Goal: Task Accomplishment & Management: Manage account settings

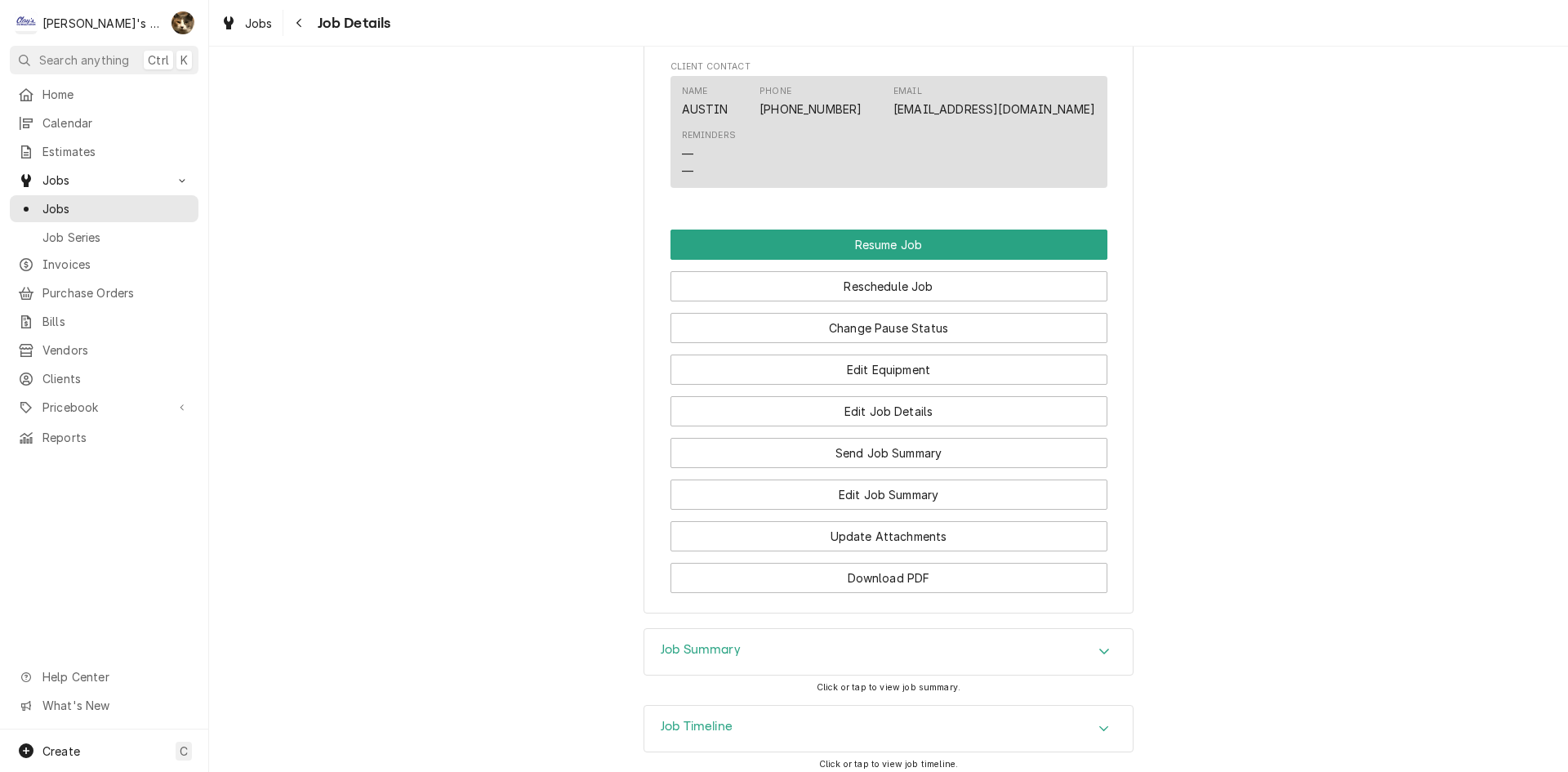
scroll to position [1470, 0]
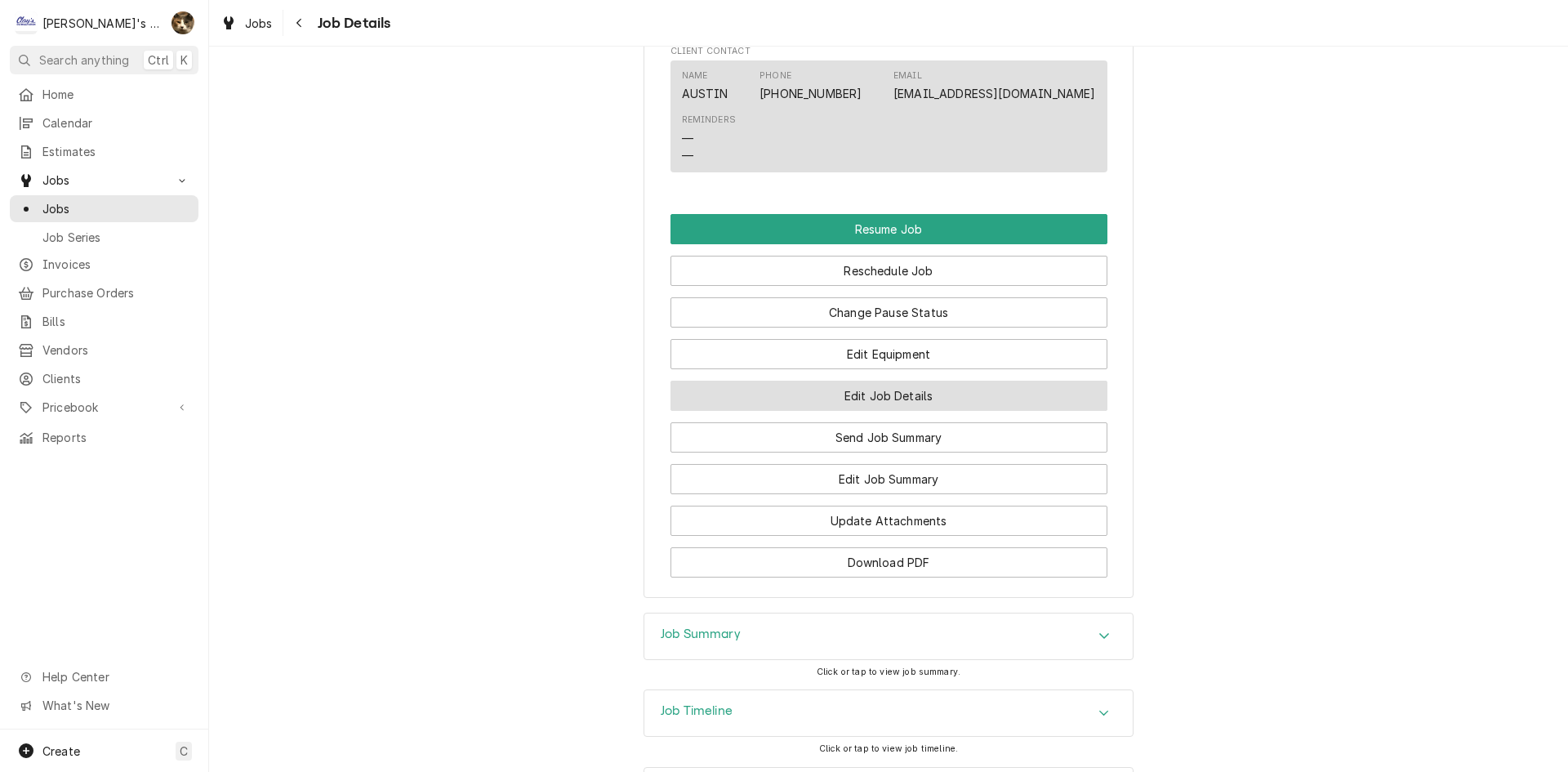
click at [910, 411] on button "Edit Job Details" at bounding box center [889, 395] width 437 height 30
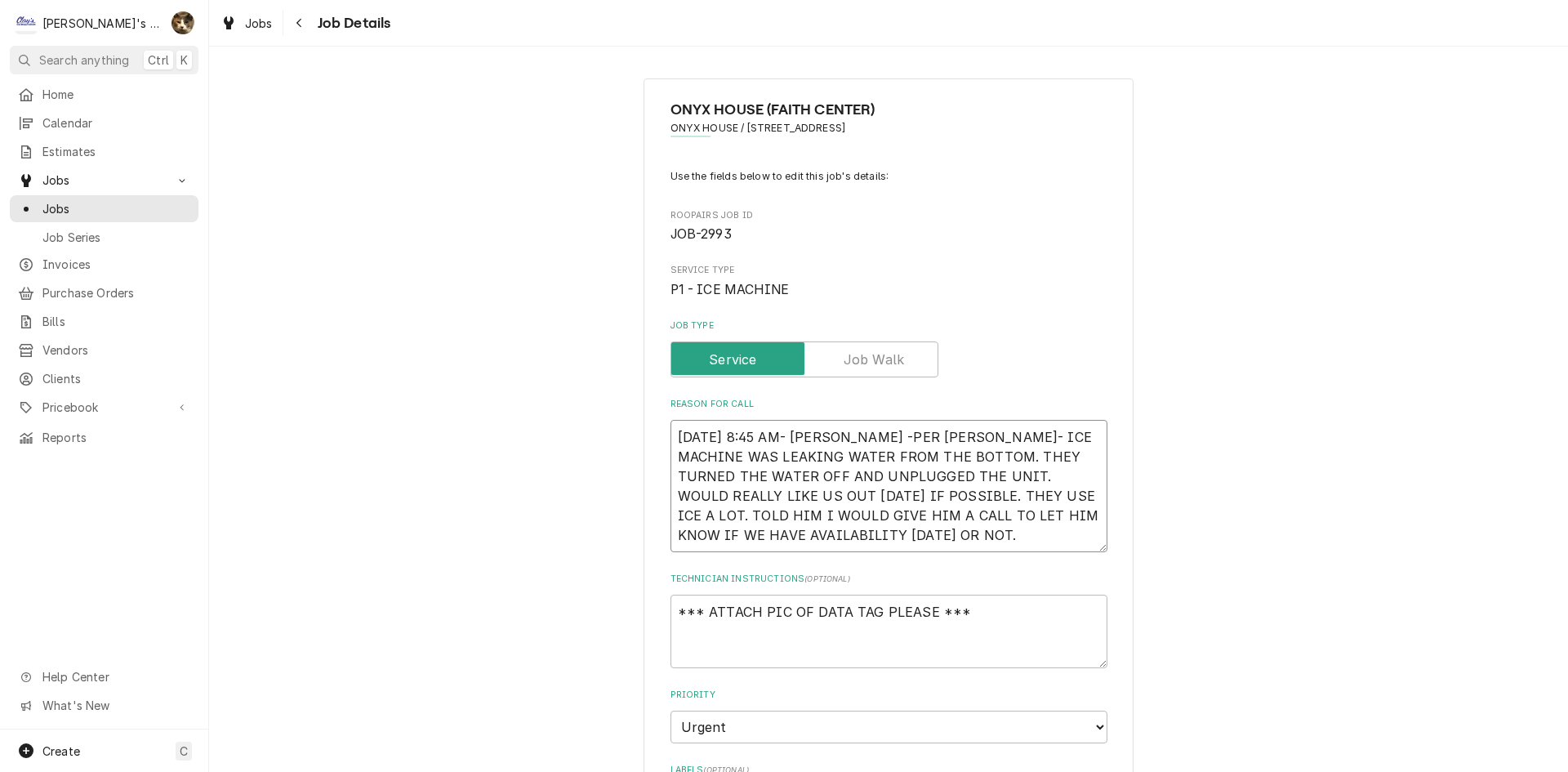
click at [915, 548] on textarea "9/22/2025 8:45 AM- KASSIE -PER CHRIS- ICE MACHINE WAS LEAKING WATER FROM THE BO…" at bounding box center [889, 486] width 437 height 132
type textarea "x"
type textarea "9/22/2025 8:45 AM- KASSIE -PER CHRIS- ICE MACHINE WAS LEAKING WATER FROM THE BO…"
type textarea "x"
type textarea "9/22/2025 8:45 AM- KASSIE -PER CHRIS- ICE MACHINE WAS LEAKING WATER FROM THE BO…"
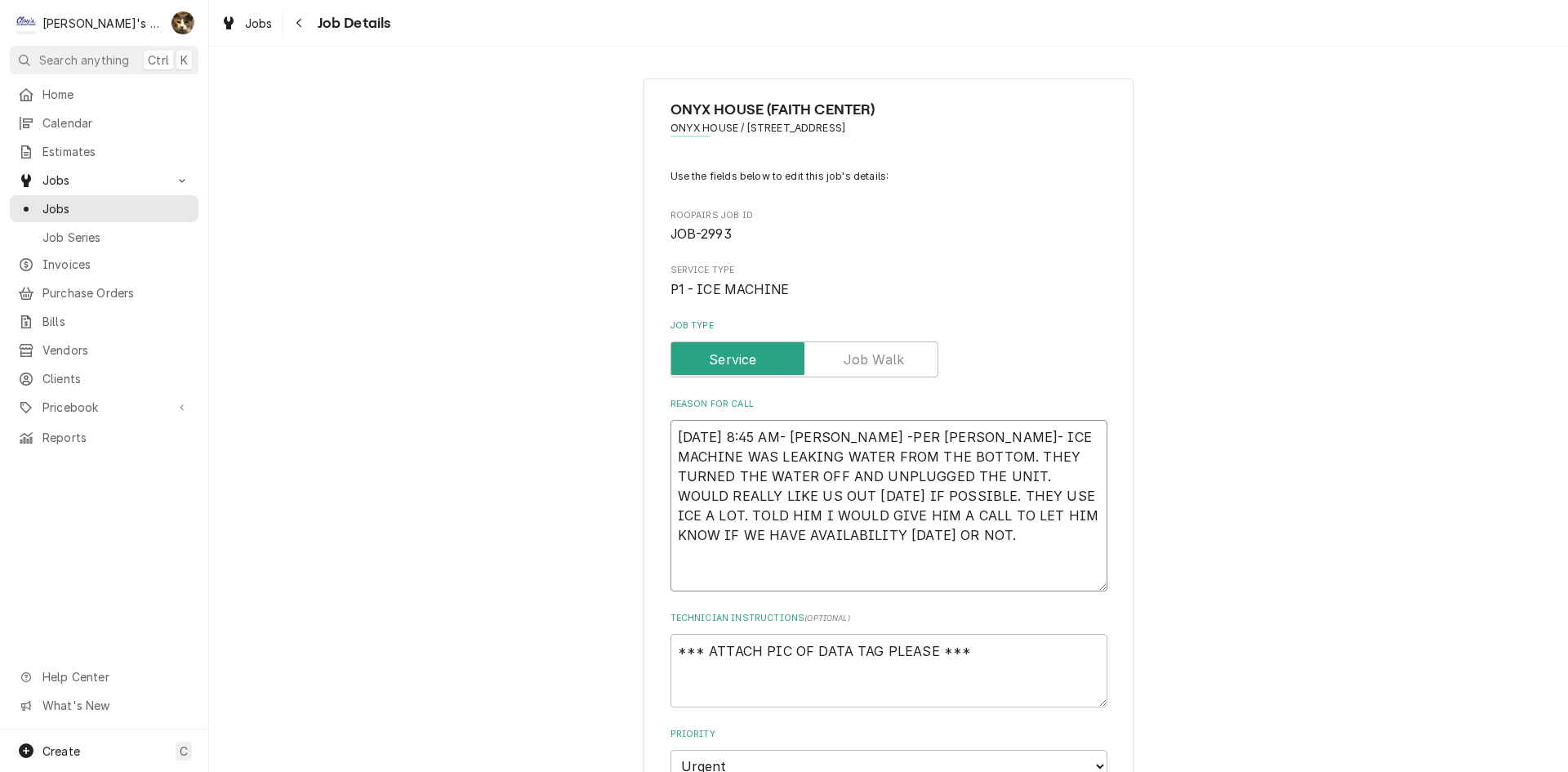
type textarea "x"
type textarea "9/22/2025 8:45 AM- KASSIE -PER CHRIS- ICE MACHINE WAS LEAKING WATER FROM THE BO…"
type textarea "x"
type textarea "9/22/2025 8:45 AM- KASSIE -PER CHRIS- ICE MACHINE WAS LEAKING WATER FROM THE BO…"
type textarea "x"
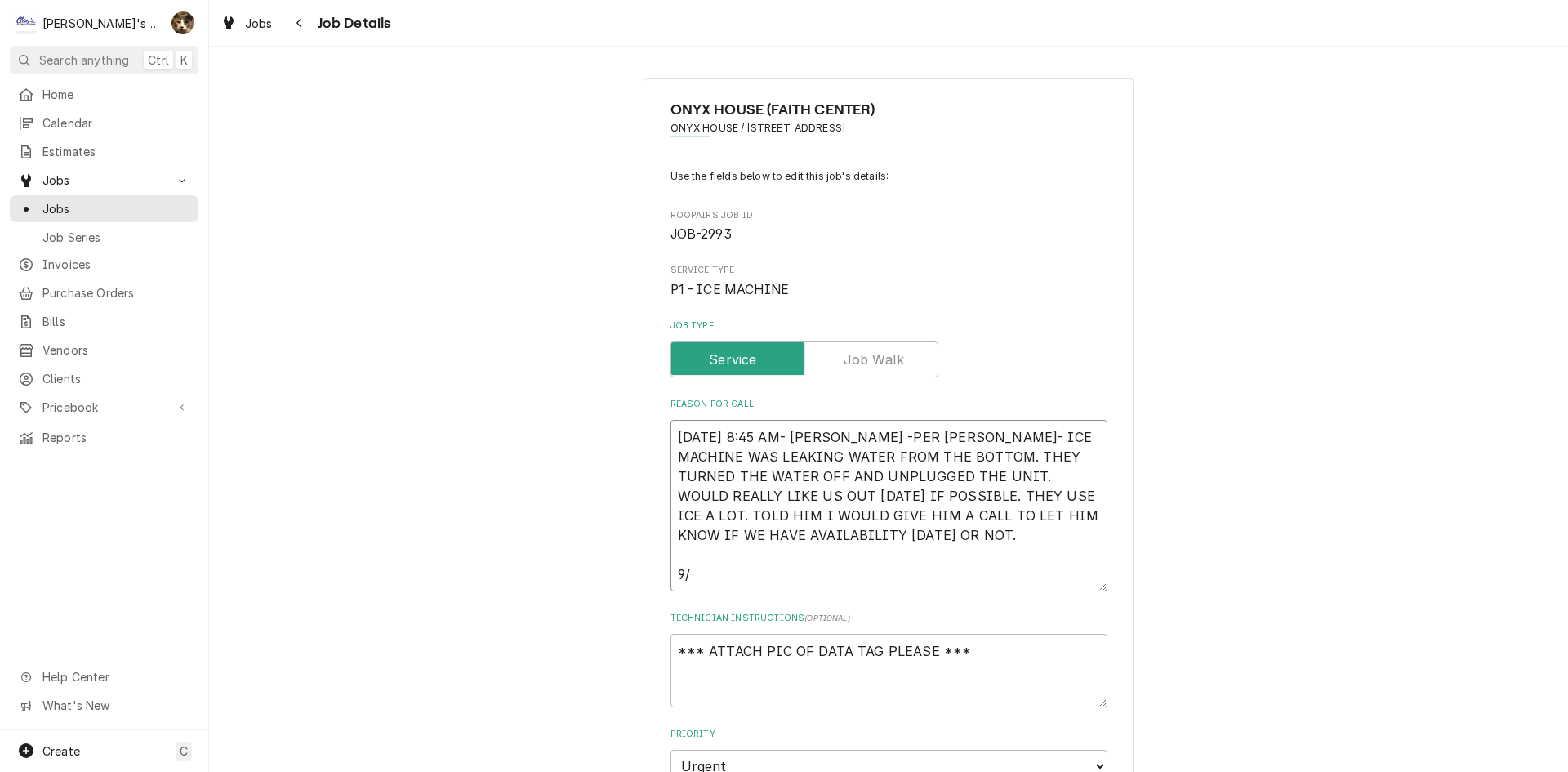
type textarea "9/22/2025 8:45 AM- KASSIE -PER CHRIS- ICE MACHINE WAS LEAKING WATER FROM THE BO…"
type textarea "x"
type textarea "9/22/2025 8:45 AM- KASSIE -PER CHRIS- ICE MACHINE WAS LEAKING WATER FROM THE BO…"
type textarea "x"
type textarea "9/22/2025 8:45 AM- KASSIE -PER CHRIS- ICE MACHINE WAS LEAKING WATER FROM THE BO…"
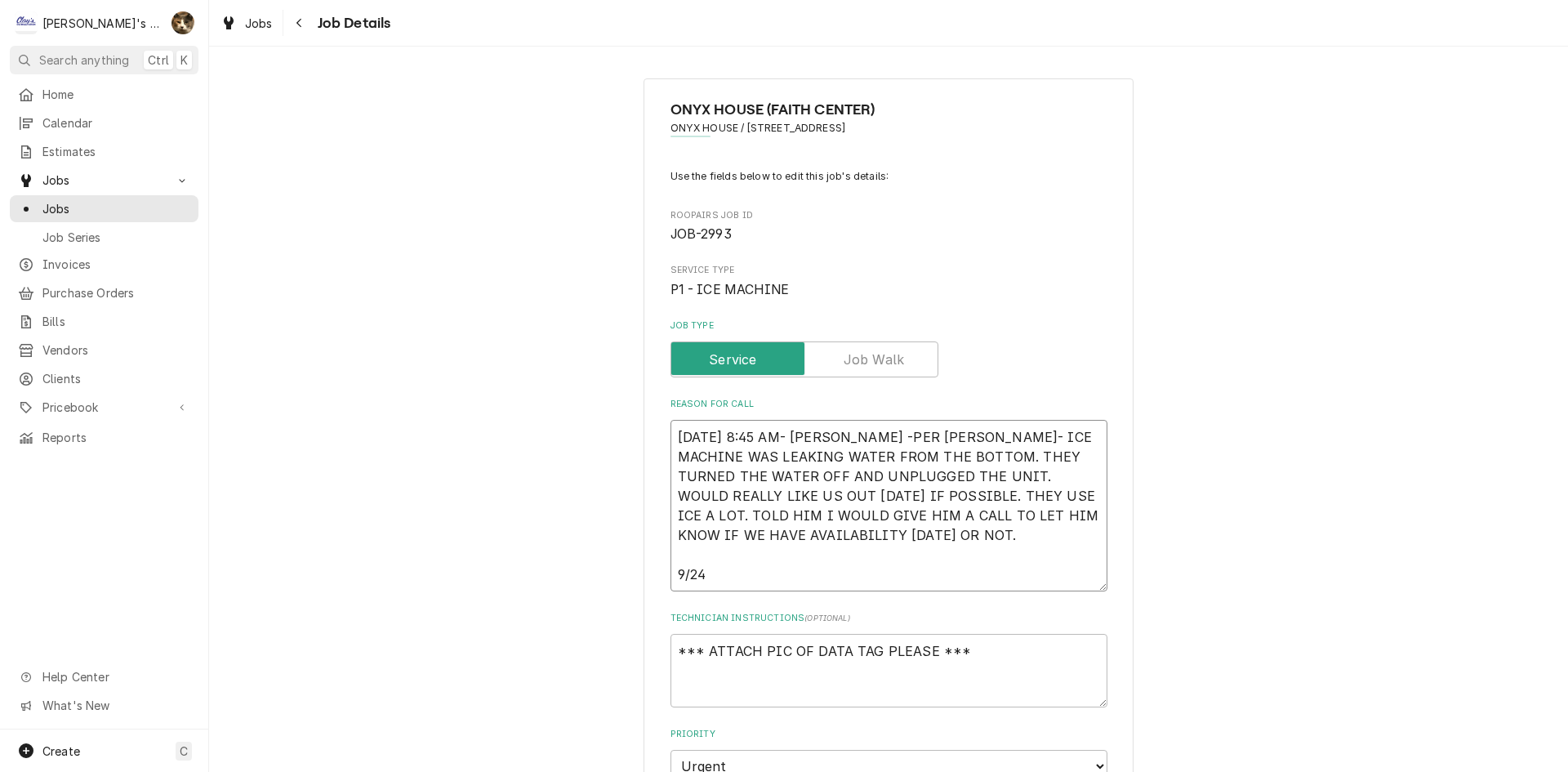
type textarea "x"
type textarea "9/22/2025 8:45 AM- KASSIE -PER CHRIS- ICE MACHINE WAS LEAKING WATER FROM THE BO…"
type textarea "x"
type textarea "9/22/2025 8:45 AM- KASSIE -PER CHRIS- ICE MACHINE WAS LEAKING WATER FROM THE BO…"
type textarea "x"
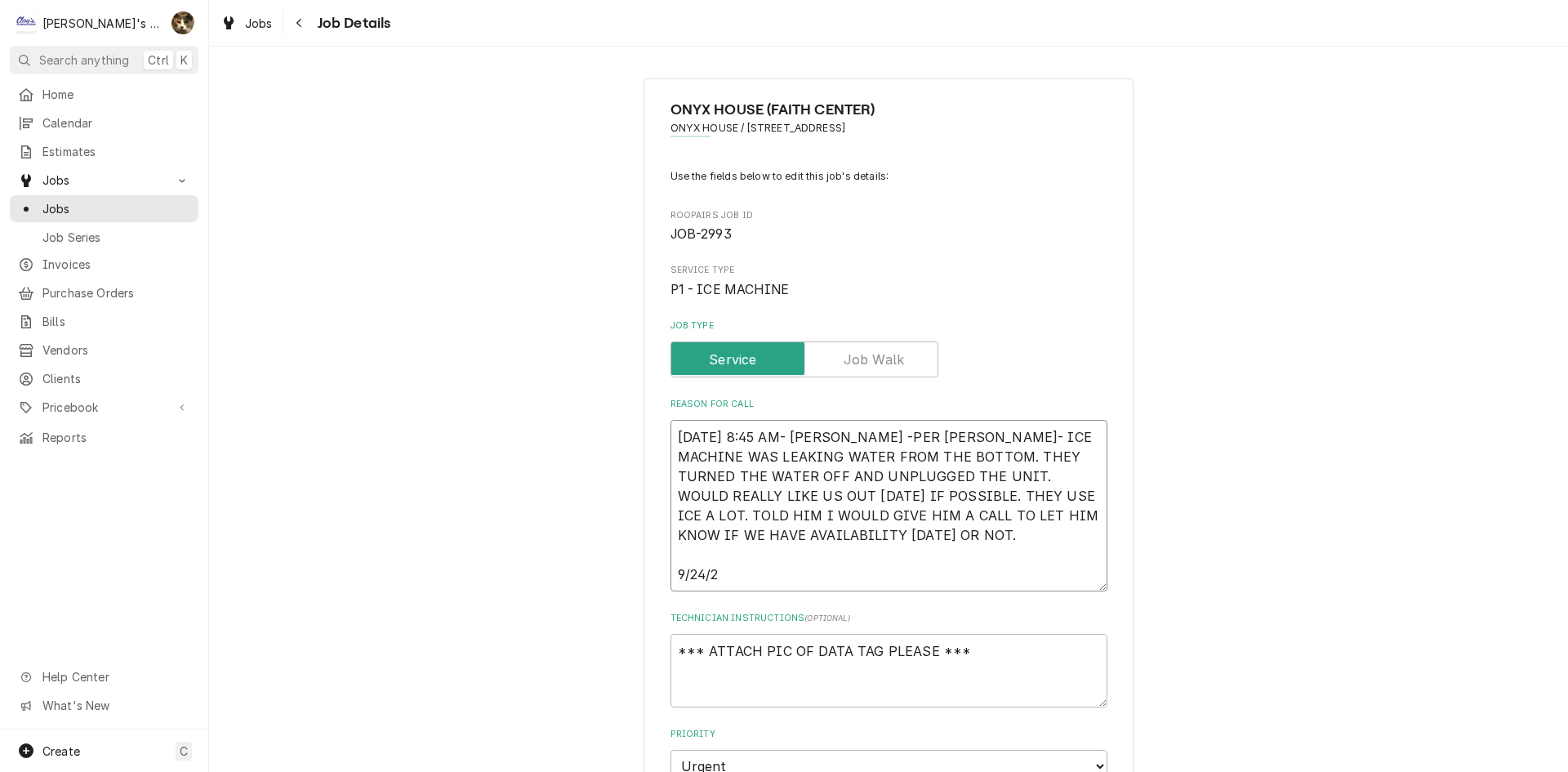
type textarea "9/22/2025 8:45 AM- KASSIE -PER CHRIS- ICE MACHINE WAS LEAKING WATER FROM THE BO…"
type textarea "x"
type textarea "9/22/2025 8:45 AM- KASSIE -PER CHRIS- ICE MACHINE WAS LEAKING WATER FROM THE BO…"
type textarea "x"
type textarea "9/22/2025 8:45 AM- KASSIE -PER CHRIS- ICE MACHINE WAS LEAKING WATER FROM THE BO…"
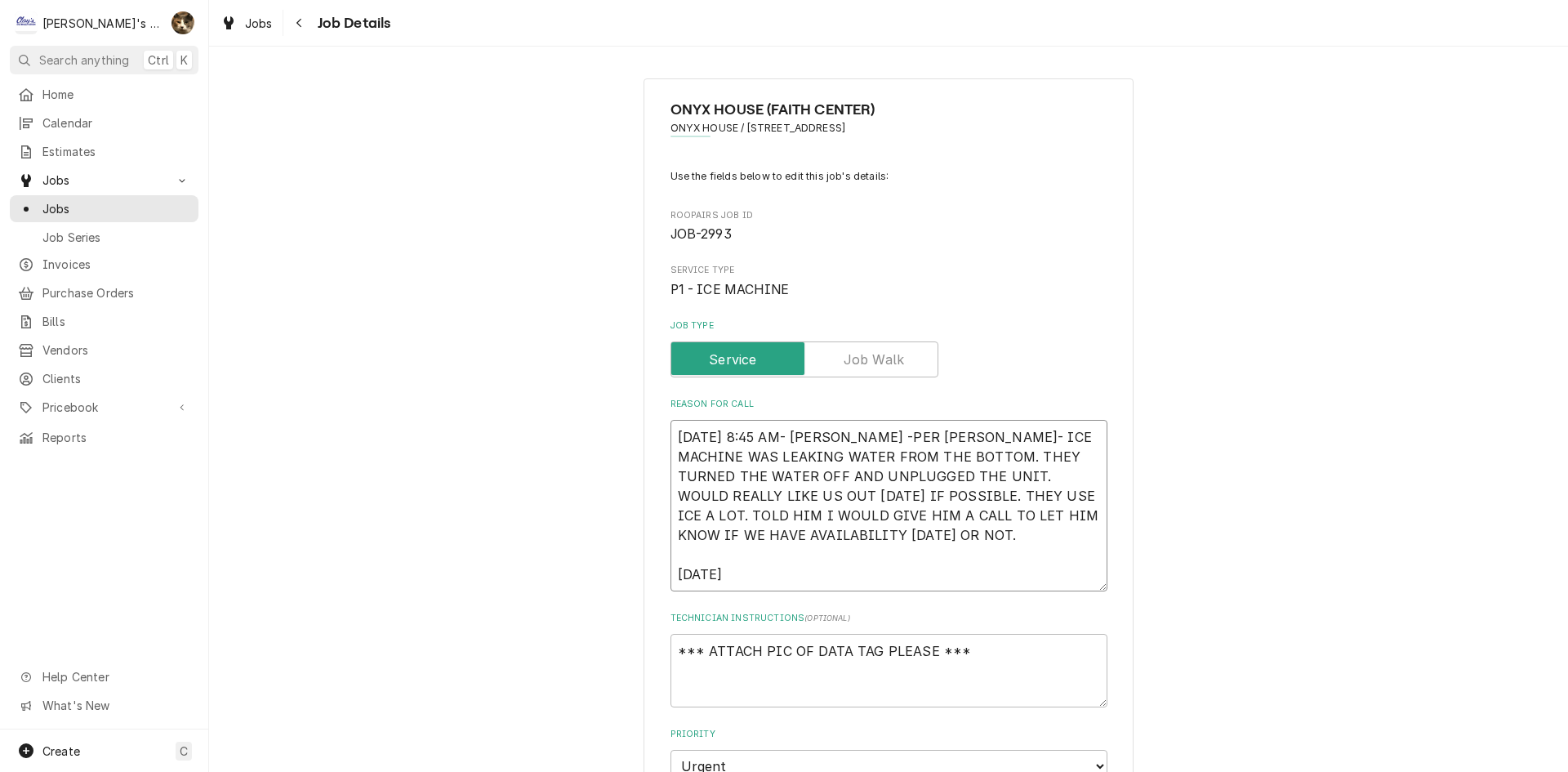
type textarea "x"
type textarea "9/22/2025 8:45 AM- KASSIE -PER CHRIS- ICE MACHINE WAS LEAKING WATER FROM THE BO…"
type textarea "x"
type textarea "9/22/2025 8:45 AM- KASSIE -PER CHRIS- ICE MACHINE WAS LEAKING WATER FROM THE BO…"
type textarea "x"
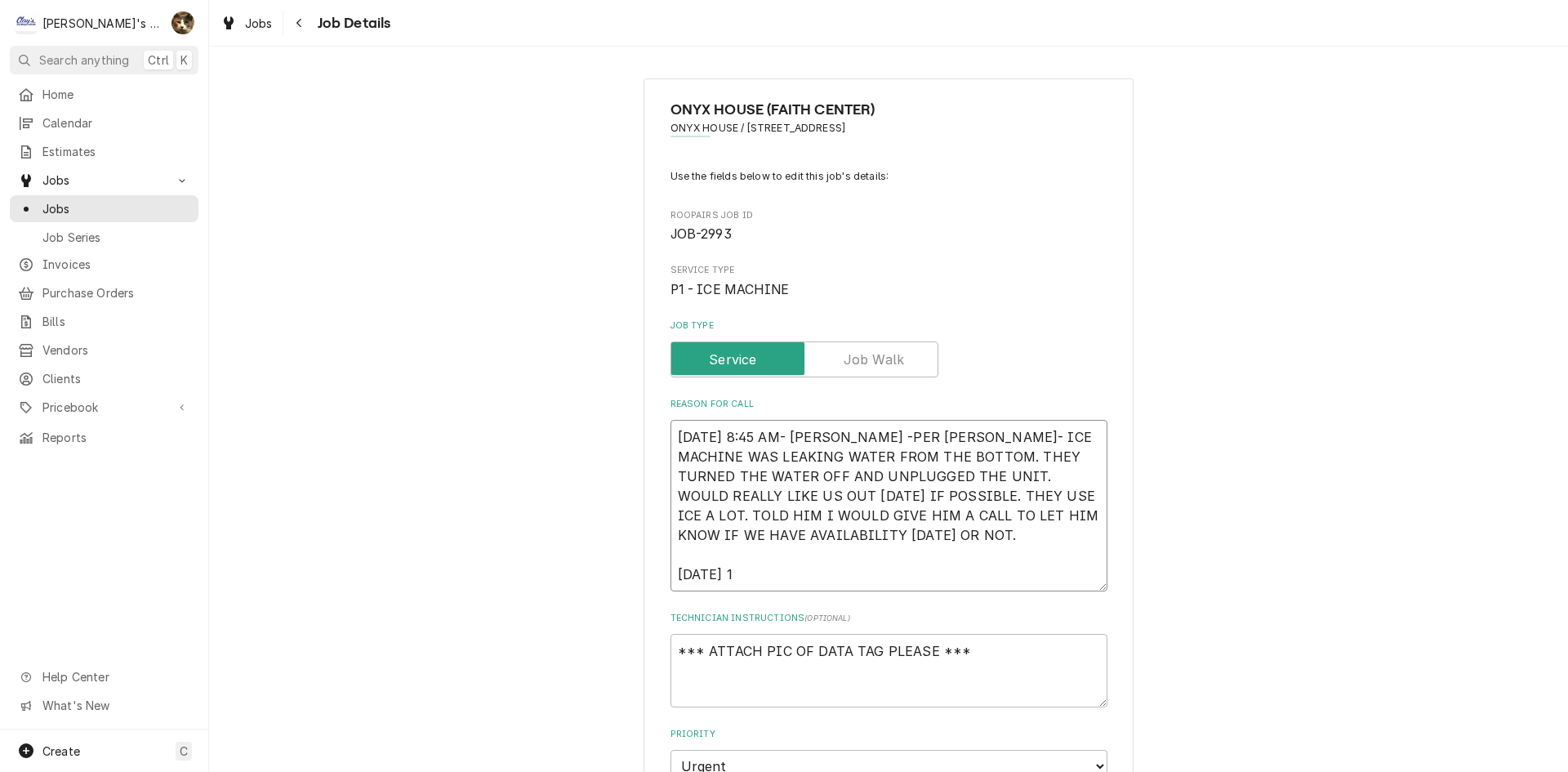
type textarea "9/22/2025 8:45 AM- KASSIE -PER CHRIS- ICE MACHINE WAS LEAKING WATER FROM THE BO…"
type textarea "x"
type textarea "9/22/2025 8:45 AM- KASSIE -PER CHRIS- ICE MACHINE WAS LEAKING WATER FROM THE BO…"
type textarea "x"
type textarea "9/22/2025 8:45 AM- KASSIE -PER CHRIS- ICE MACHINE WAS LEAKING WATER FROM THE BO…"
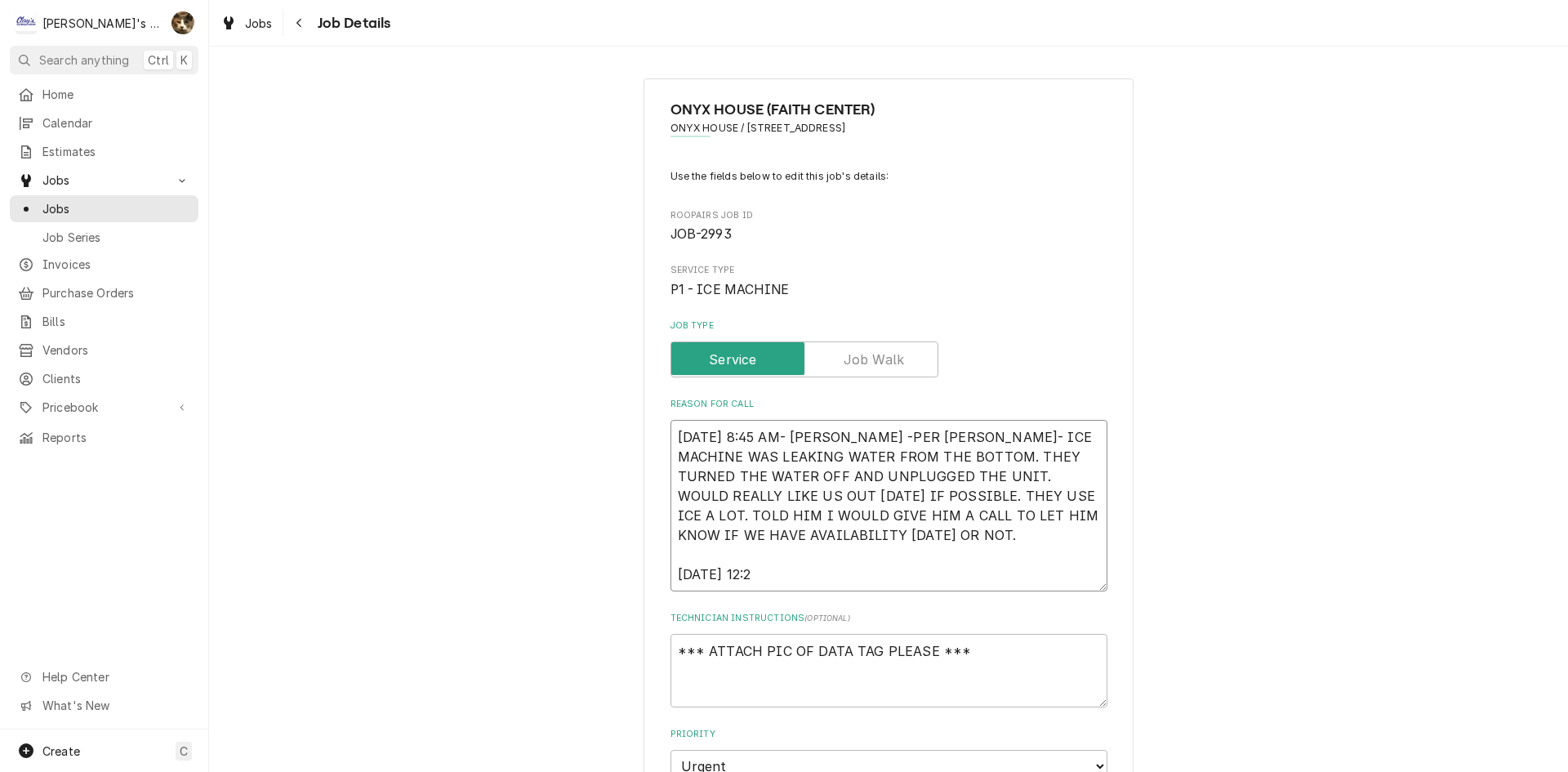
type textarea "x"
type textarea "9/22/2025 8:45 AM- KASSIE -PER CHRIS- ICE MACHINE WAS LEAKING WATER FROM THE BO…"
type textarea "x"
type textarea "9/22/2025 8:45 AM- KASSIE -PER CHRIS- ICE MACHINE WAS LEAKING WATER FROM THE BO…"
type textarea "x"
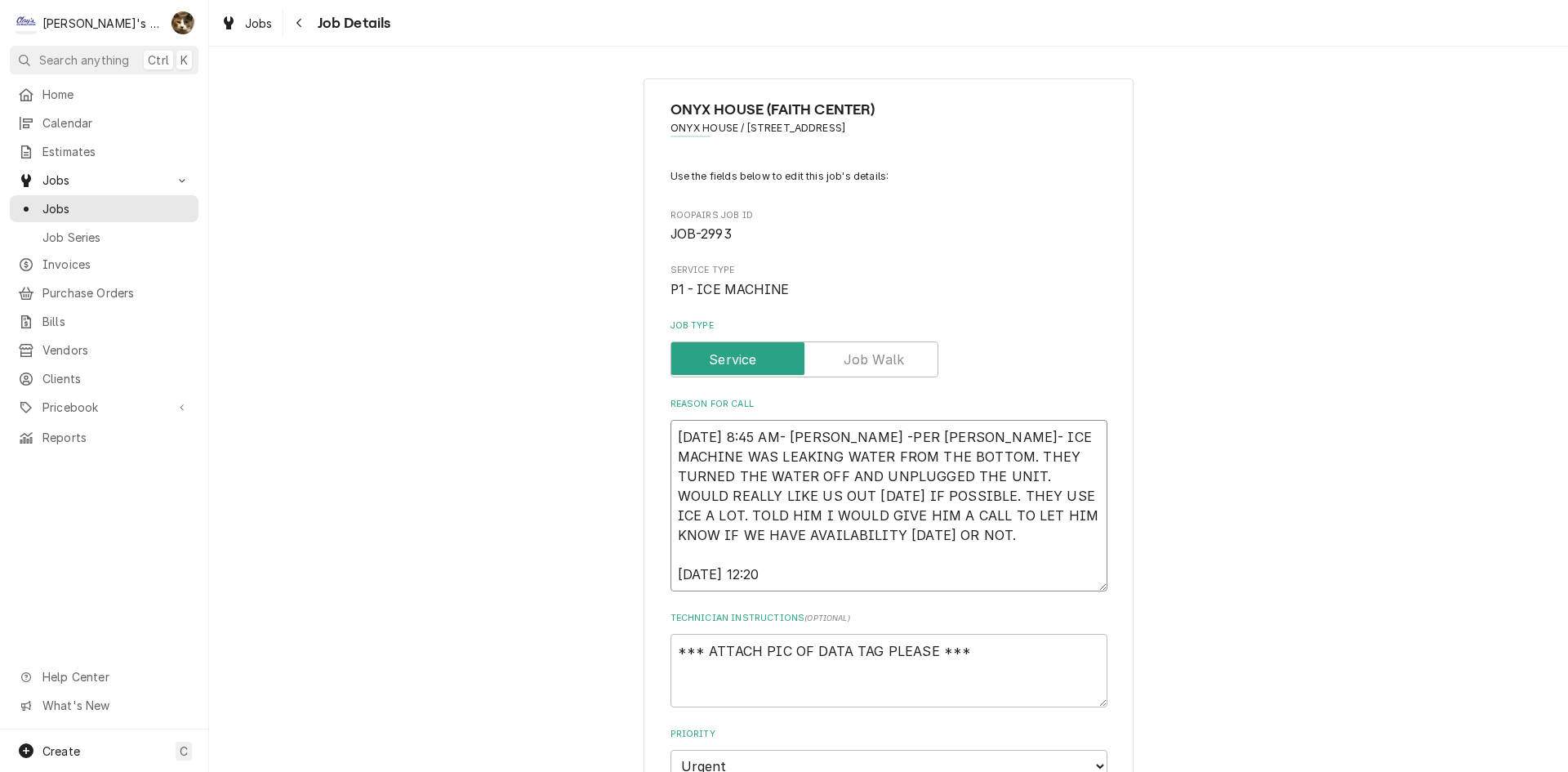
type textarea "9/22/2025 8:45 AM- KASSIE -PER CHRIS- ICE MACHINE WAS LEAKING WATER FROM THE BO…"
type textarea "x"
type textarea "9/22/2025 8:45 AM- KASSIE -PER CHRIS- ICE MACHINE WAS LEAKING WATER FROM THE BO…"
type textarea "x"
type textarea "9/22/2025 8:45 AM- KASSIE -PER CHRIS- ICE MACHINE WAS LEAKING WATER FROM THE BO…"
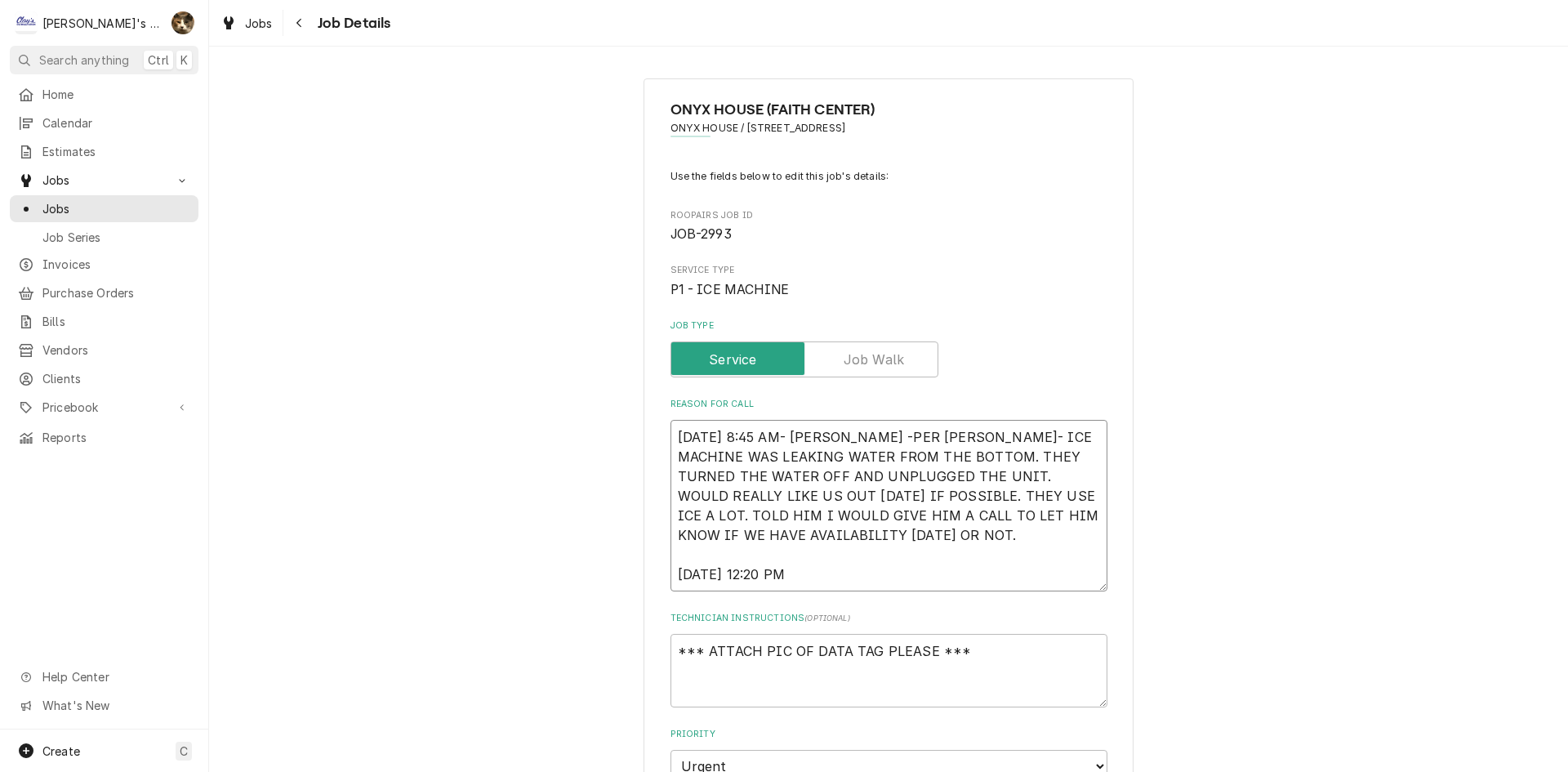
type textarea "x"
type textarea "9/22/2025 8:45 AM- KASSIE -PER CHRIS- ICE MACHINE WAS LEAKING WATER FROM THE BO…"
type textarea "x"
type textarea "9/22/2025 8:45 AM- KASSIE -PER CHRIS- ICE MACHINE WAS LEAKING WATER FROM THE BO…"
type textarea "x"
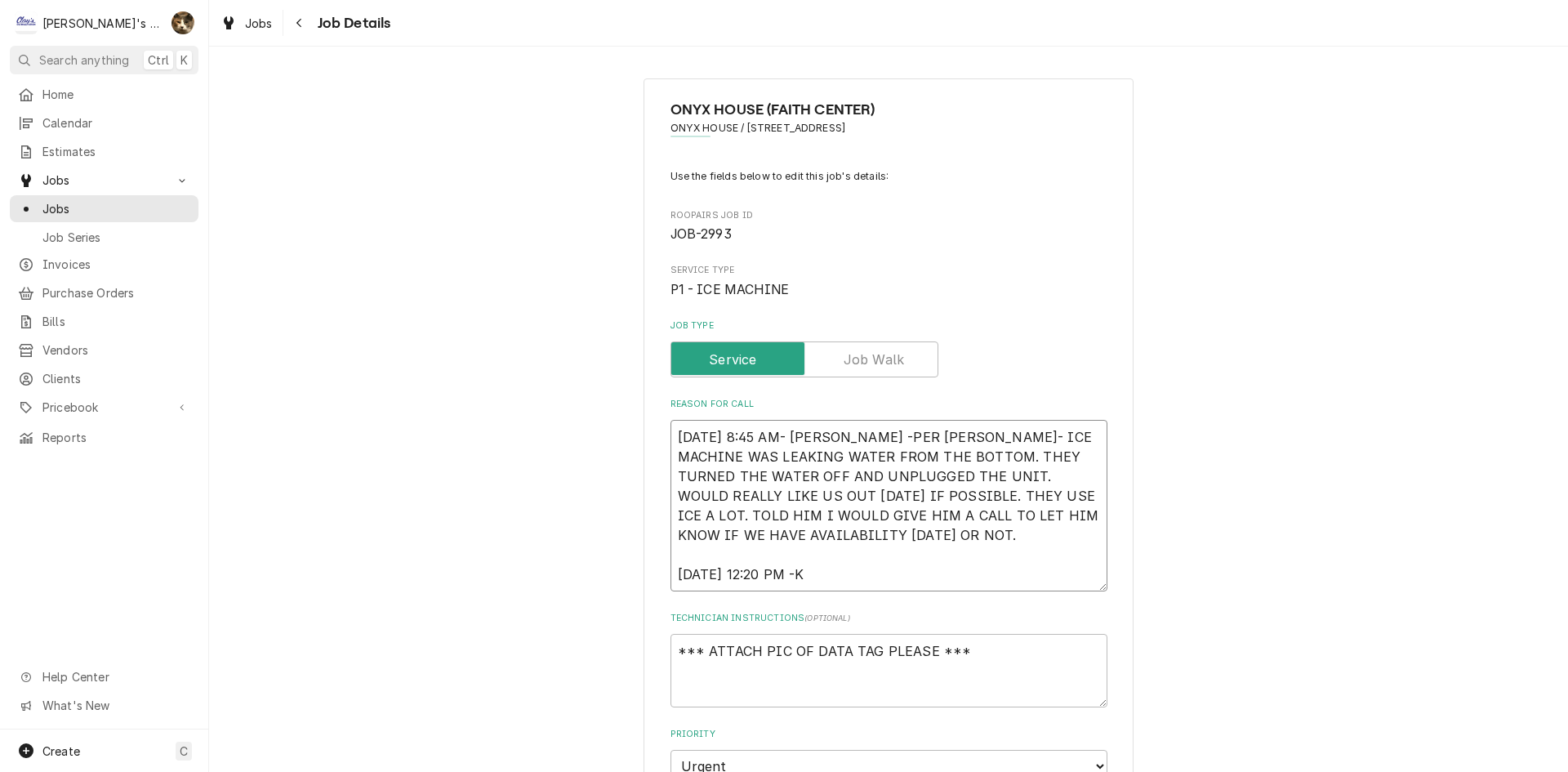
type textarea "9/22/2025 8:45 AM- KASSIE -PER CHRIS- ICE MACHINE WAS LEAKING WATER FROM THE BO…"
type textarea "x"
type textarea "9/22/2025 8:45 AM- KASSIE -PER CHRIS- ICE MACHINE WAS LEAKING WATER FROM THE BO…"
type textarea "x"
type textarea "9/22/2025 8:45 AM- KASSIE -PER CHRIS- ICE MACHINE WAS LEAKING WATER FROM THE BO…"
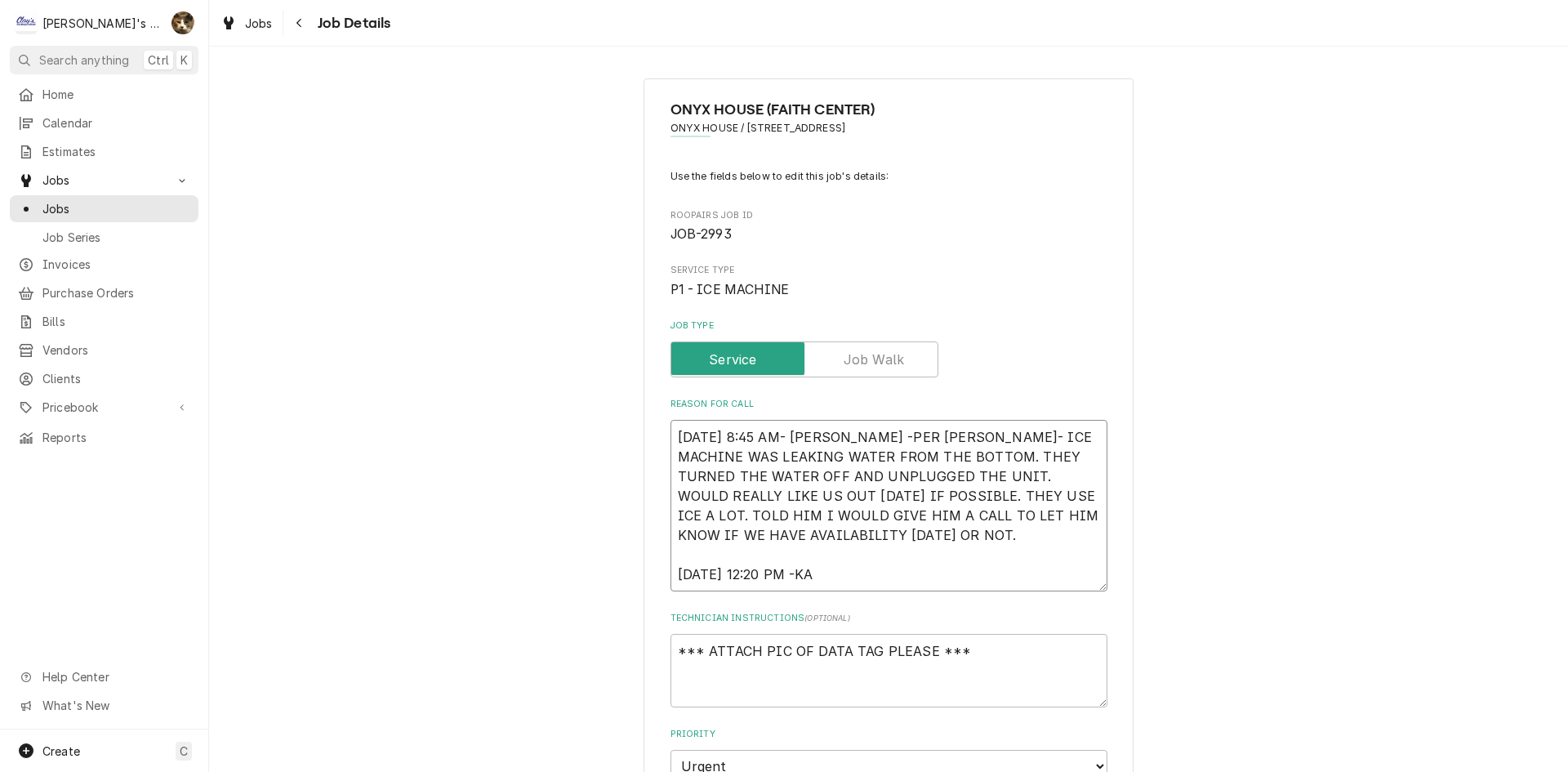
type textarea "x"
type textarea "9/22/2025 8:45 AM- KASSIE -PER CHRIS- ICE MACHINE WAS LEAKING WATER FROM THE BO…"
type textarea "x"
type textarea "9/22/2025 8:45 AM- KASSIE -PER CHRIS- ICE MACHINE WAS LEAKING WATER FROM THE BO…"
type textarea "x"
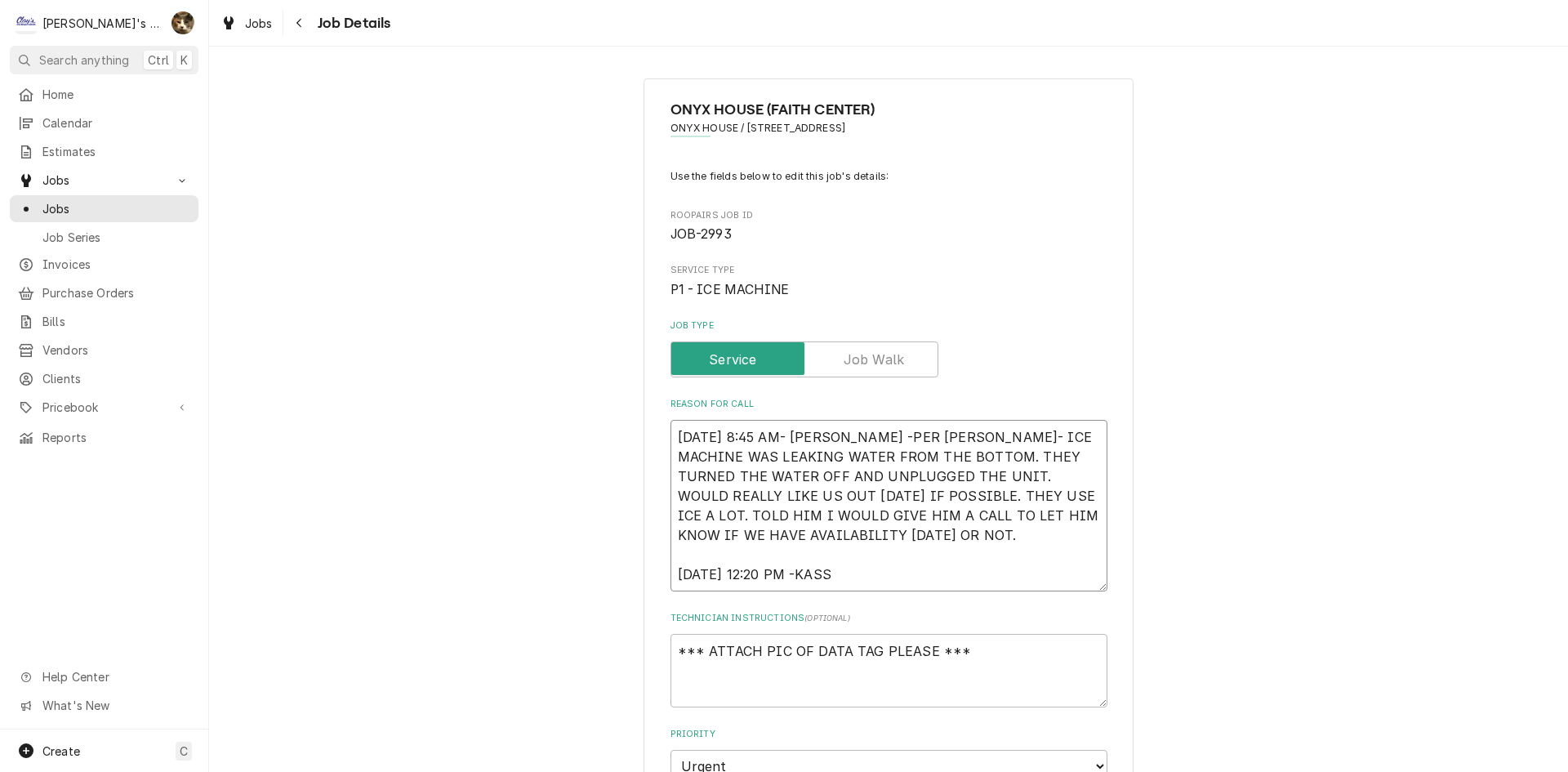
type textarea "9/22/2025 8:45 AM- KASSIE -PER CHRIS- ICE MACHINE WAS LEAKING WATER FROM THE BO…"
type textarea "x"
type textarea "9/22/2025 8:45 AM- KASSIE -PER CHRIS- ICE MACHINE WAS LEAKING WATER FROM THE BO…"
type textarea "x"
type textarea "9/22/2025 8:45 AM- KASSIE -PER CHRIS- ICE MACHINE WAS LEAKING WATER FROM THE BO…"
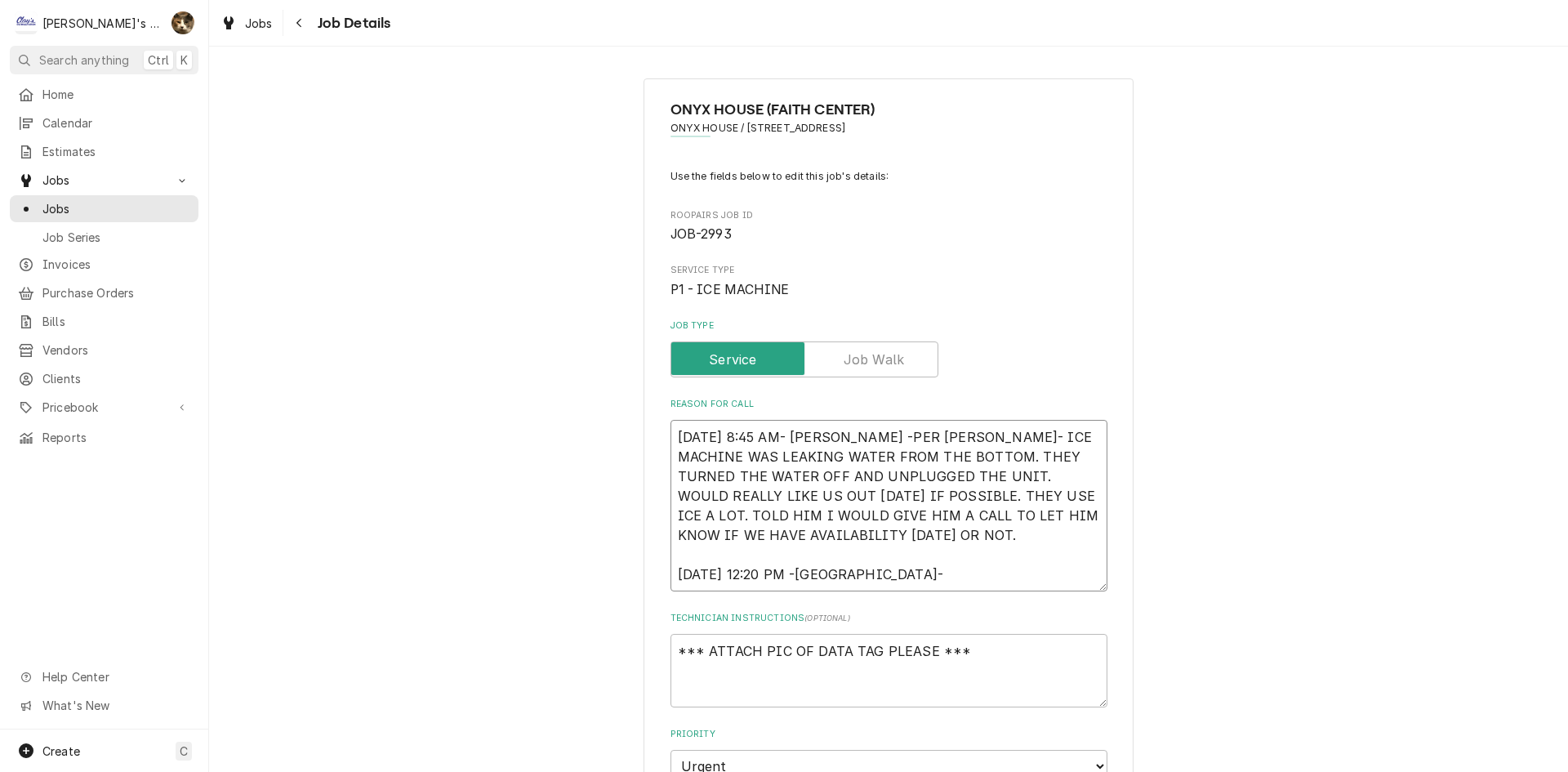
type textarea "x"
type textarea "9/22/2025 8:45 AM- KASSIE -PER CHRIS- ICE MACHINE WAS LEAKING WATER FROM THE BO…"
type textarea "x"
type textarea "9/22/2025 8:45 AM- KASSIE -PER CHRIS- ICE MACHINE WAS LEAKING WATER FROM THE BO…"
type textarea "x"
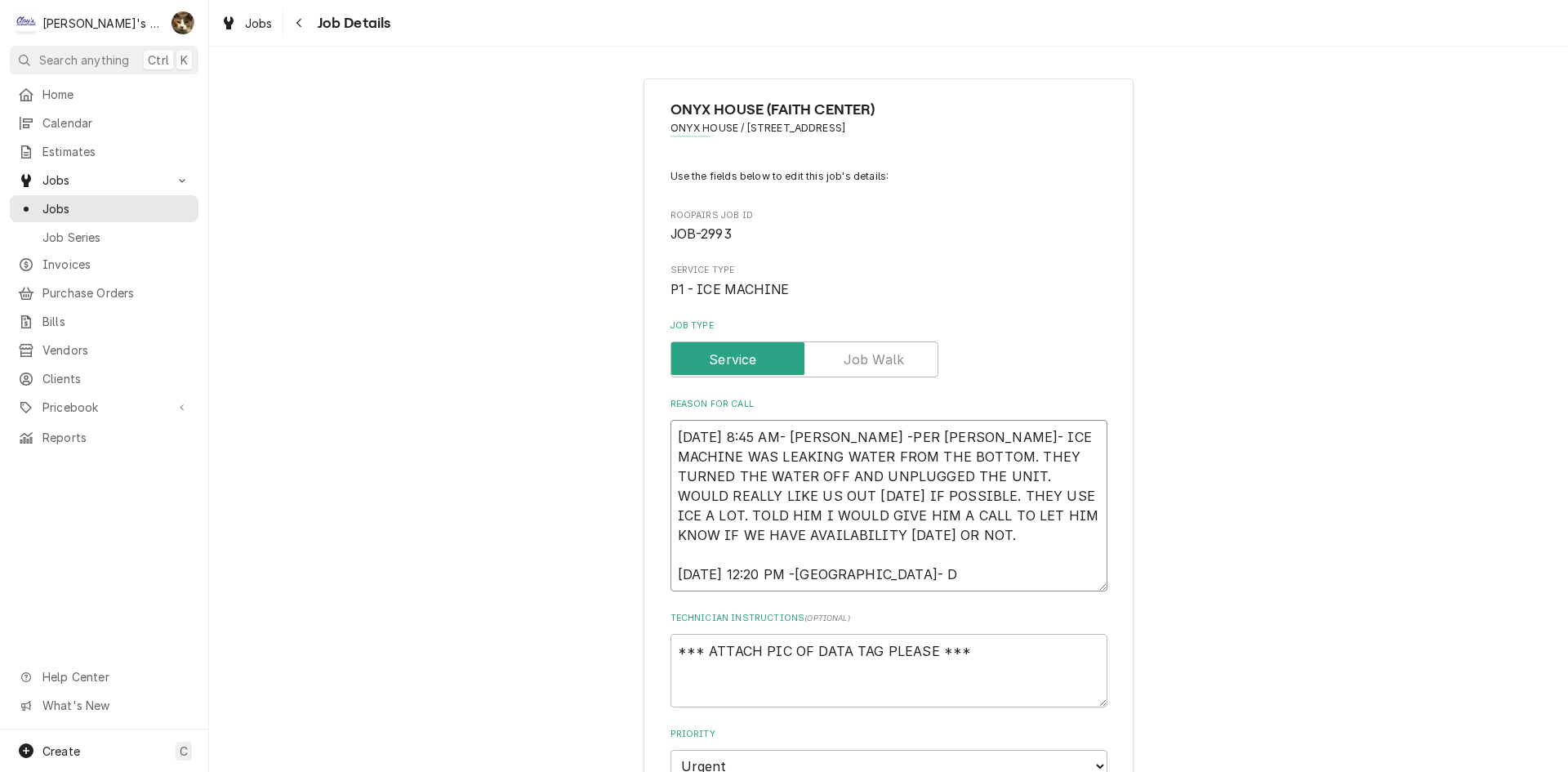
type textarea "9/22/2025 8:45 AM- KASSIE -PER CHRIS- ICE MACHINE WAS LEAKING WATER FROM THE BO…"
type textarea "x"
type textarea "9/22/2025 8:45 AM- KASSIE -PER CHRIS- ICE MACHINE WAS LEAKING WATER FROM THE BO…"
type textarea "x"
type textarea "9/22/2025 8:45 AM- KASSIE -PER CHRIS- ICE MACHINE WAS LEAKING WATER FROM THE BO…"
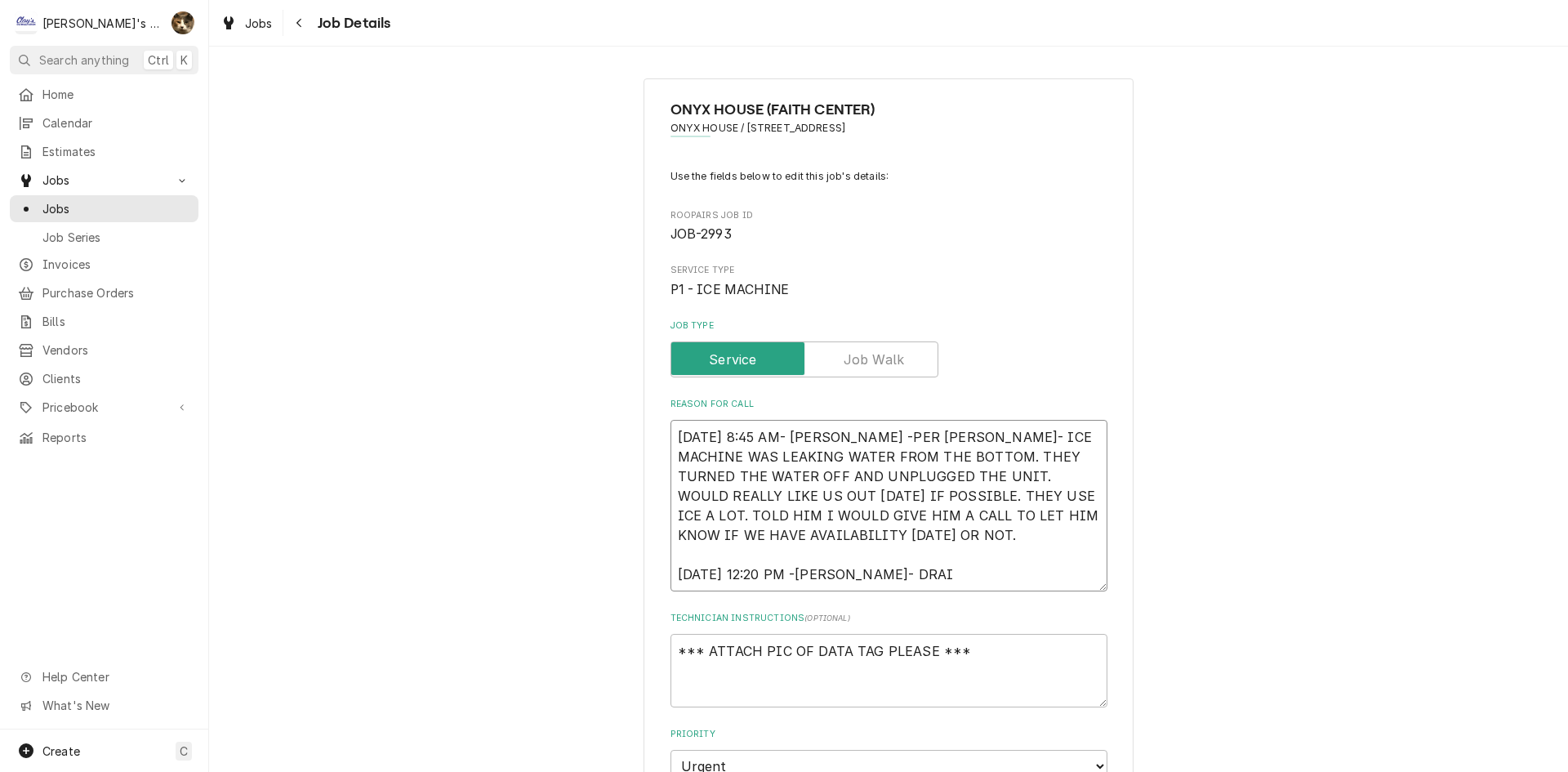
type textarea "x"
type textarea "9/22/2025 8:45 AM- KASSIE -PER CHRIS- ICE MACHINE WAS LEAKING WATER FROM THE BO…"
type textarea "x"
type textarea "9/22/2025 8:45 AM- KASSIE -PER CHRIS- ICE MACHINE WAS LEAKING WATER FROM THE BO…"
type textarea "x"
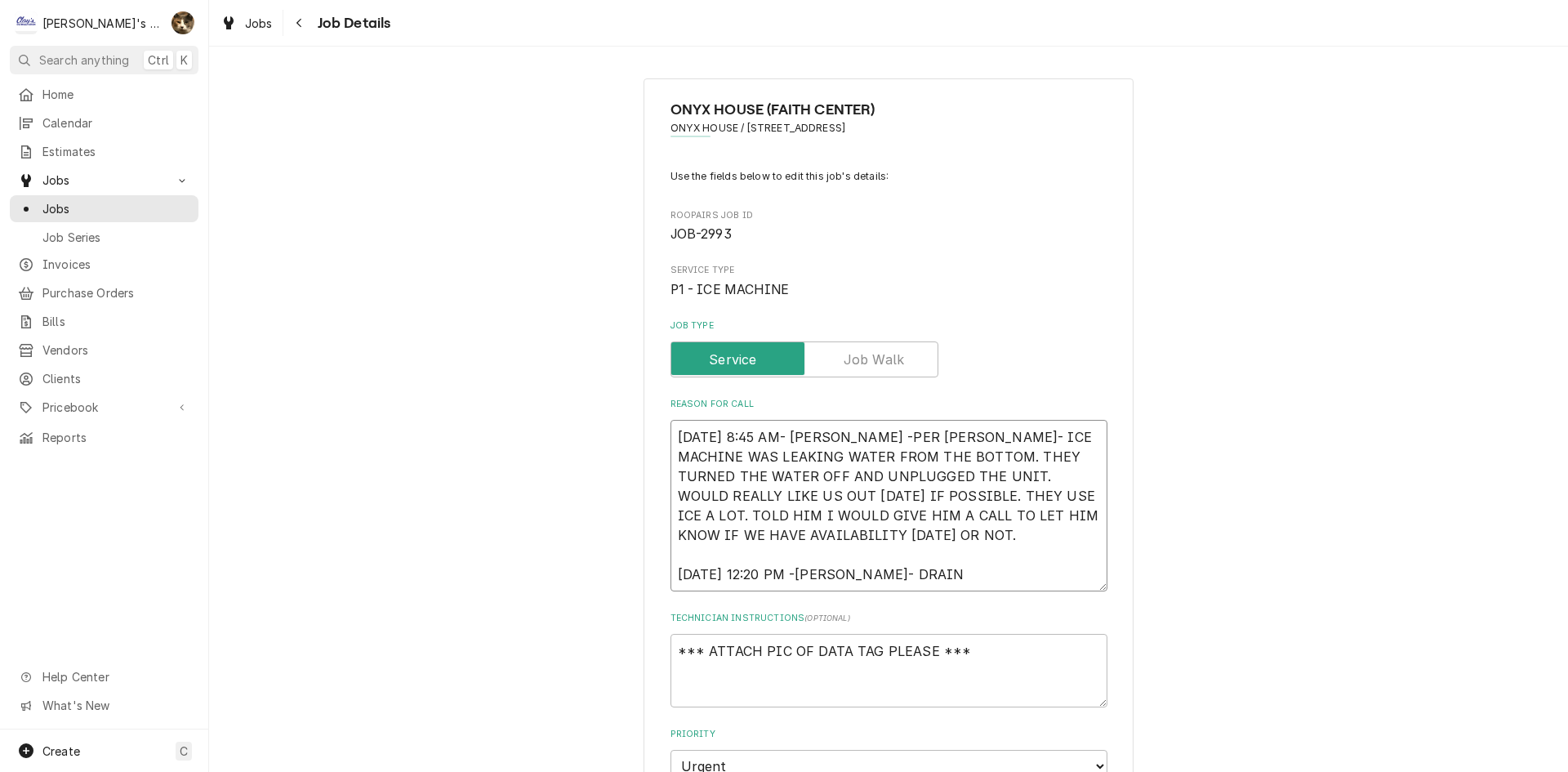
type textarea "9/22/2025 8:45 AM- KASSIE -PER CHRIS- ICE MACHINE WAS LEAKING WATER FROM THE BO…"
type textarea "x"
type textarea "9/22/2025 8:45 AM- KASSIE -PER CHRIS- ICE MACHINE WAS LEAKING WATER FROM THE BO…"
type textarea "x"
type textarea "9/22/2025 8:45 AM- KASSIE -PER CHRIS- ICE MACHINE WAS LEAKING WATER FROM THE BO…"
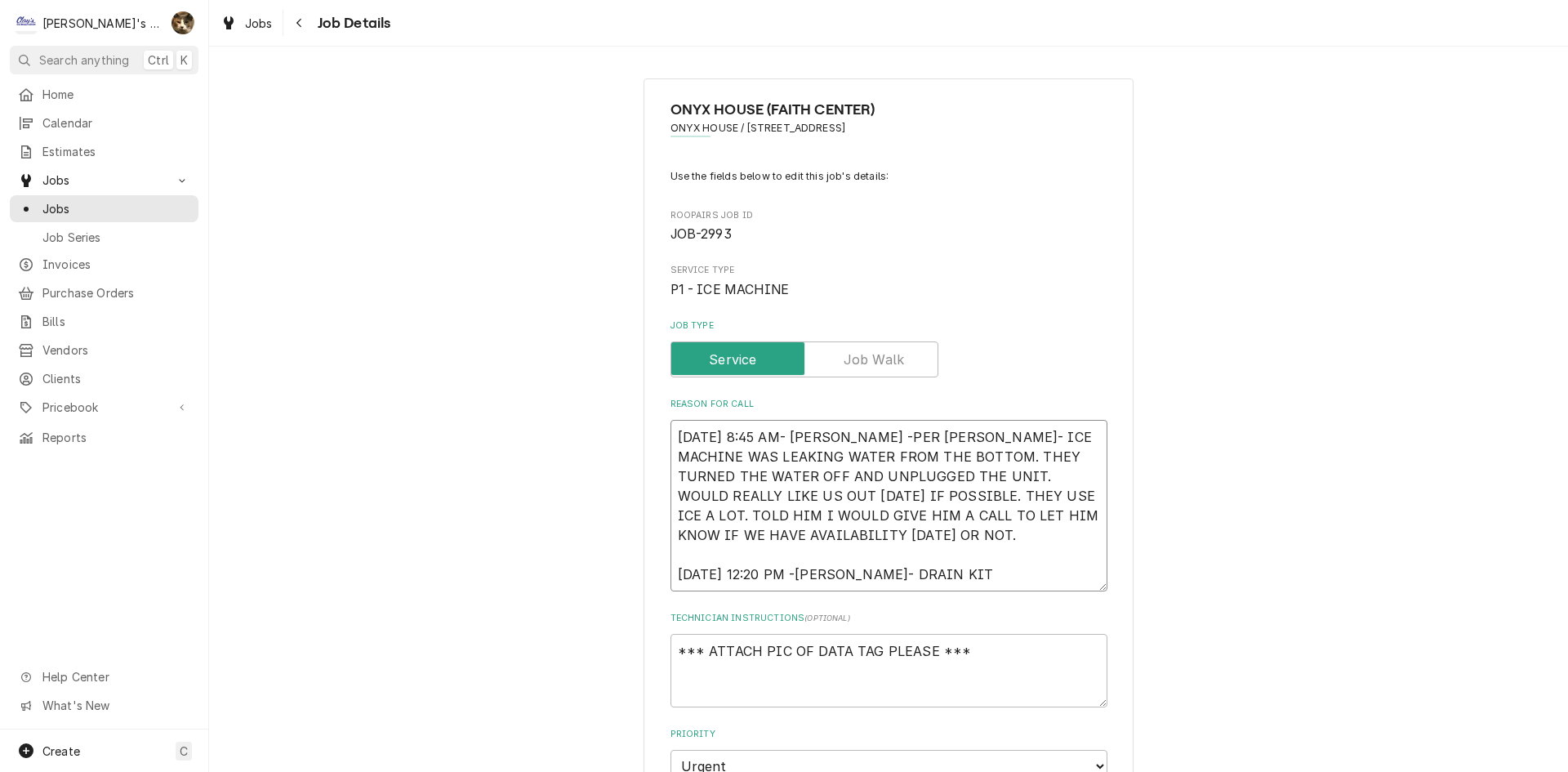
type textarea "x"
type textarea "9/22/2025 8:45 AM- KASSIE -PER CHRIS- ICE MACHINE WAS LEAKING WATER FROM THE BO…"
type textarea "x"
type textarea "9/22/2025 8:45 AM- KASSIE -PER CHRIS- ICE MACHINE WAS LEAKING WATER FROM THE BO…"
type textarea "x"
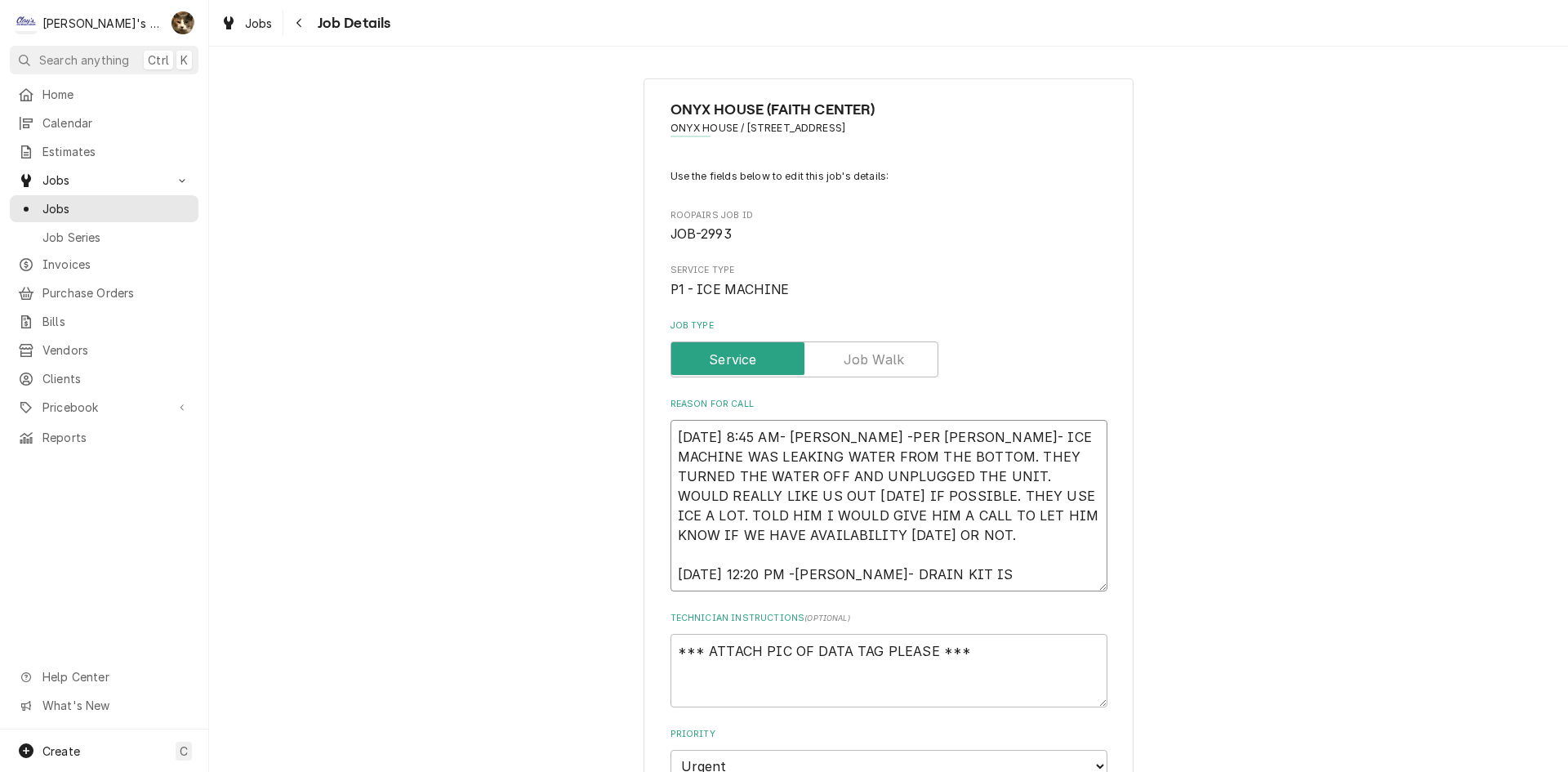
type textarea "9/22/2025 8:45 AM- KASSIE -PER CHRIS- ICE MACHINE WAS LEAKING WATER FROM THE BO…"
type textarea "x"
type textarea "9/22/2025 8:45 AM- KASSIE -PER CHRIS- ICE MACHINE WAS LEAKING WATER FROM THE BO…"
type textarea "x"
type textarea "9/22/2025 8:45 AM- KASSIE -PER CHRIS- ICE MACHINE WAS LEAKING WATER FROM THE BO…"
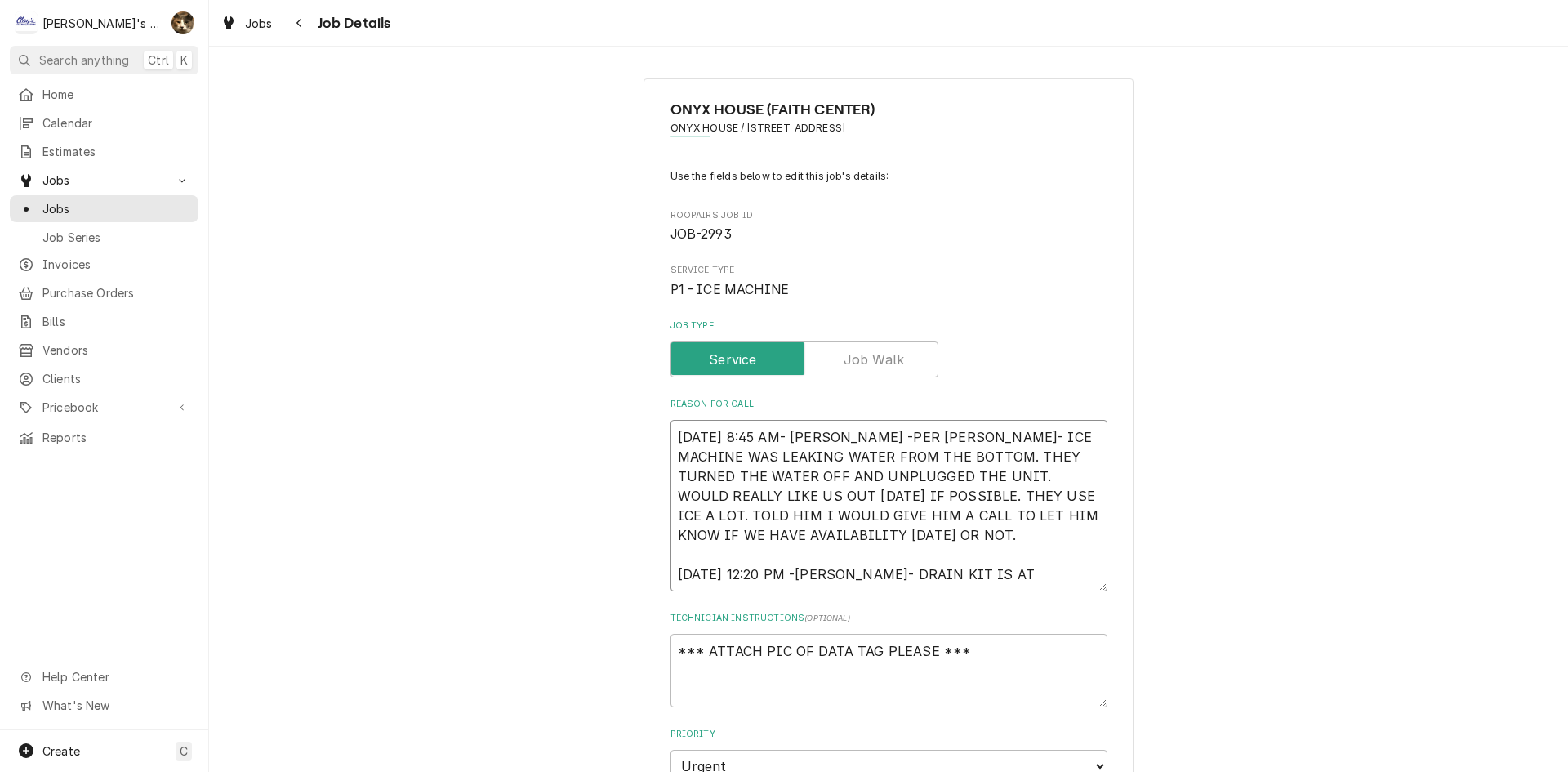
type textarea "x"
type textarea "9/22/2025 8:45 AM- KASSIE -PER CHRIS- ICE MACHINE WAS LEAKING WATER FROM THE BO…"
type textarea "x"
type textarea "9/22/2025 8:45 AM- KASSIE -PER CHRIS- ICE MACHINE WAS LEAKING WATER FROM THE BO…"
type textarea "x"
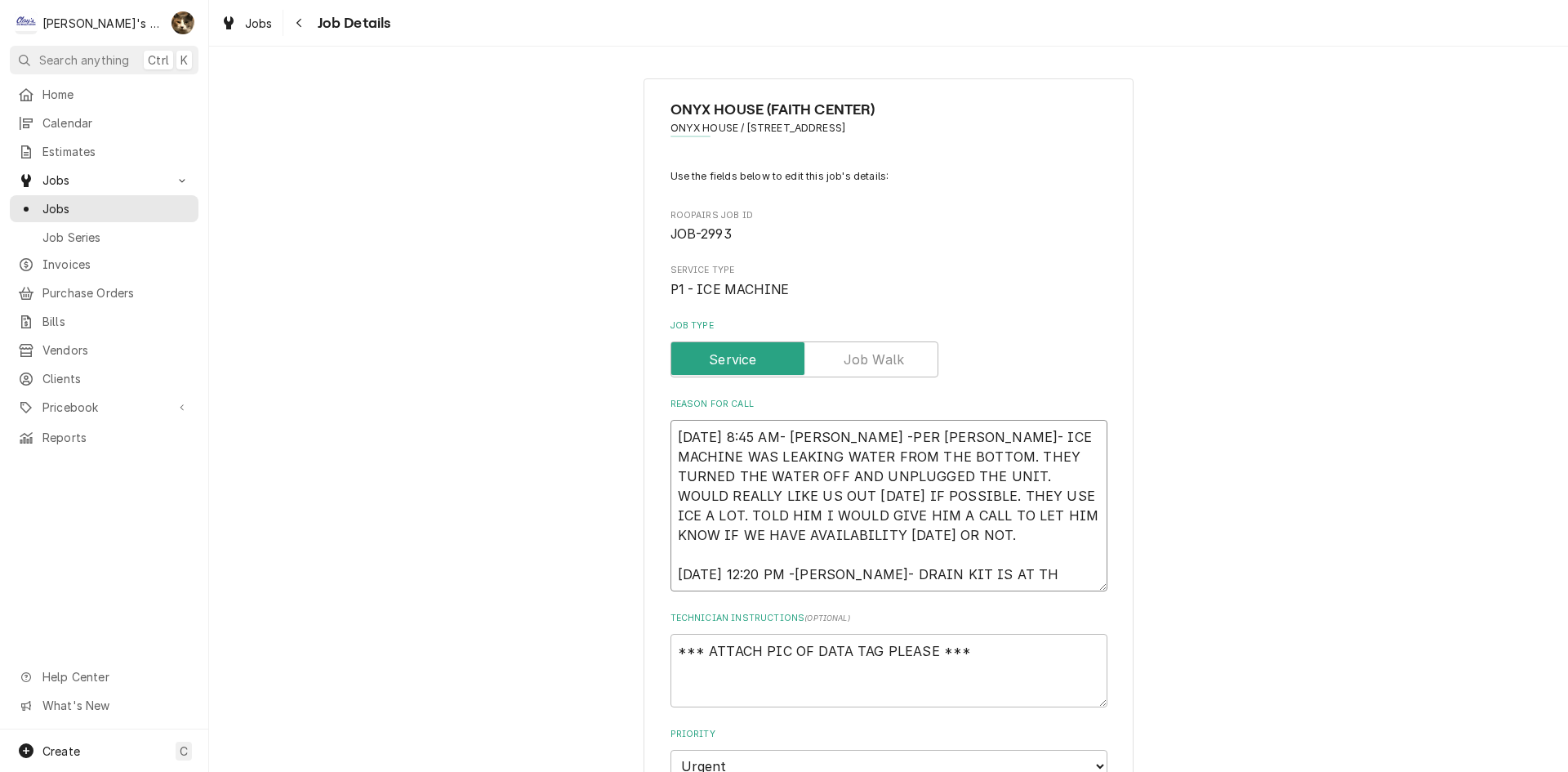
type textarea "9/22/2025 8:45 AM- KASSIE -PER CHRIS- ICE MACHINE WAS LEAKING WATER FROM THE BO…"
type textarea "x"
type textarea "9/22/2025 8:45 AM- KASSIE -PER CHRIS- ICE MACHINE WAS LEAKING WATER FROM THE BO…"
type textarea "x"
type textarea "9/22/2025 8:45 AM- KASSIE -PER CHRIS- ICE MACHINE WAS LEAKING WATER FROM THE BO…"
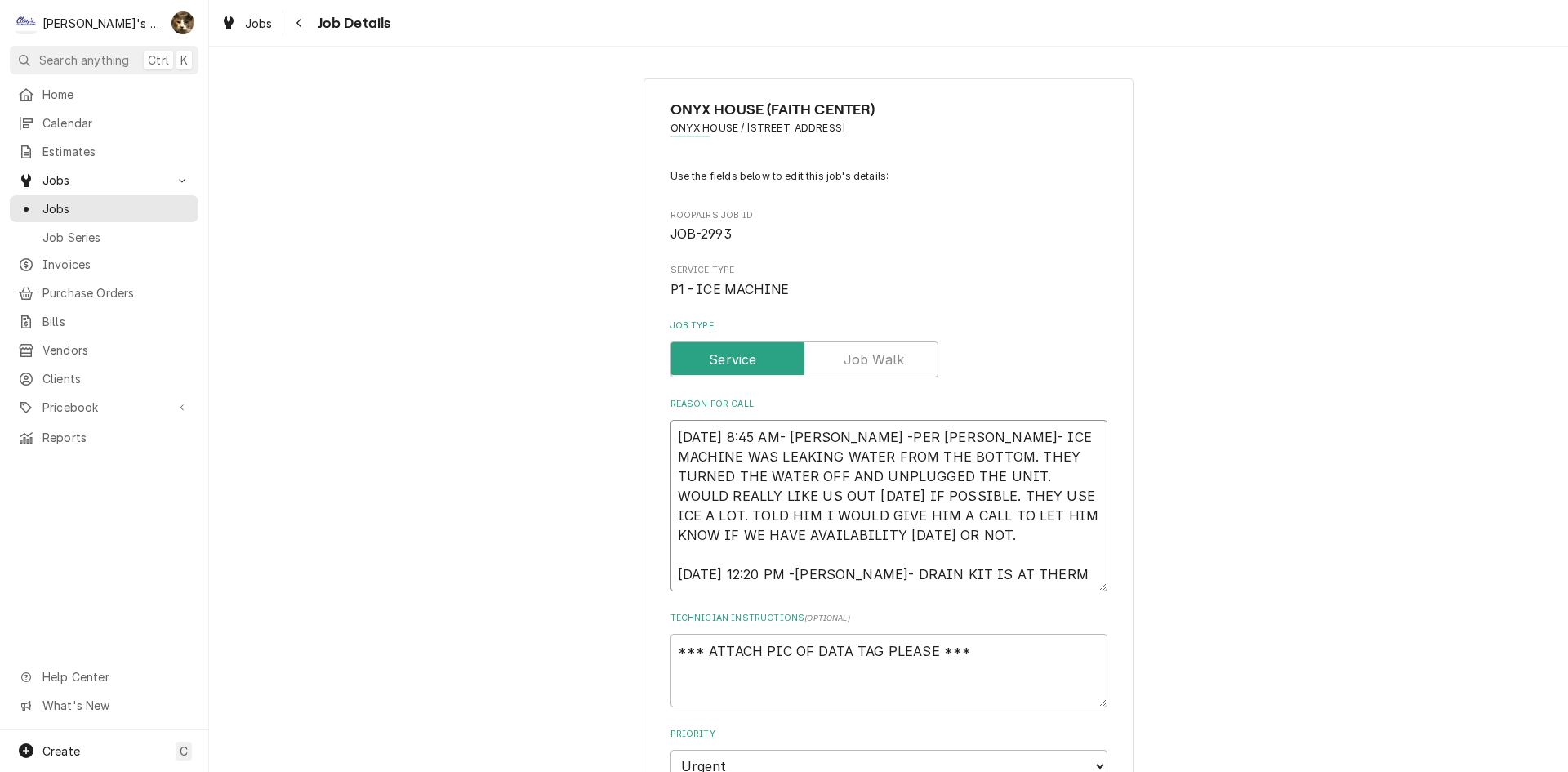
type textarea "x"
type textarea "9/22/2025 8:45 AM- KASSIE -PER CHRIS- ICE MACHINE WAS LEAKING WATER FROM THE BO…"
type textarea "x"
type textarea "9/22/2025 8:45 AM- KASSIE -PER CHRIS- ICE MACHINE WAS LEAKING WATER FROM THE BO…"
type textarea "x"
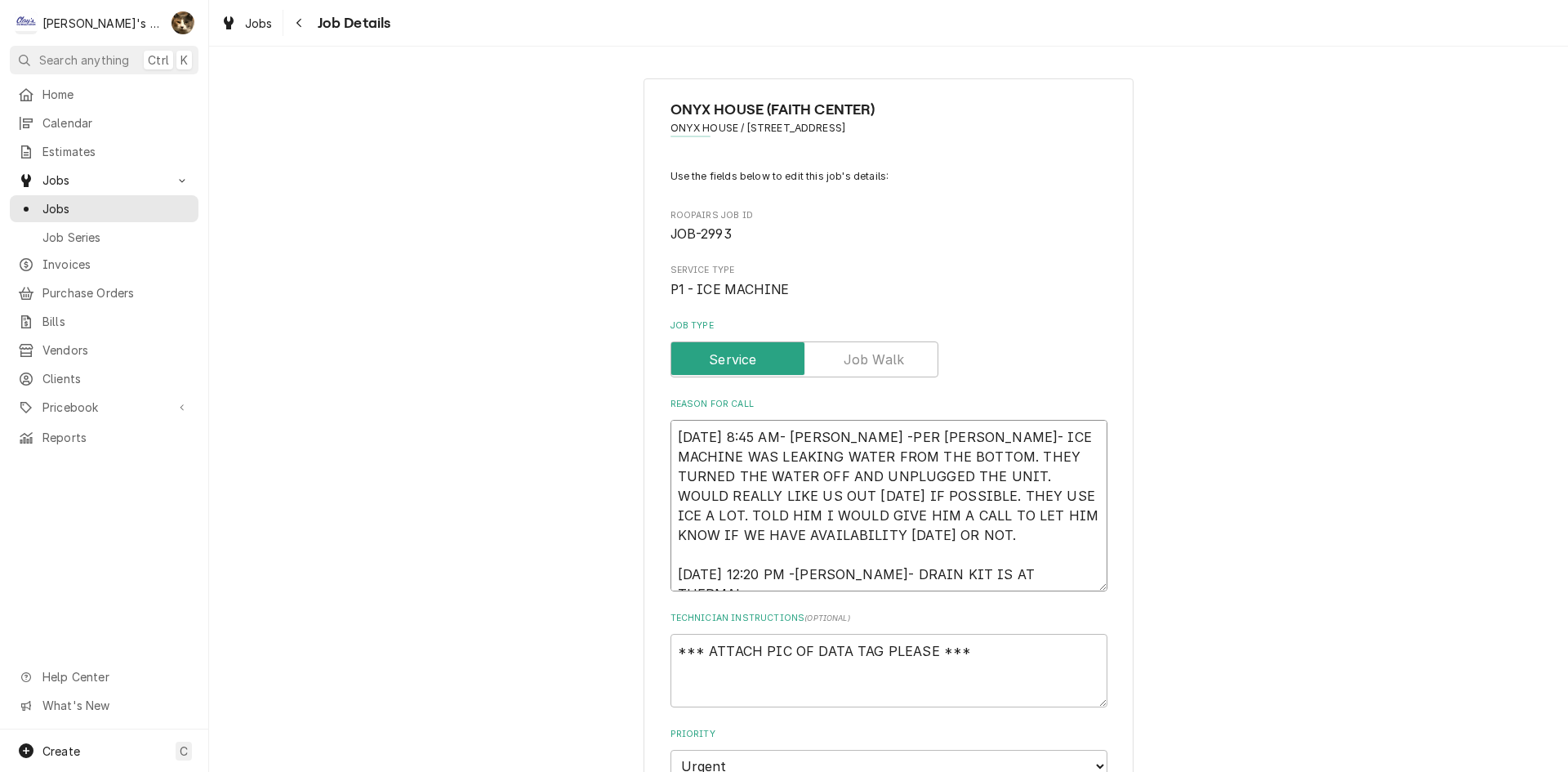
type textarea "9/22/2025 8:45 AM- KASSIE -PER CHRIS- ICE MACHINE WAS LEAKING WATER FROM THE BO…"
type textarea "x"
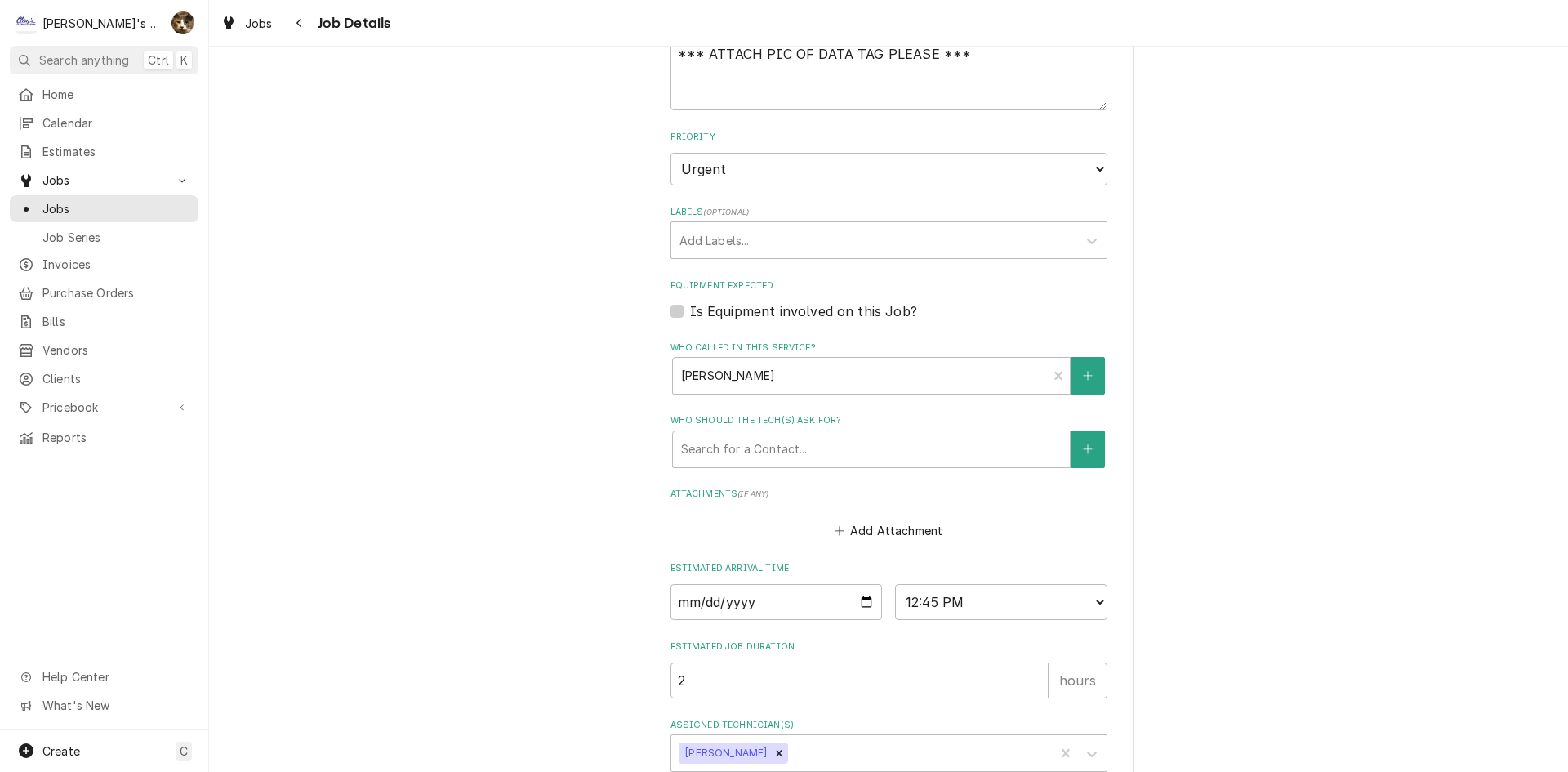
scroll to position [696, 0]
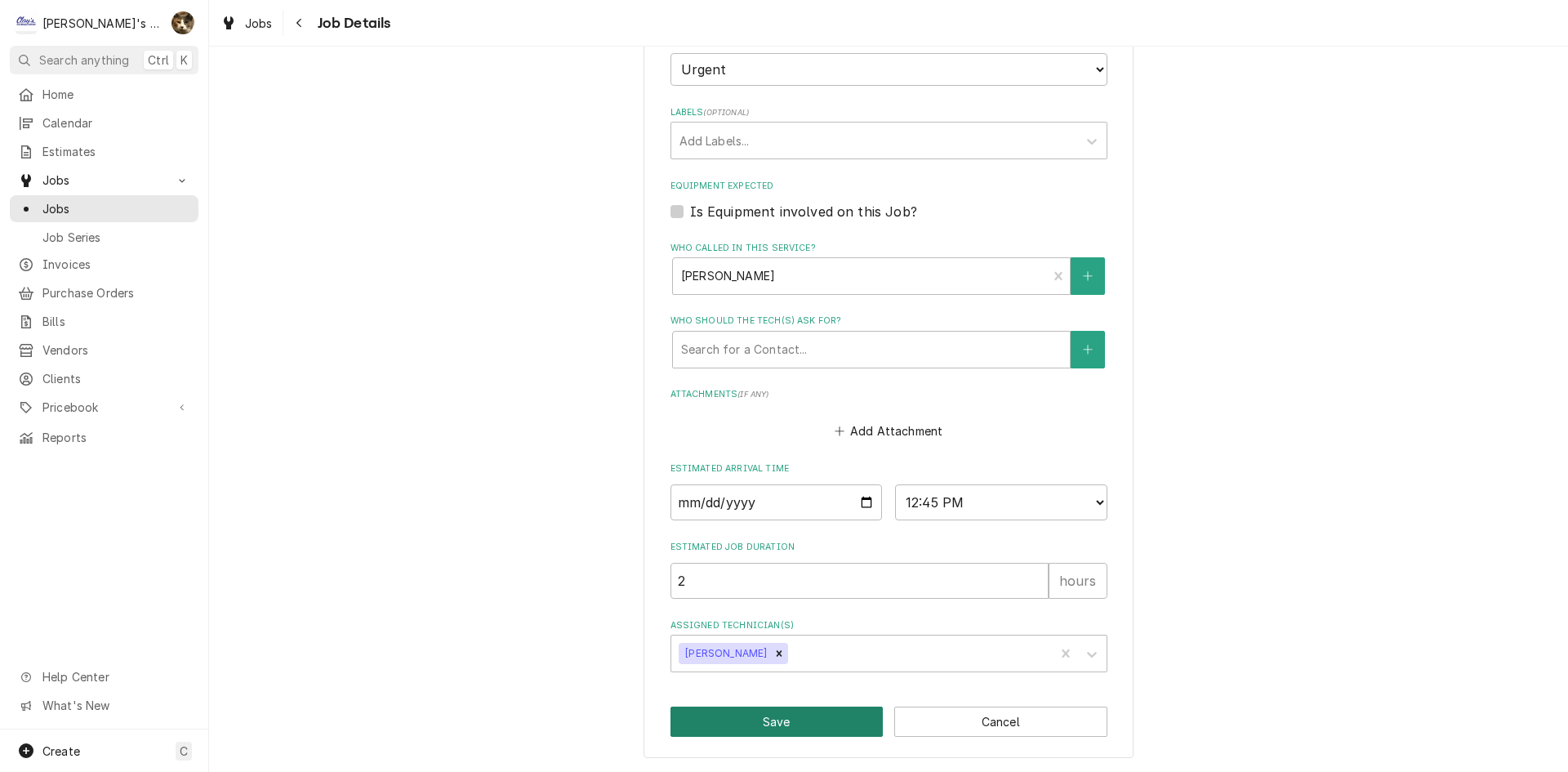
type textarea "9/22/2025 8:45 AM- KASSIE -PER CHRIS- ICE MACHINE WAS LEAKING WATER FROM THE BO…"
click at [781, 731] on button "Save" at bounding box center [777, 722] width 213 height 30
type textarea "x"
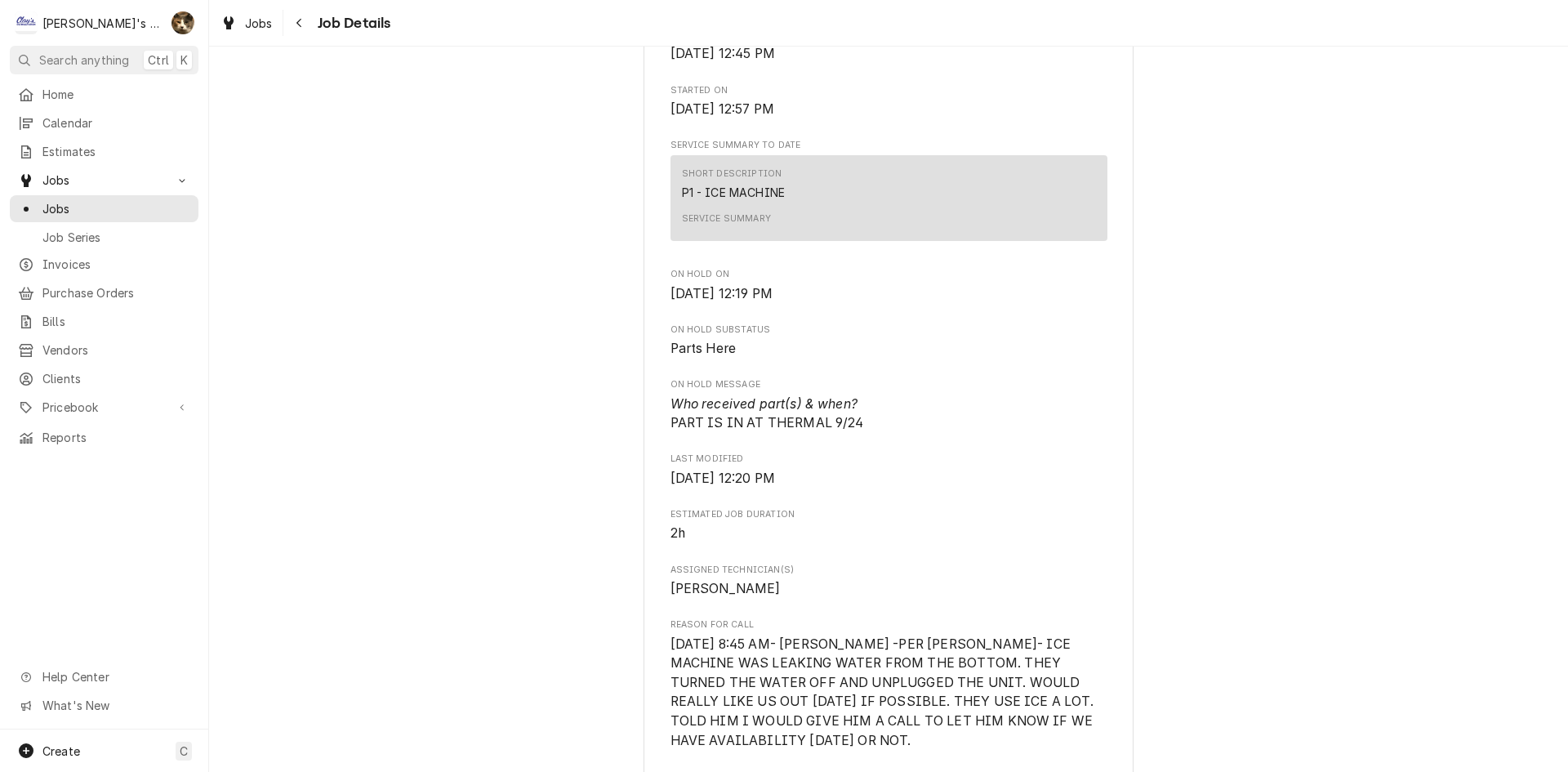
scroll to position [520, 0]
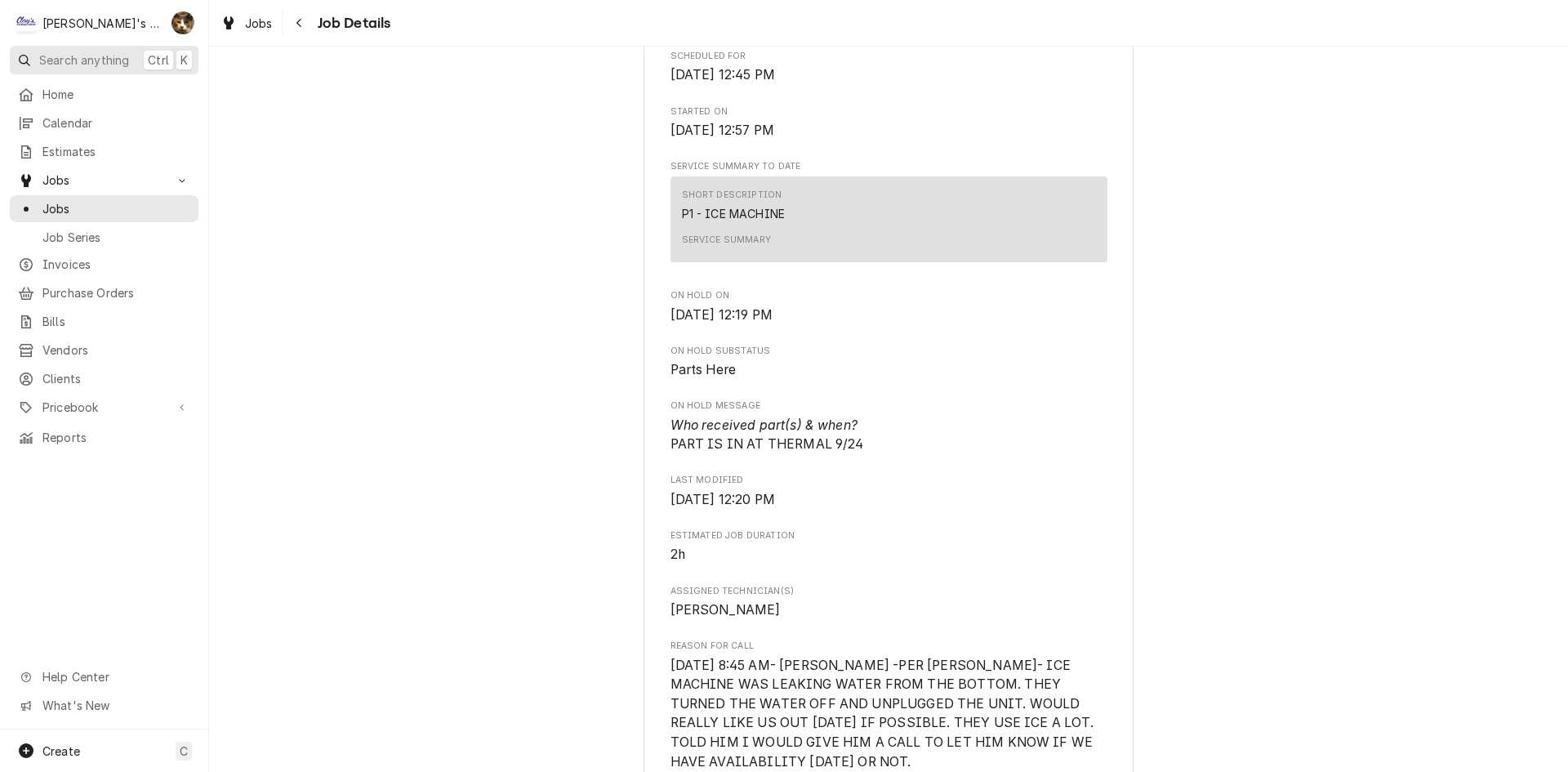
click at [54, 50] on button "Search anything Ctrl K" at bounding box center [104, 60] width 189 height 29
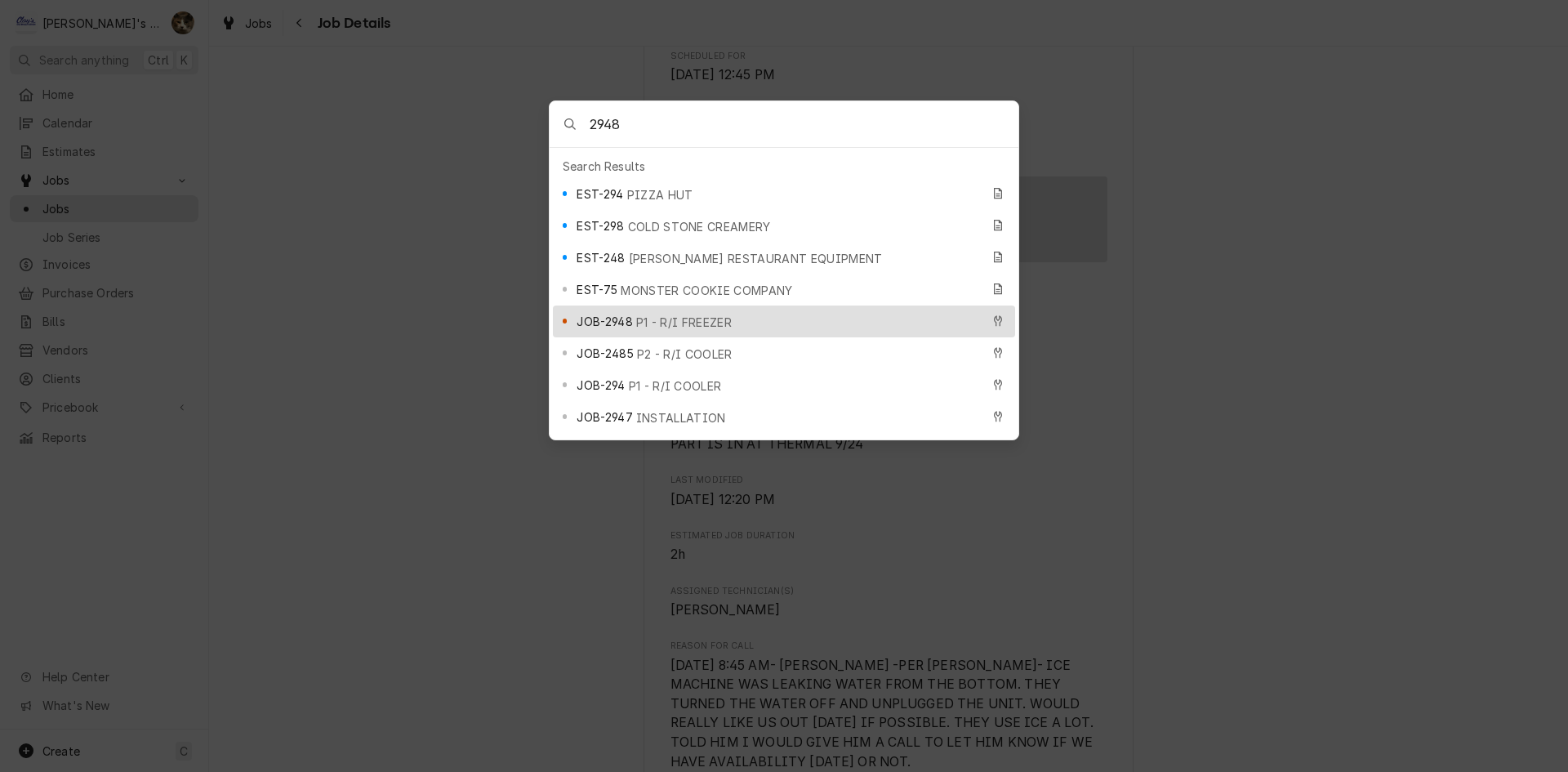
type input "2948"
click at [694, 313] on span "P1 - R/I FREEZER" at bounding box center [684, 322] width 96 height 17
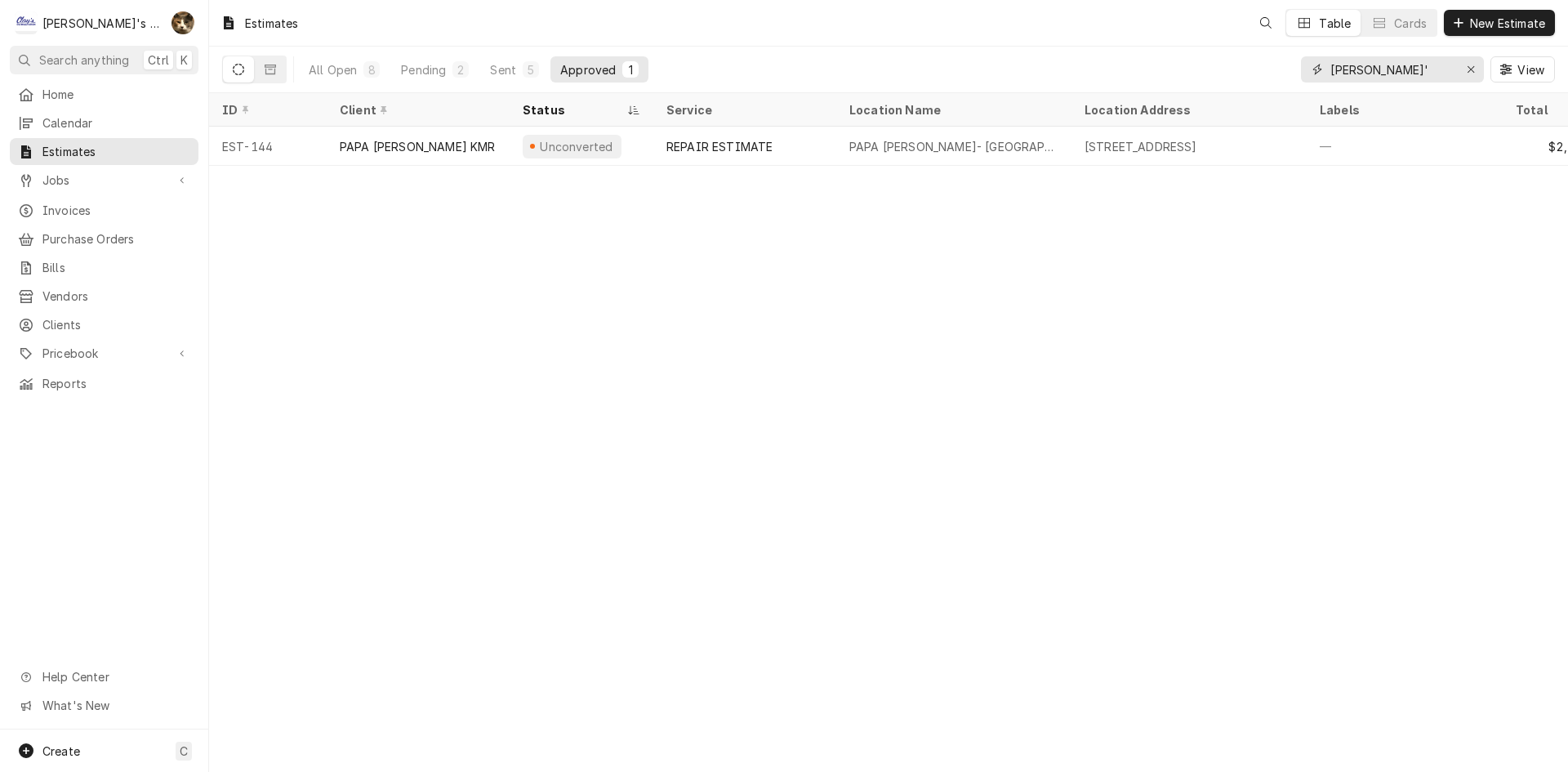
drag, startPoint x: 1435, startPoint y: 73, endPoint x: 1316, endPoint y: 70, distance: 119.0
click at [1316, 70] on div "PAPA MURPHY'" at bounding box center [1393, 70] width 183 height 26
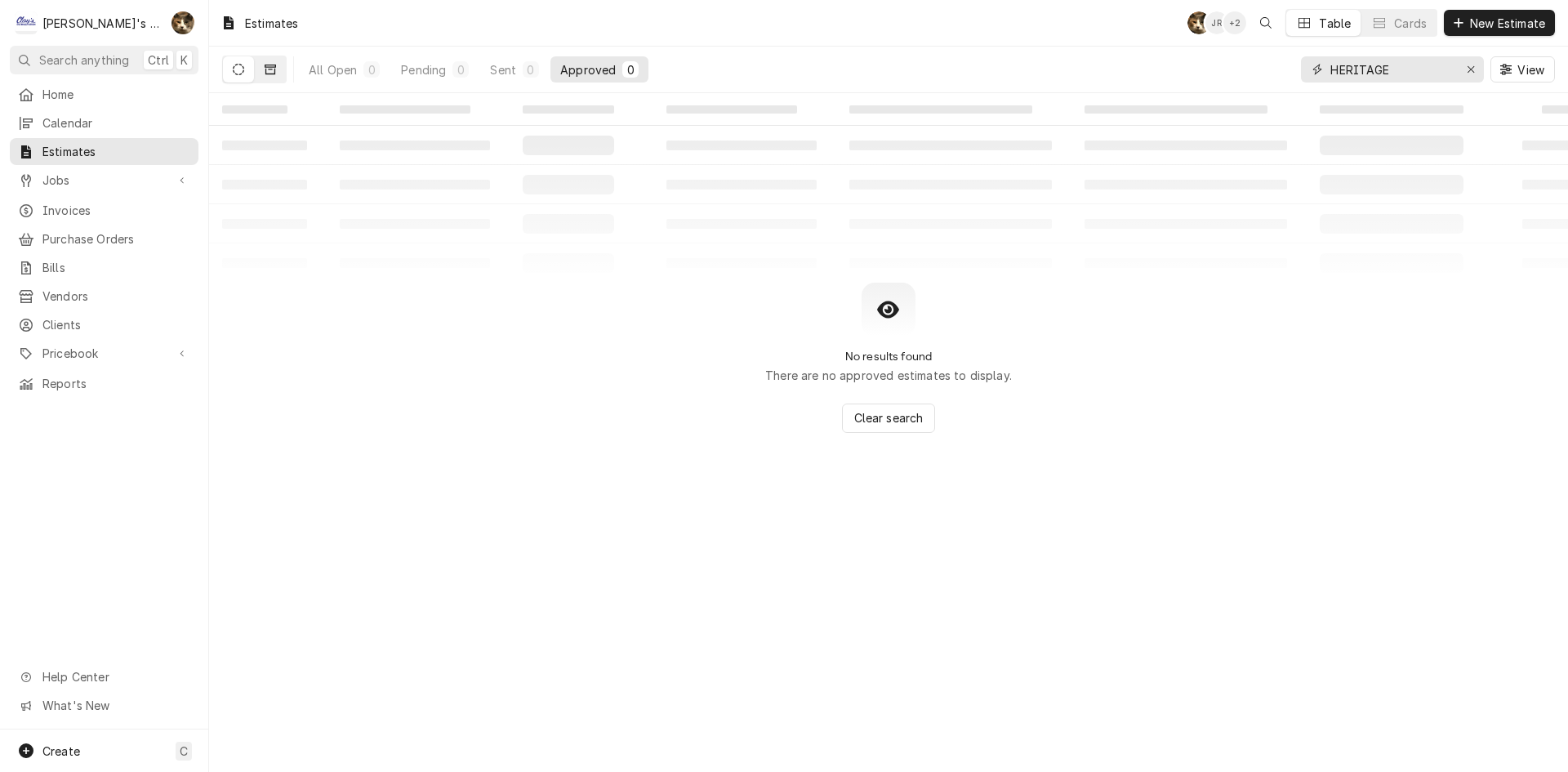
type input "HERITAGE"
drag, startPoint x: 258, startPoint y: 75, endPoint x: 245, endPoint y: 75, distance: 13.0
click at [254, 75] on div "Dynamic Content Wrapper" at bounding box center [254, 70] width 64 height 28
click at [241, 74] on icon "Dynamic Content Wrapper" at bounding box center [238, 69] width 11 height 11
click at [263, 74] on button "Dynamic Content Wrapper" at bounding box center [271, 70] width 31 height 26
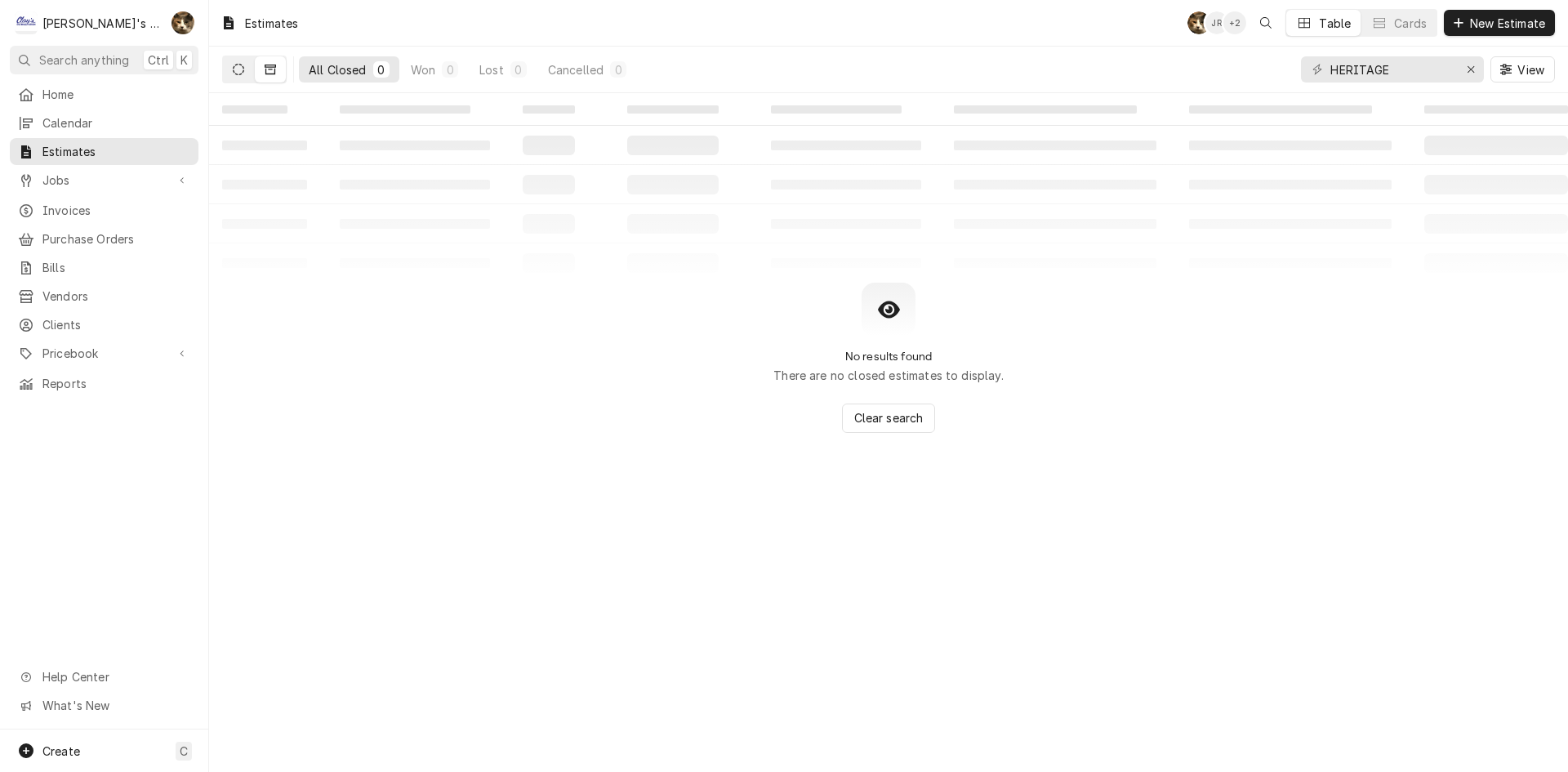
click at [234, 72] on icon "Dynamic Content Wrapper" at bounding box center [238, 69] width 11 height 11
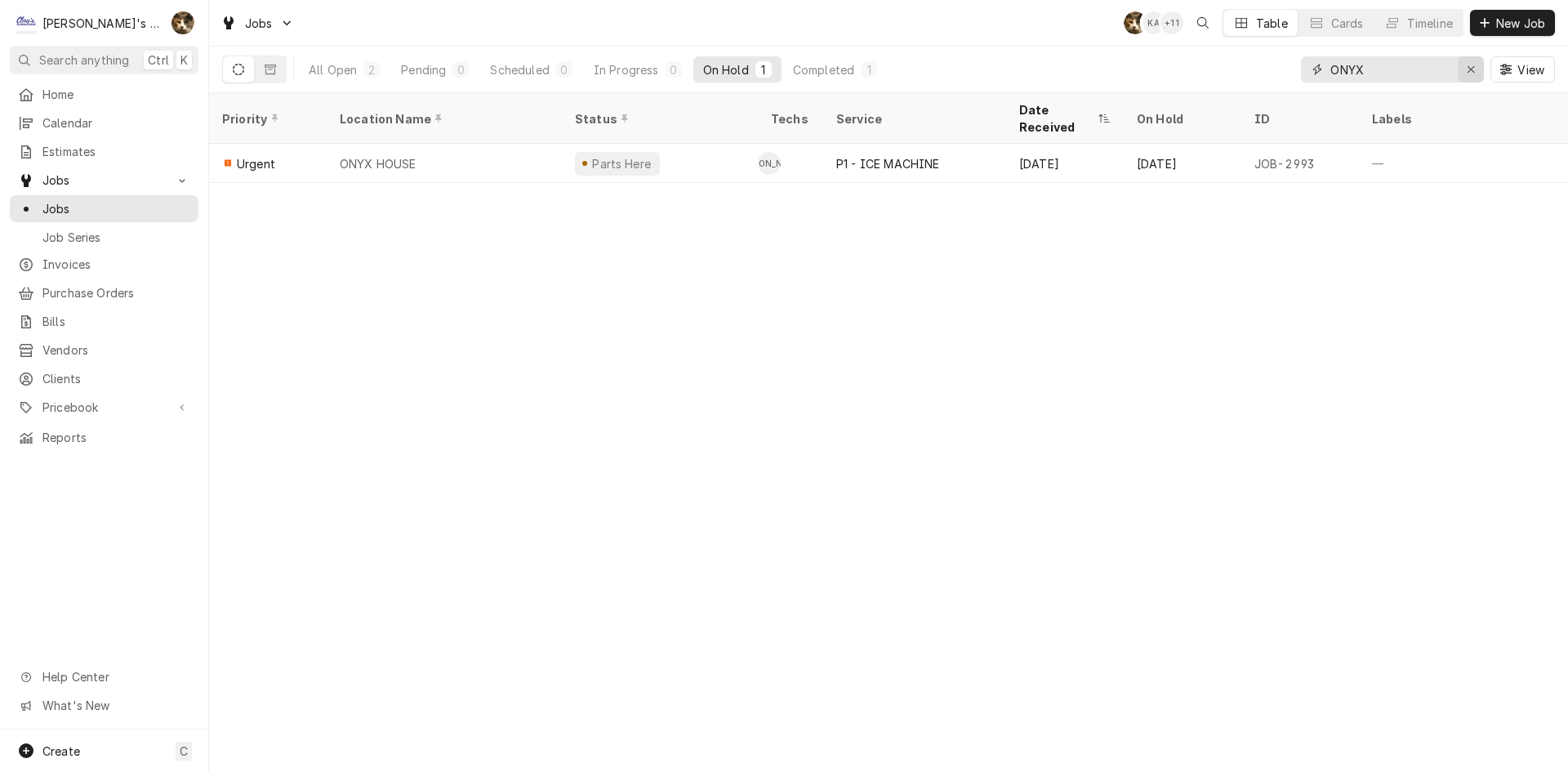
click at [1474, 59] on button "Erase input" at bounding box center [1471, 70] width 26 height 26
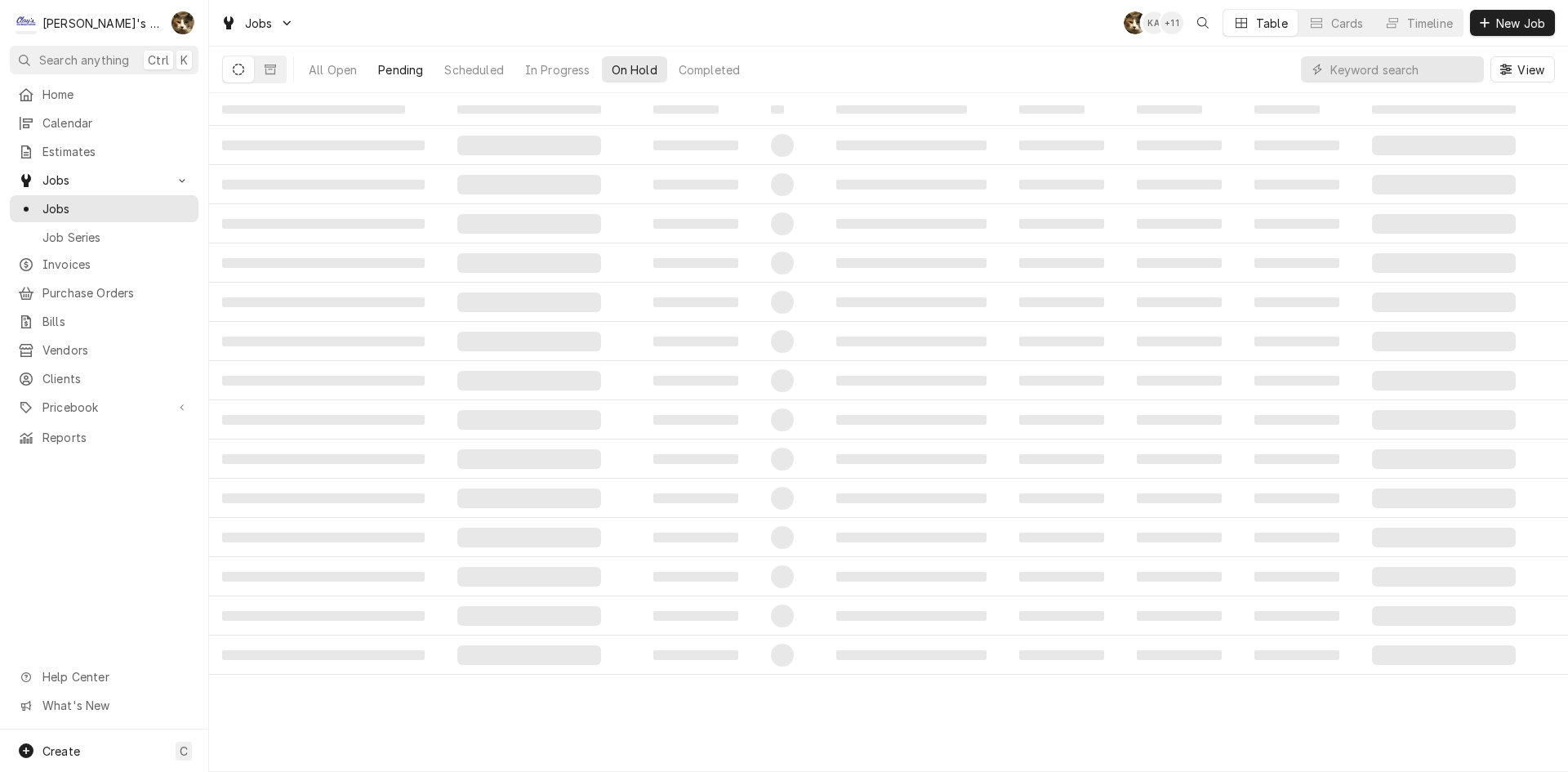
click at [423, 71] on div "Pending" at bounding box center [400, 70] width 45 height 17
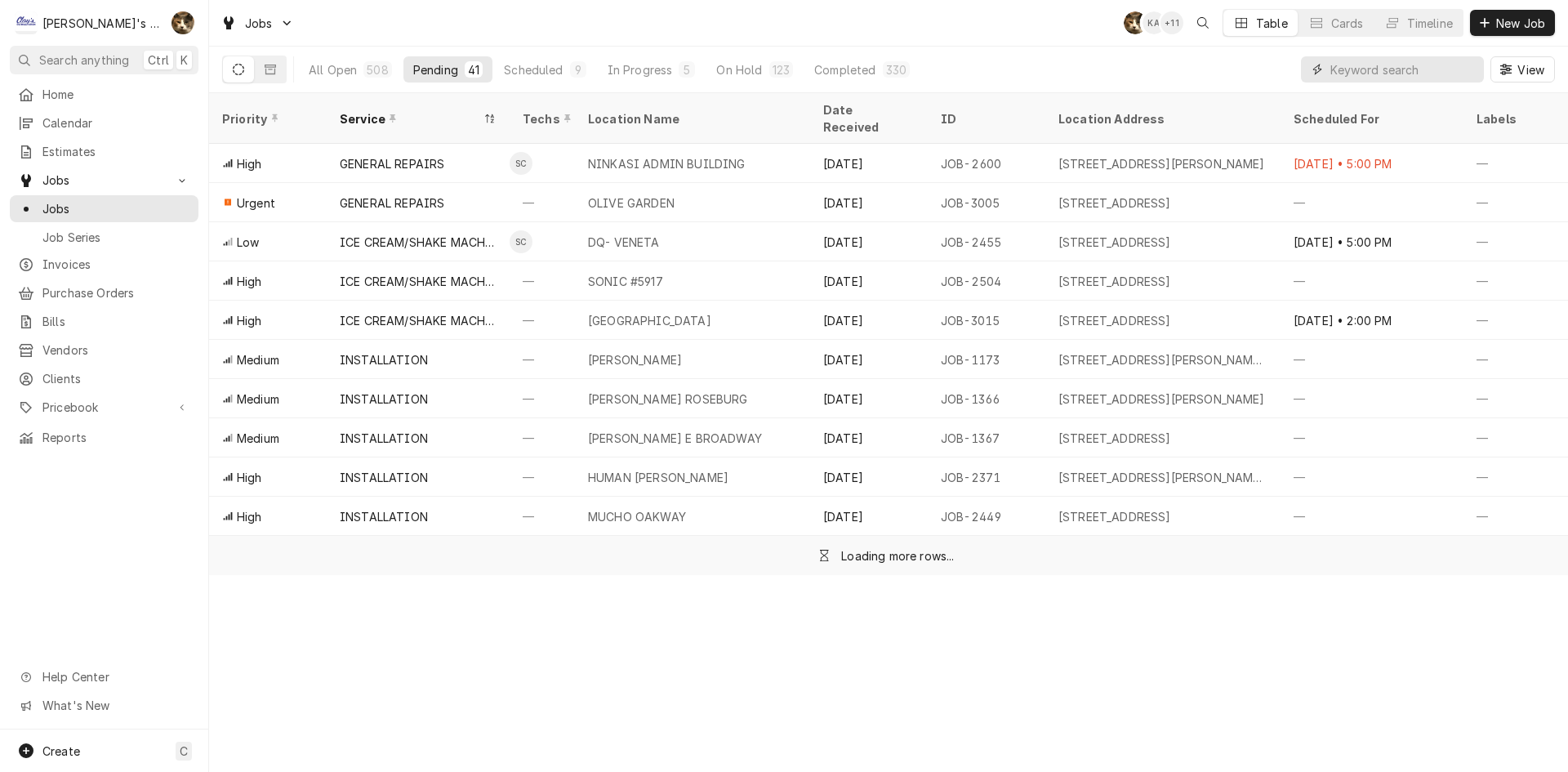
click at [1384, 77] on input "Dynamic Content Wrapper" at bounding box center [1403, 70] width 145 height 26
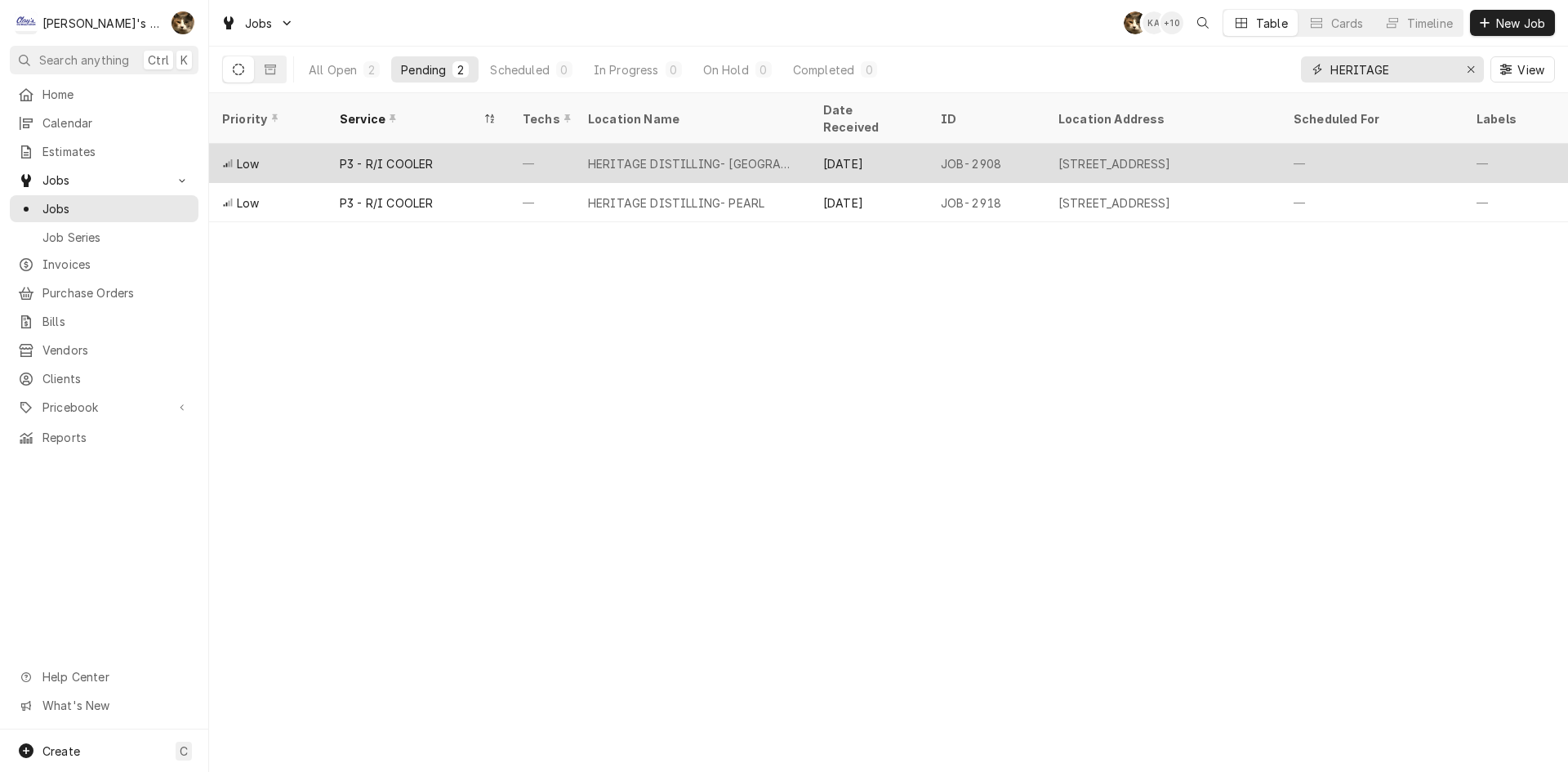
type input "HERITAGE"
click at [602, 155] on div "HERITAGE DISTILLING- MADISON" at bounding box center [693, 164] width 209 height 17
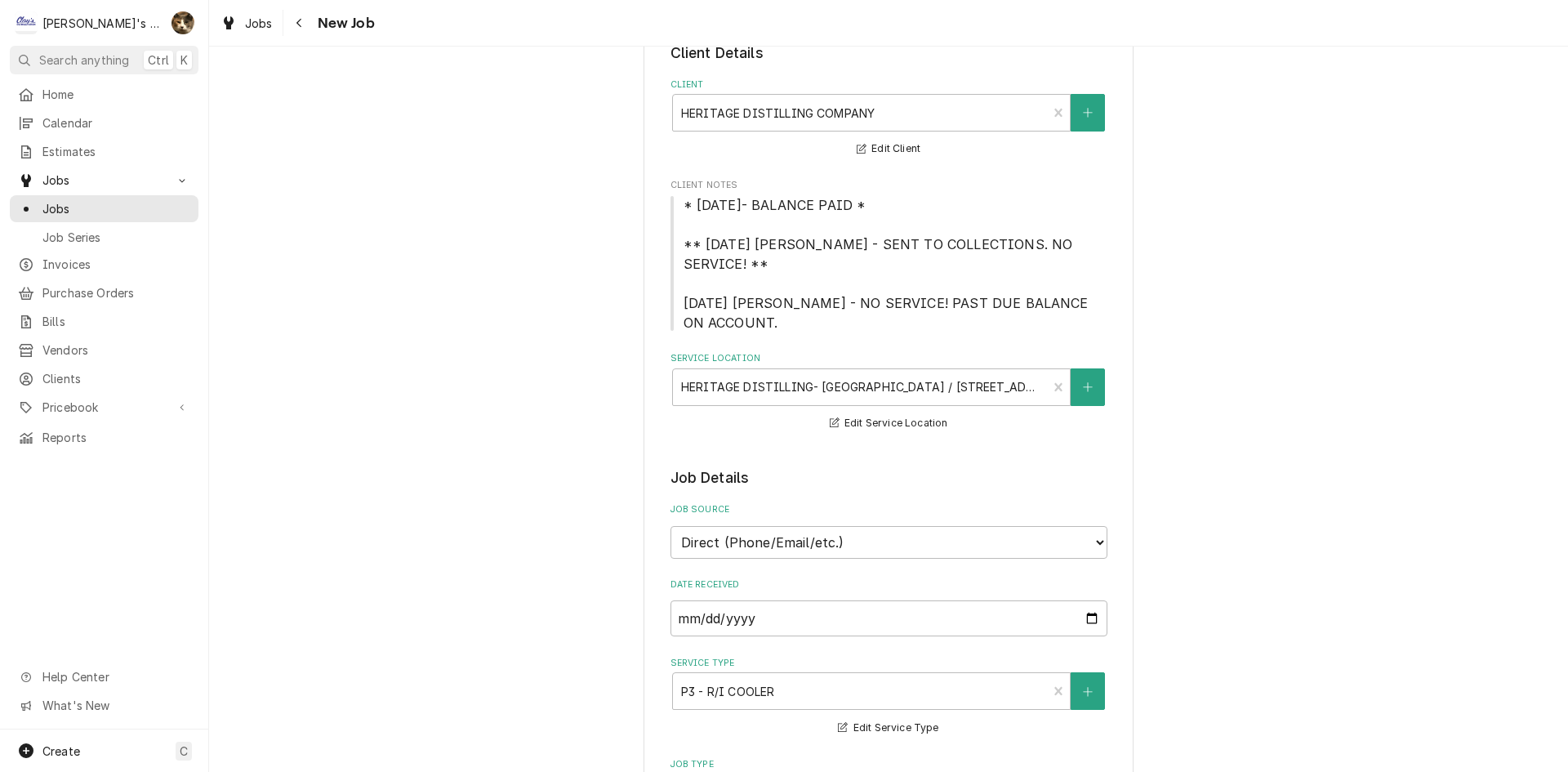
scroll to position [490, 0]
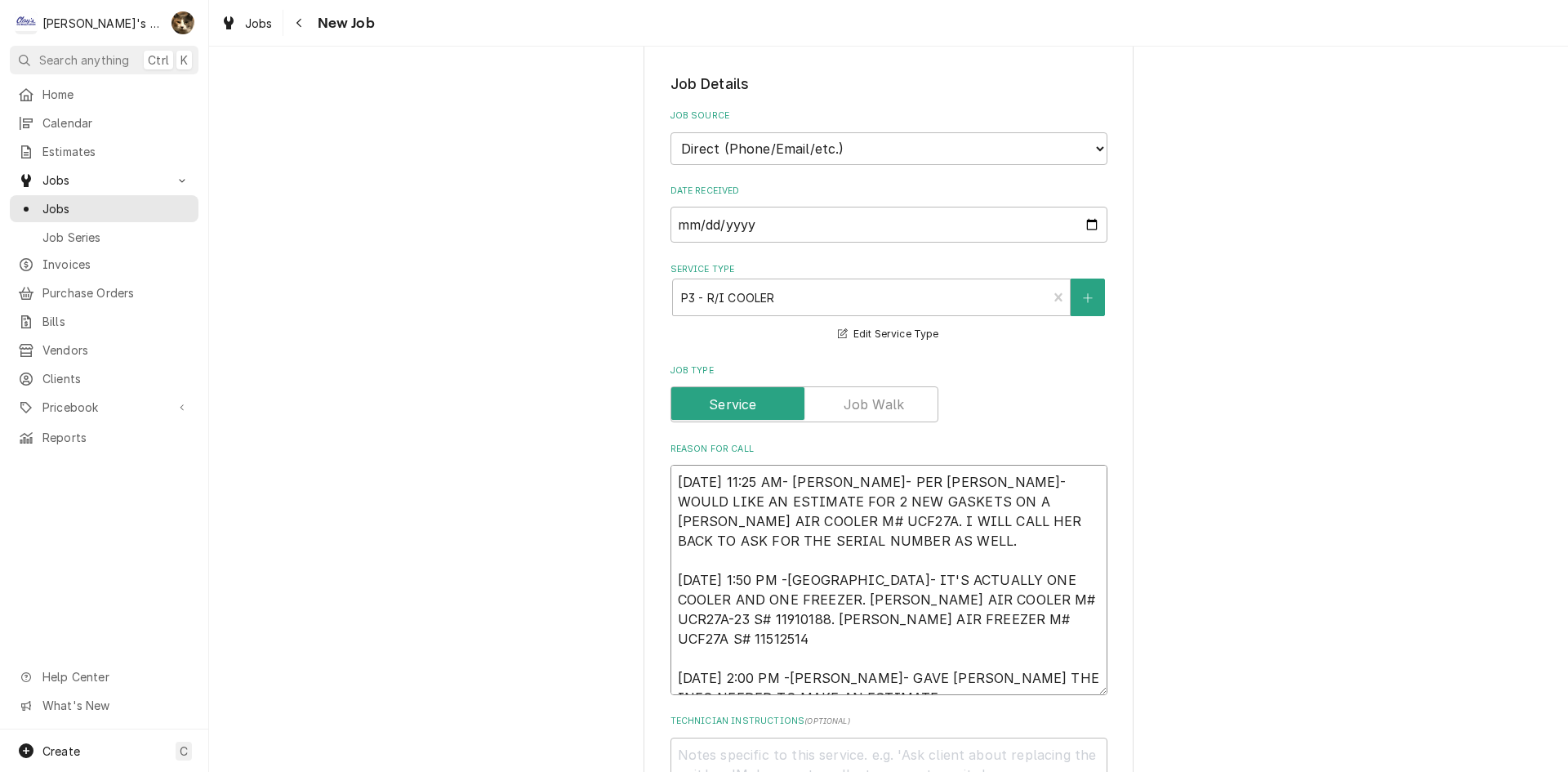
click at [925, 664] on textarea "[DATE] 11:25 AM- [PERSON_NAME]- PER [PERSON_NAME]- WOULD LIKE AN ESTIMATE FOR 2…" at bounding box center [889, 580] width 437 height 231
type textarea "x"
type textarea "[DATE] 11:25 AM- [PERSON_NAME]- PER [PERSON_NAME]- WOULD LIKE AN ESTIMATE FOR 2…"
type textarea "x"
type textarea "[DATE] 11:25 AM- [PERSON_NAME]- PER [PERSON_NAME]- WOULD LIKE AN ESTIMATE FOR 2…"
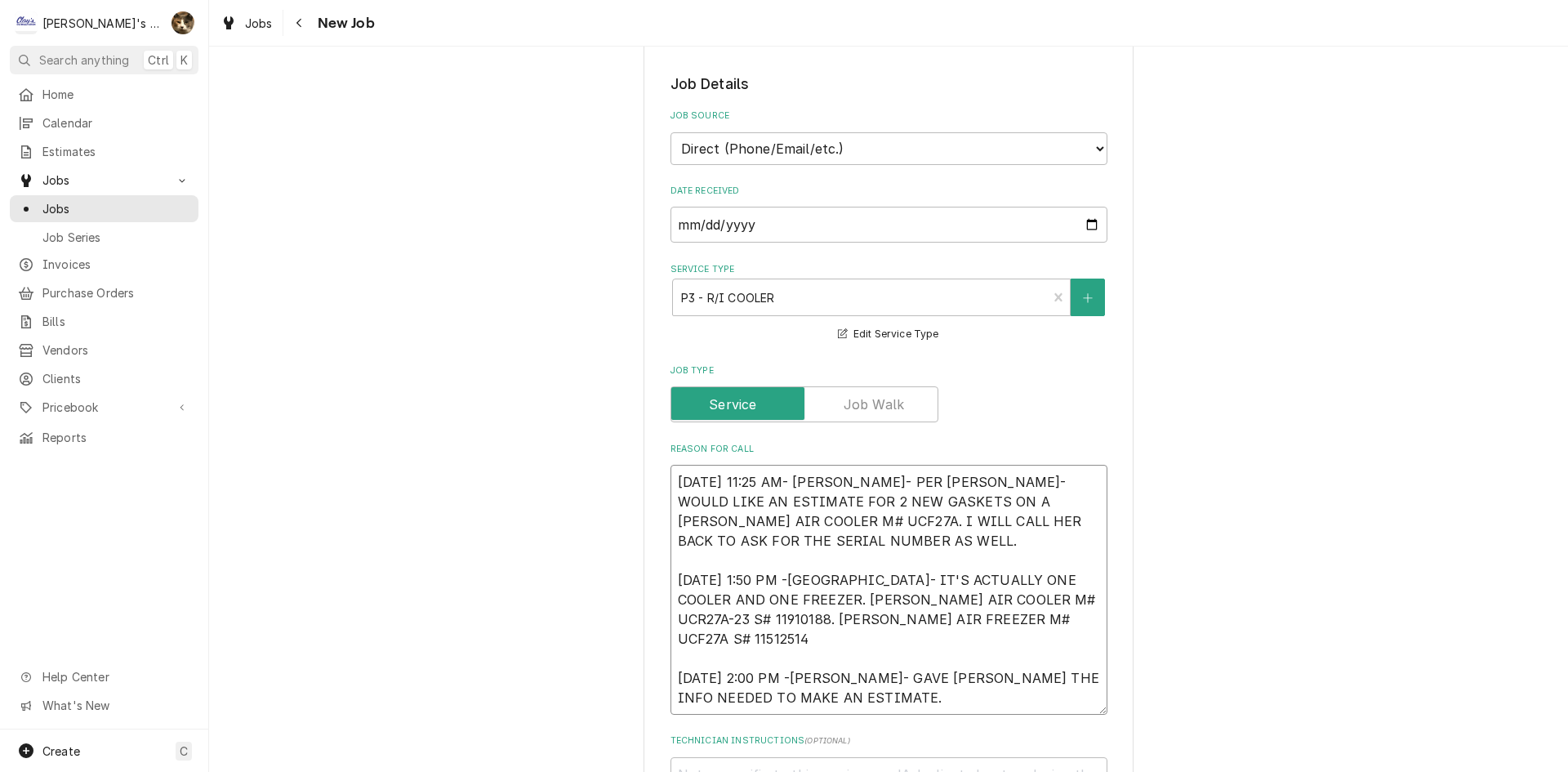
type textarea "x"
type textarea "[DATE] 11:25 AM- [PERSON_NAME]- PER [PERSON_NAME]- WOULD LIKE AN ESTIMATE FOR 2…"
type textarea "x"
type textarea "[DATE] 11:25 AM- [PERSON_NAME]- PER [PERSON_NAME]- WOULD LIKE AN ESTIMATE FOR 2…"
type textarea "x"
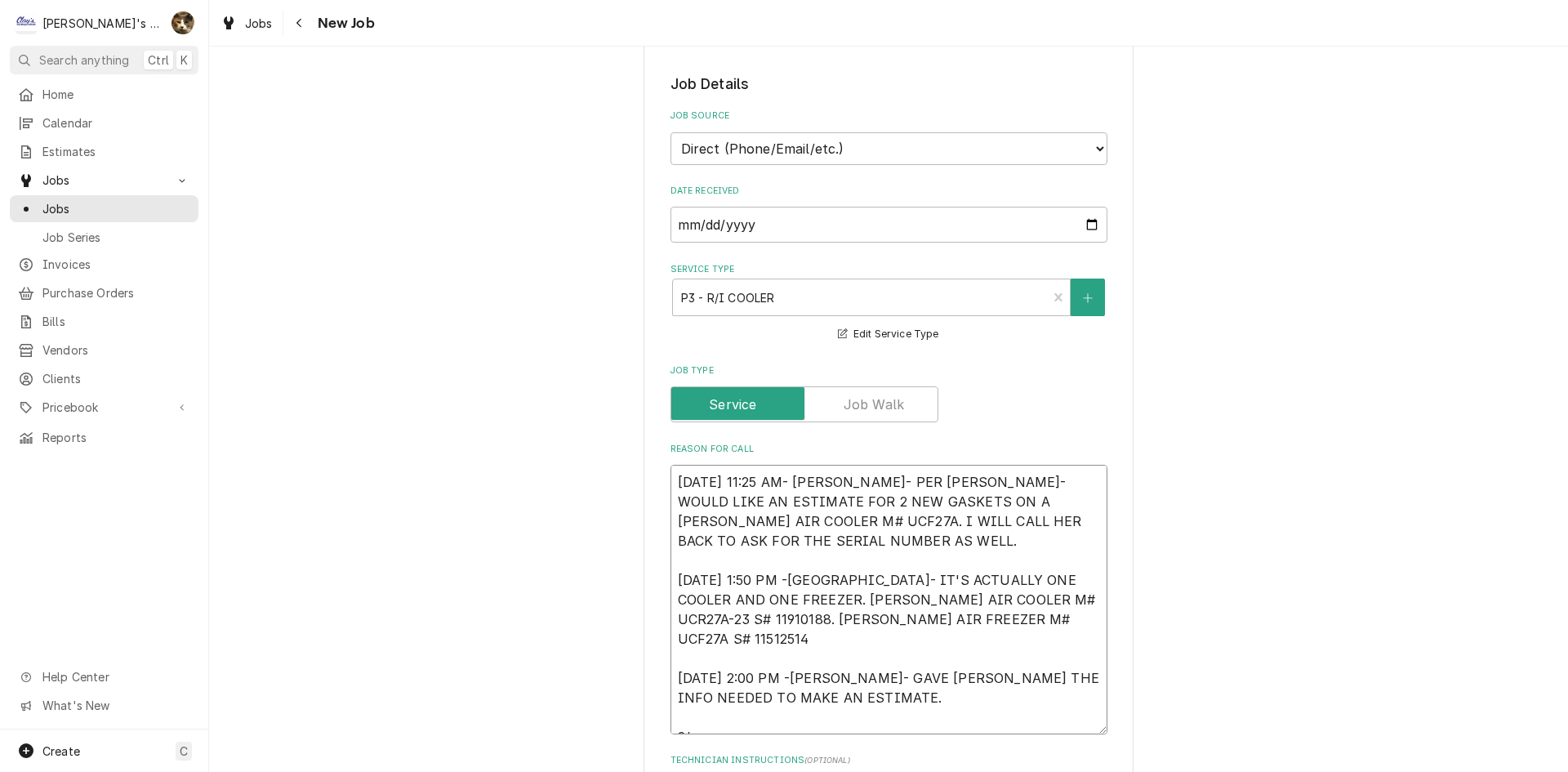
type textarea "[DATE] 11:25 AM- [PERSON_NAME]- PER [PERSON_NAME]- WOULD LIKE AN ESTIMATE FOR 2…"
type textarea "x"
type textarea "[DATE] 11:25 AM- [PERSON_NAME]- PER [PERSON_NAME]- WOULD LIKE AN ESTIMATE FOR 2…"
type textarea "x"
type textarea "[DATE] 11:25 AM- [PERSON_NAME]- PER [PERSON_NAME]- WOULD LIKE AN ESTIMATE FOR 2…"
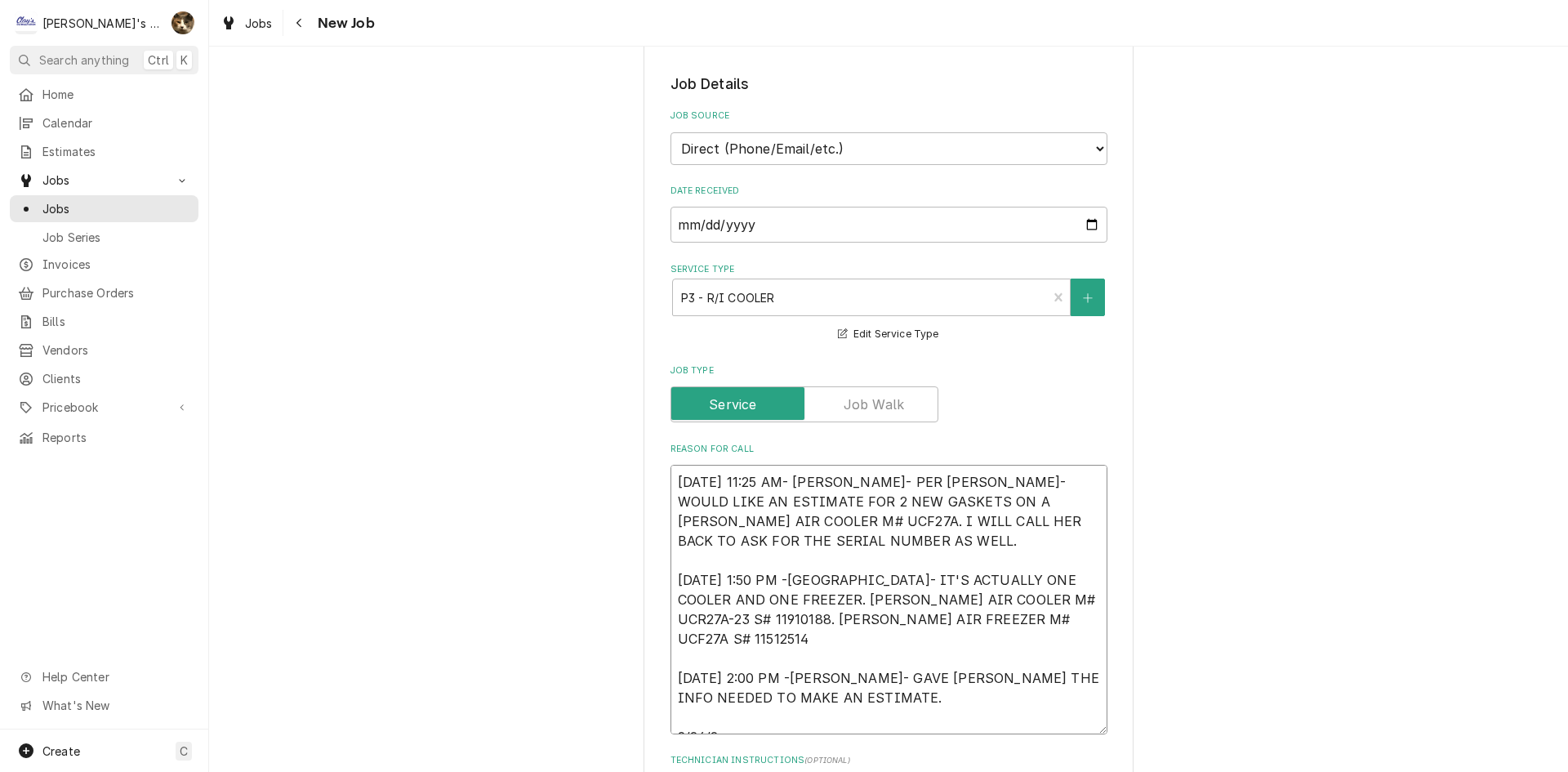
type textarea "x"
type textarea "[DATE] 11:25 AM- [PERSON_NAME]- PER [PERSON_NAME]- WOULD LIKE AN ESTIMATE FOR 2…"
type textarea "x"
type textarea "[DATE] 11:25 AM- [PERSON_NAME]- PER [PERSON_NAME]- WOULD LIKE AN ESTIMATE FOR 2…"
type textarea "x"
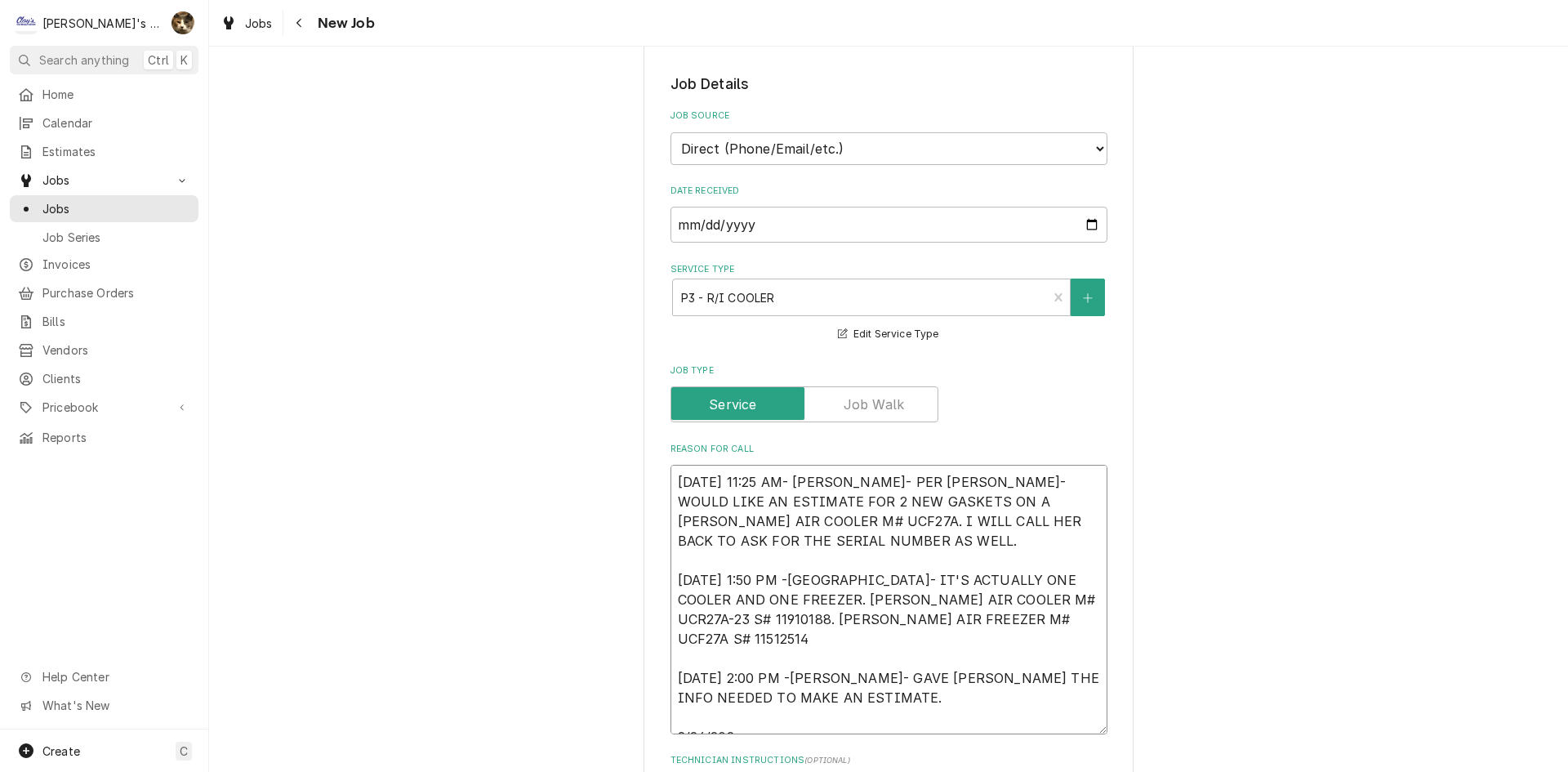
type textarea "9/10/2025 11:25 AM- KASSIE- PER JANET- WOULD LIKE AN ESTIMATE FOR 2 NEW GASKETS…"
type textarea "x"
type textarea "9/10/2025 11:25 AM- KASSIE- PER JANET- WOULD LIKE AN ESTIMATE FOR 2 NEW GASKETS…"
type textarea "x"
type textarea "9/10/2025 11:25 AM- KASSIE- PER JANET- WOULD LIKE AN ESTIMATE FOR 2 NEW GASKETS…"
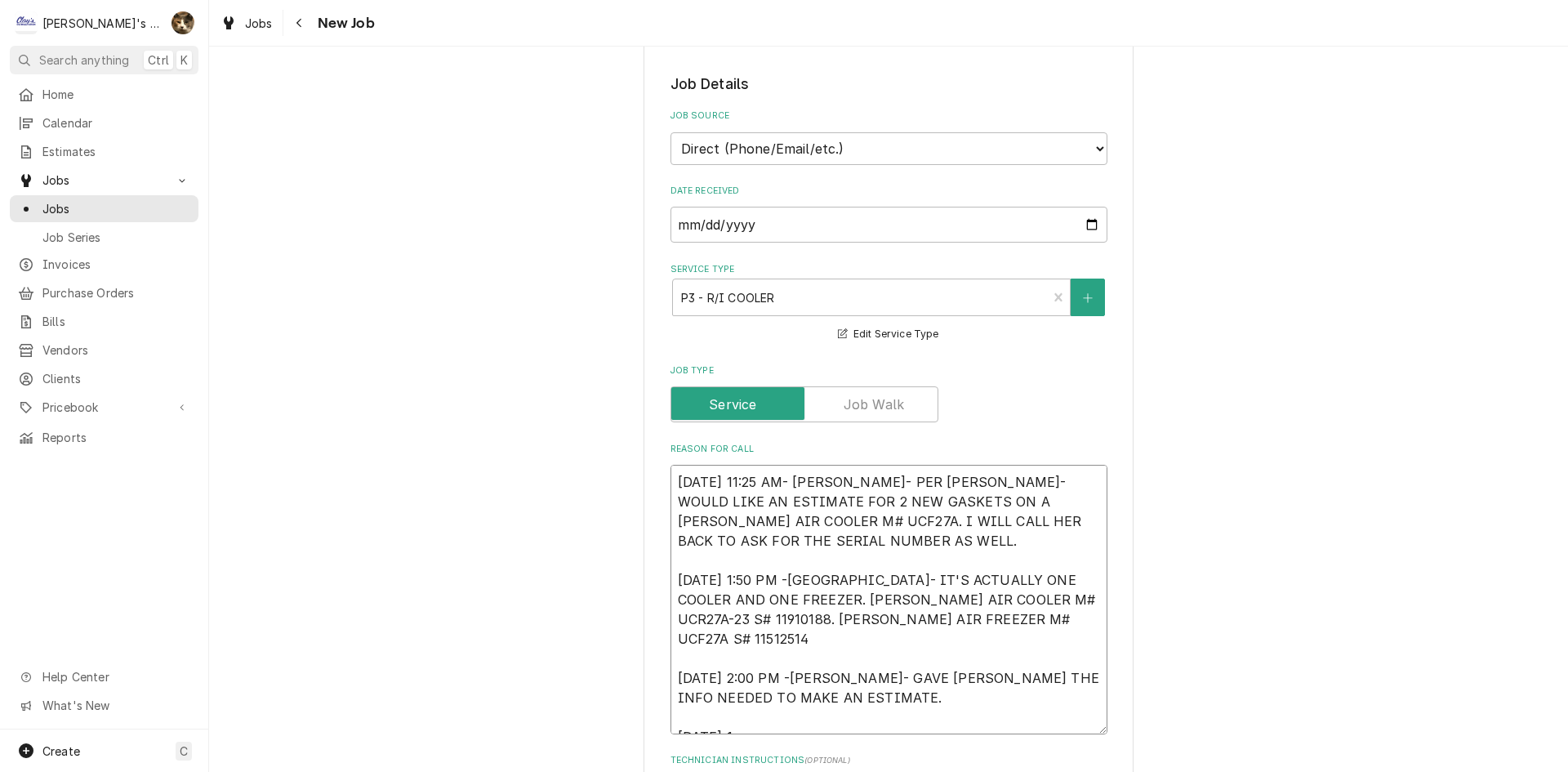
type textarea "x"
type textarea "9/10/2025 11:25 AM- KASSIE- PER JANET- WOULD LIKE AN ESTIMATE FOR 2 NEW GASKETS…"
type textarea "x"
type textarea "9/10/2025 11:25 AM- KASSIE- PER JANET- WOULD LIKE AN ESTIMATE FOR 2 NEW GASKETS…"
type textarea "x"
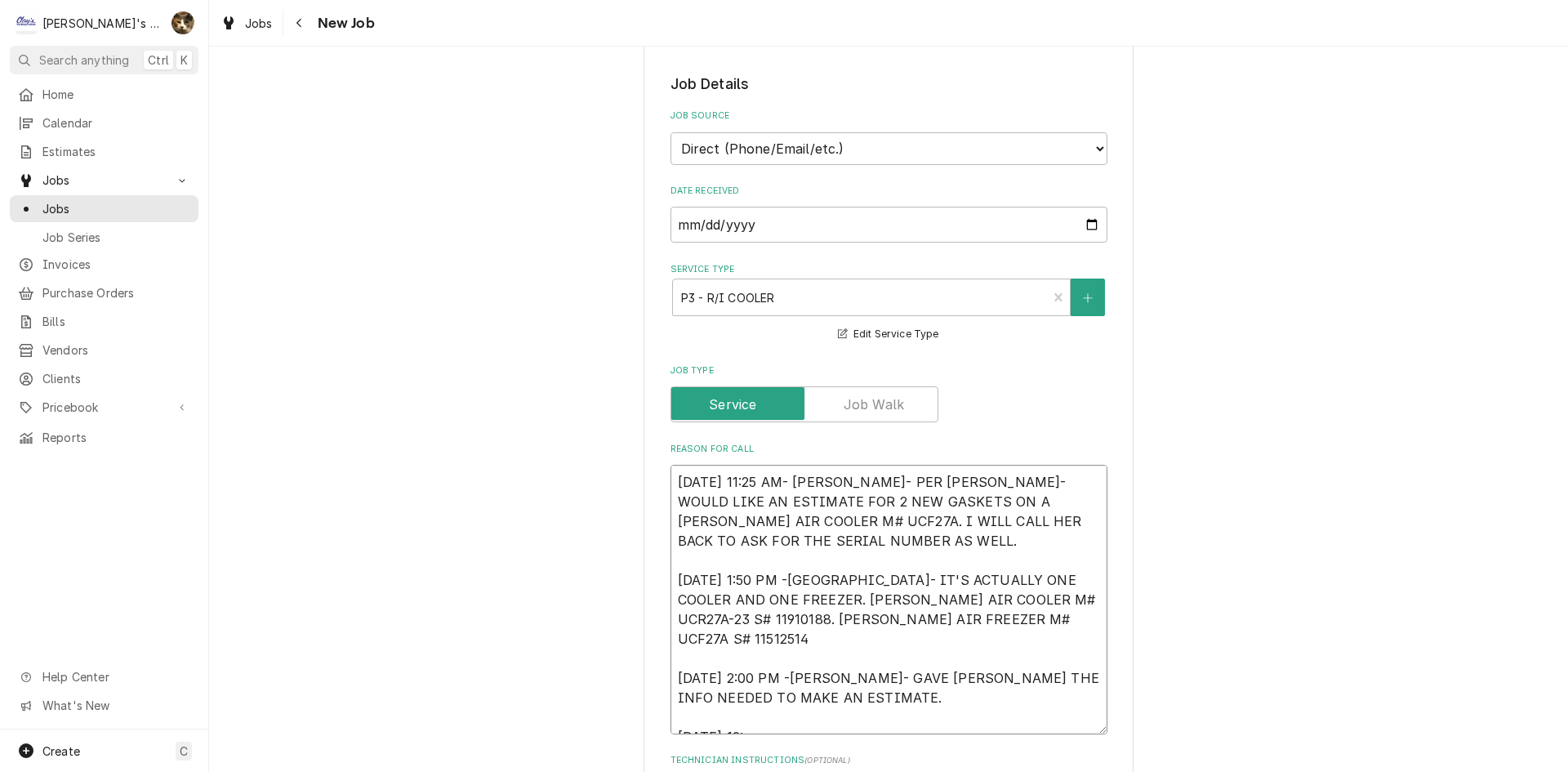
type textarea "9/10/2025 11:25 AM- KASSIE- PER JANET- WOULD LIKE AN ESTIMATE FOR 2 NEW GASKETS…"
type textarea "x"
type textarea "9/10/2025 11:25 AM- KASSIE- PER JANET- WOULD LIKE AN ESTIMATE FOR 2 NEW GASKETS…"
type textarea "x"
type textarea "9/10/2025 11:25 AM- KASSIE- PER JANET- WOULD LIKE AN ESTIMATE FOR 2 NEW GASKETS…"
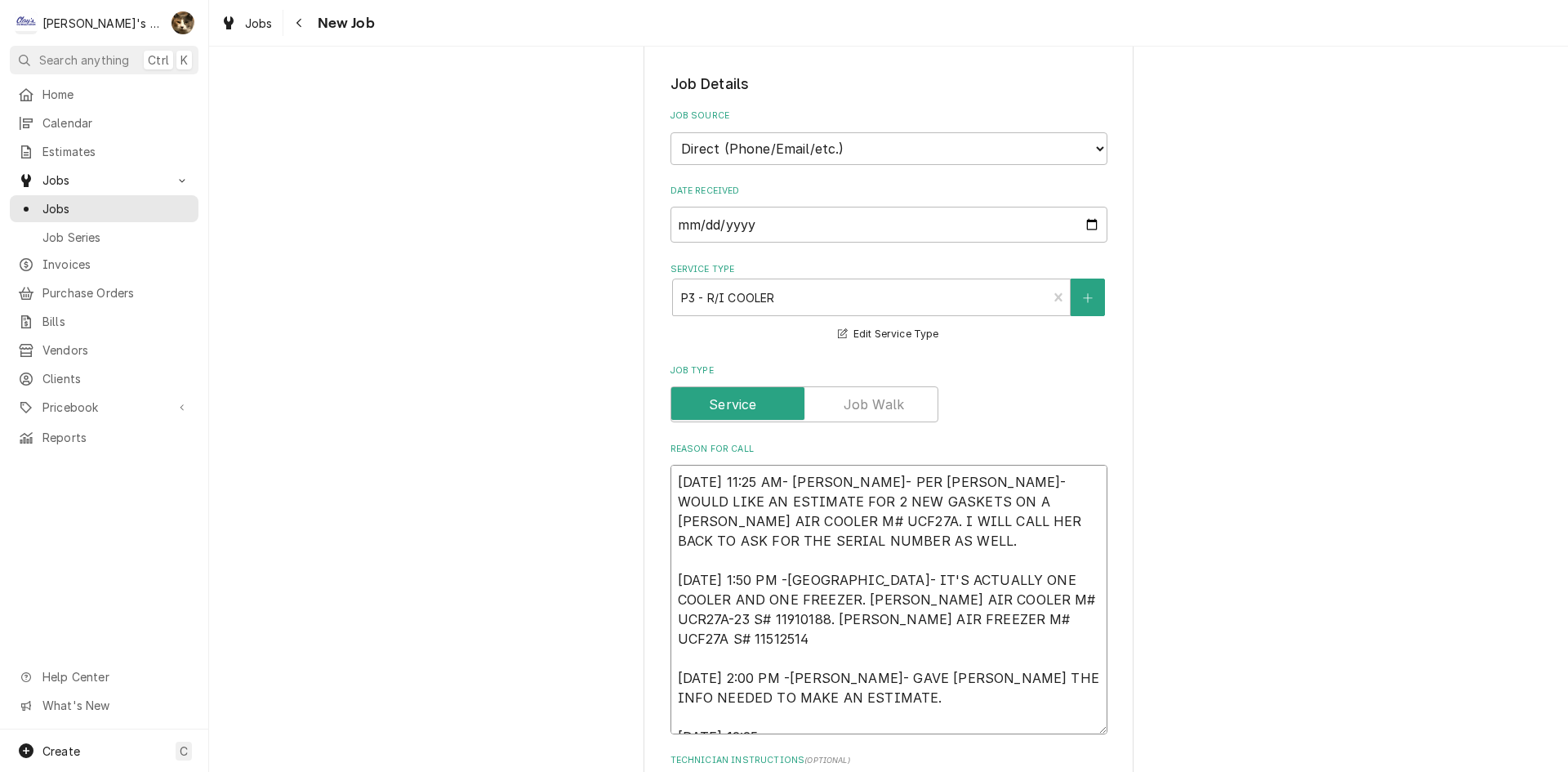
type textarea "x"
type textarea "9/10/2025 11:25 AM- KASSIE- PER JANET- WOULD LIKE AN ESTIMATE FOR 2 NEW GASKETS…"
type textarea "x"
type textarea "9/10/2025 11:25 AM- KASSIE- PER JANET- WOULD LIKE AN ESTIMATE FOR 2 NEW GASKETS…"
type textarea "x"
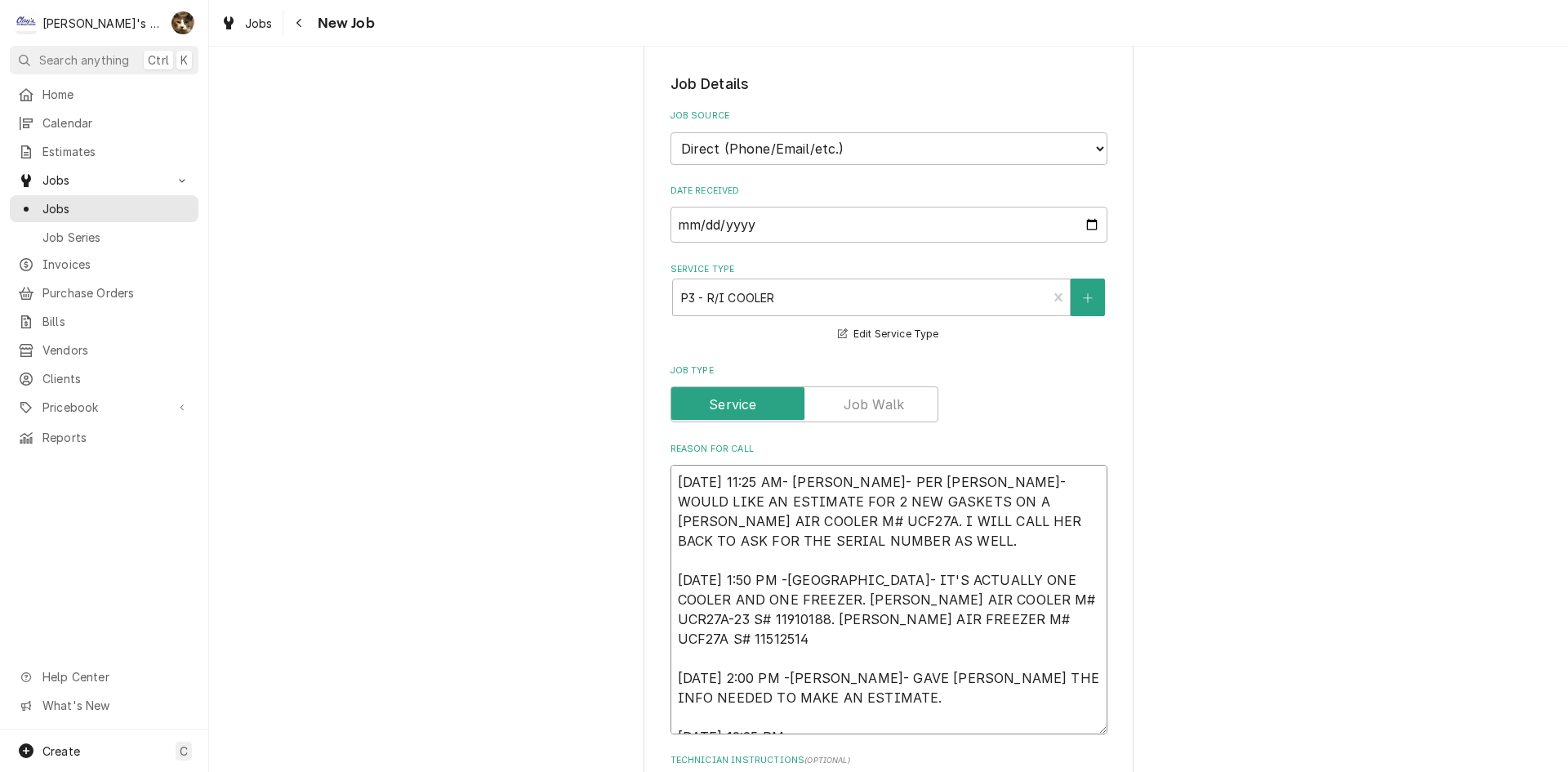
type textarea "9/10/2025 11:25 AM- KASSIE- PER JANET- WOULD LIKE AN ESTIMATE FOR 2 NEW GASKETS…"
type textarea "x"
type textarea "9/10/2025 11:25 AM- KASSIE- PER JANET- WOULD LIKE AN ESTIMATE FOR 2 NEW GASKETS…"
type textarea "x"
type textarea "9/10/2025 11:25 AM- KASSIE- PER JANET- WOULD LIKE AN ESTIMATE FOR 2 NEW GASKETS…"
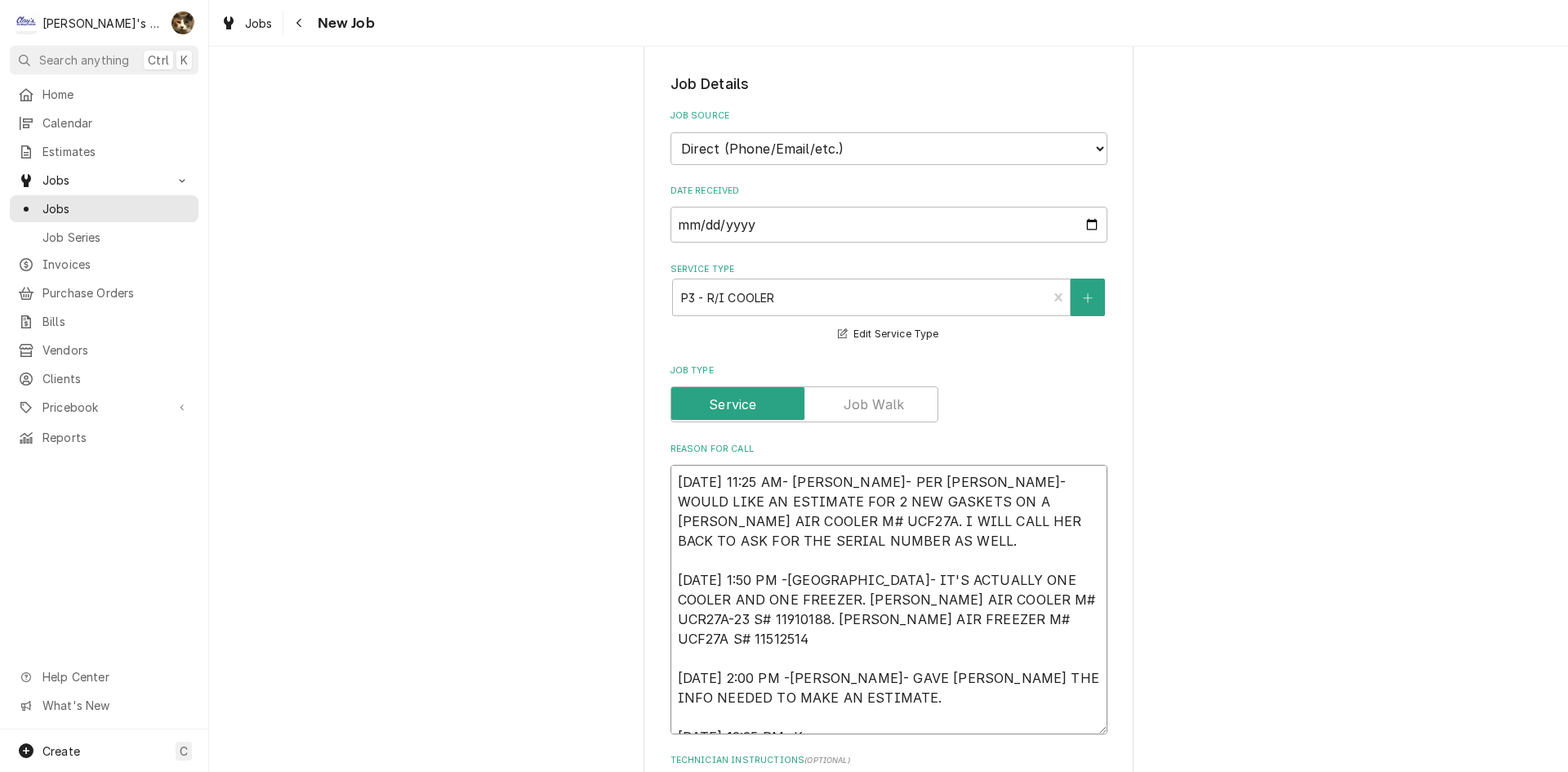
type textarea "x"
type textarea "9/10/2025 11:25 AM- KASSIE- PER JANET- WOULD LIKE AN ESTIMATE FOR 2 NEW GASKETS…"
type textarea "x"
type textarea "9/10/2025 11:25 AM- KASSIE- PER JANET- WOULD LIKE AN ESTIMATE FOR 2 NEW GASKETS…"
type textarea "x"
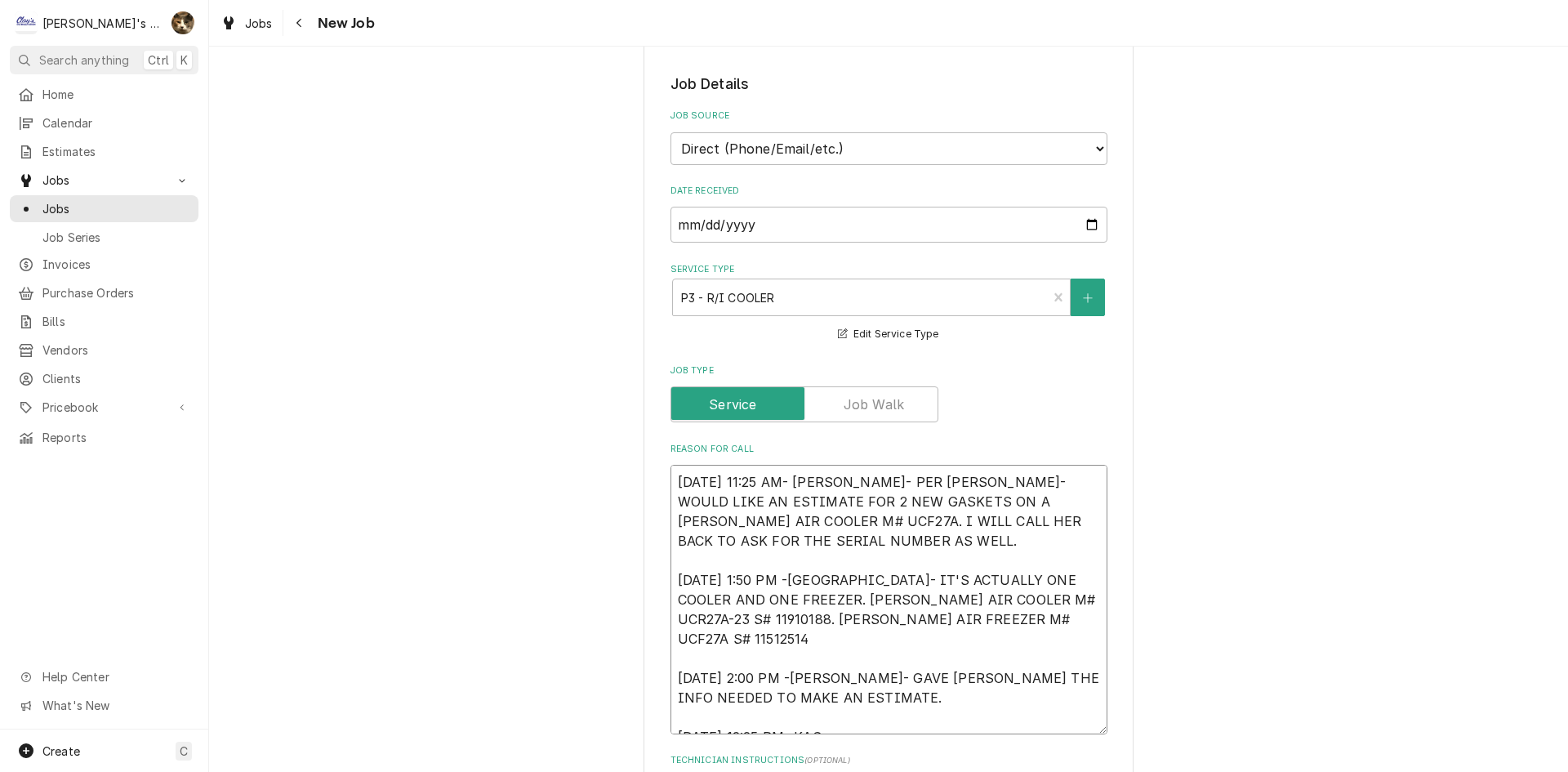
type textarea "9/10/2025 11:25 AM- KASSIE- PER JANET- WOULD LIKE AN ESTIMATE FOR 2 NEW GASKETS…"
type textarea "x"
type textarea "9/10/2025 11:25 AM- KASSIE- PER JANET- WOULD LIKE AN ESTIMATE FOR 2 NEW GASKETS…"
type textarea "x"
type textarea "9/10/2025 11:25 AM- KASSIE- PER JANET- WOULD LIKE AN ESTIMATE FOR 2 NEW GASKETS…"
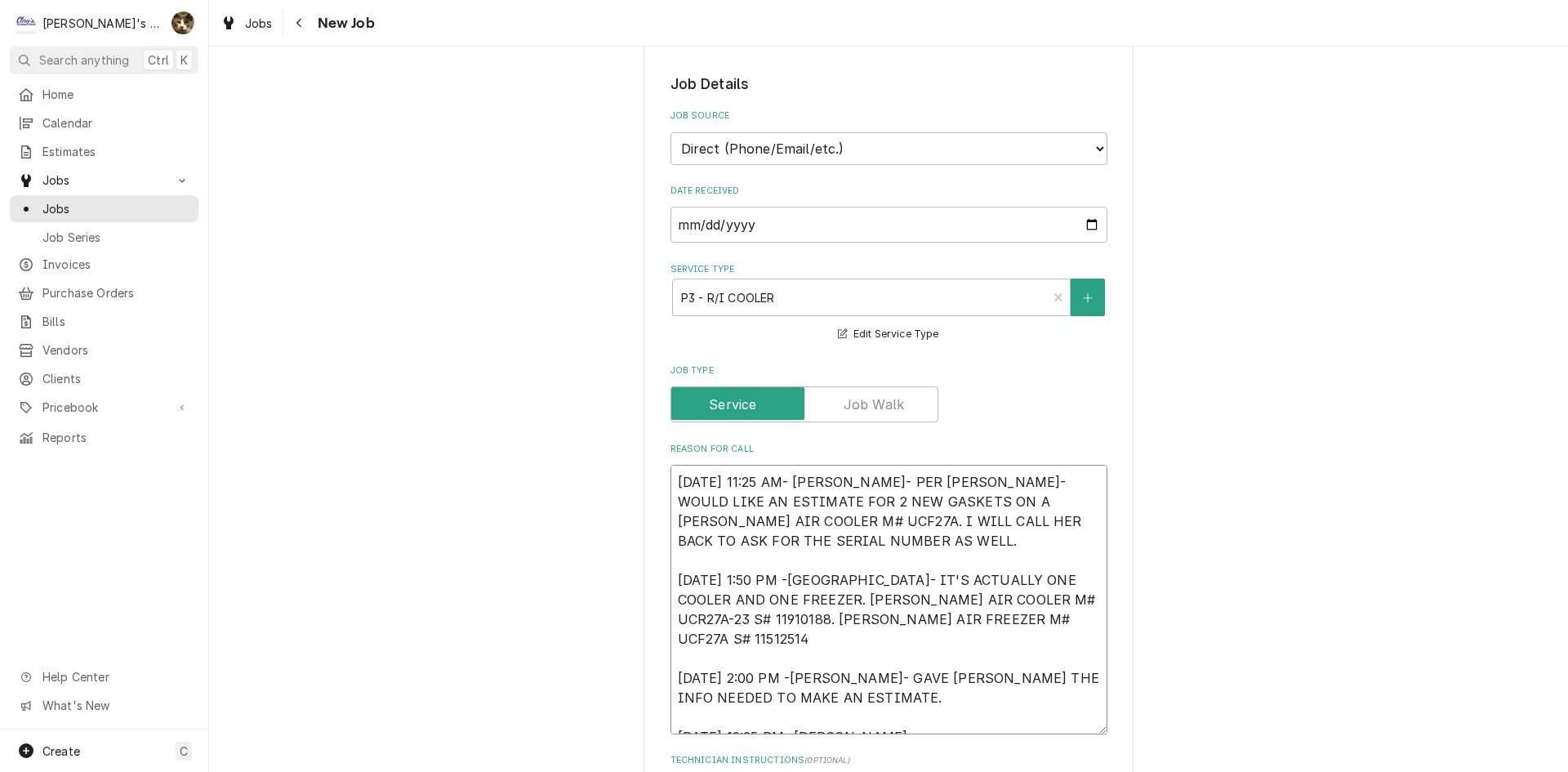
type textarea "x"
type textarea "9/10/2025 11:25 AM- KASSIE- PER JANET- WOULD LIKE AN ESTIMATE FOR 2 NEW GASKETS…"
type textarea "x"
type textarea "9/10/2025 11:25 AM- KASSIE- PER JANET- WOULD LIKE AN ESTIMATE FOR 2 NEW GASKETS…"
type textarea "x"
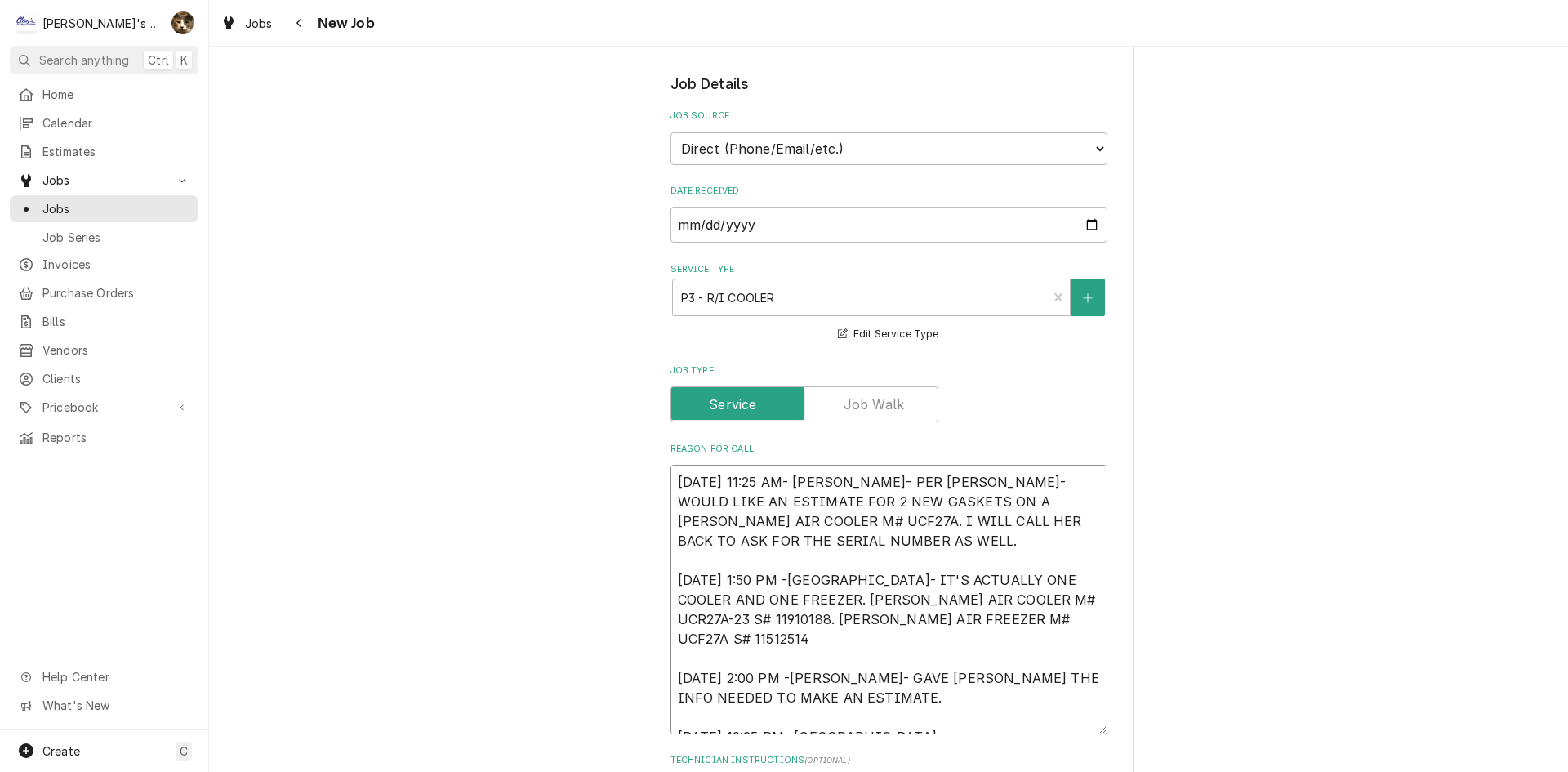
type textarea "9/10/2025 11:25 AM- KASSIE- PER JANET- WOULD LIKE AN ESTIMATE FOR 2 NEW GASKETS…"
type textarea "x"
type textarea "9/10/2025 11:25 AM- KASSIE- PER JANET- WOULD LIKE AN ESTIMATE FOR 2 NEW GASKETS…"
type textarea "x"
type textarea "9/10/2025 11:25 AM- KASSIE- PER JANET- WOULD LIKE AN ESTIMATE FOR 2 NEW GASKETS…"
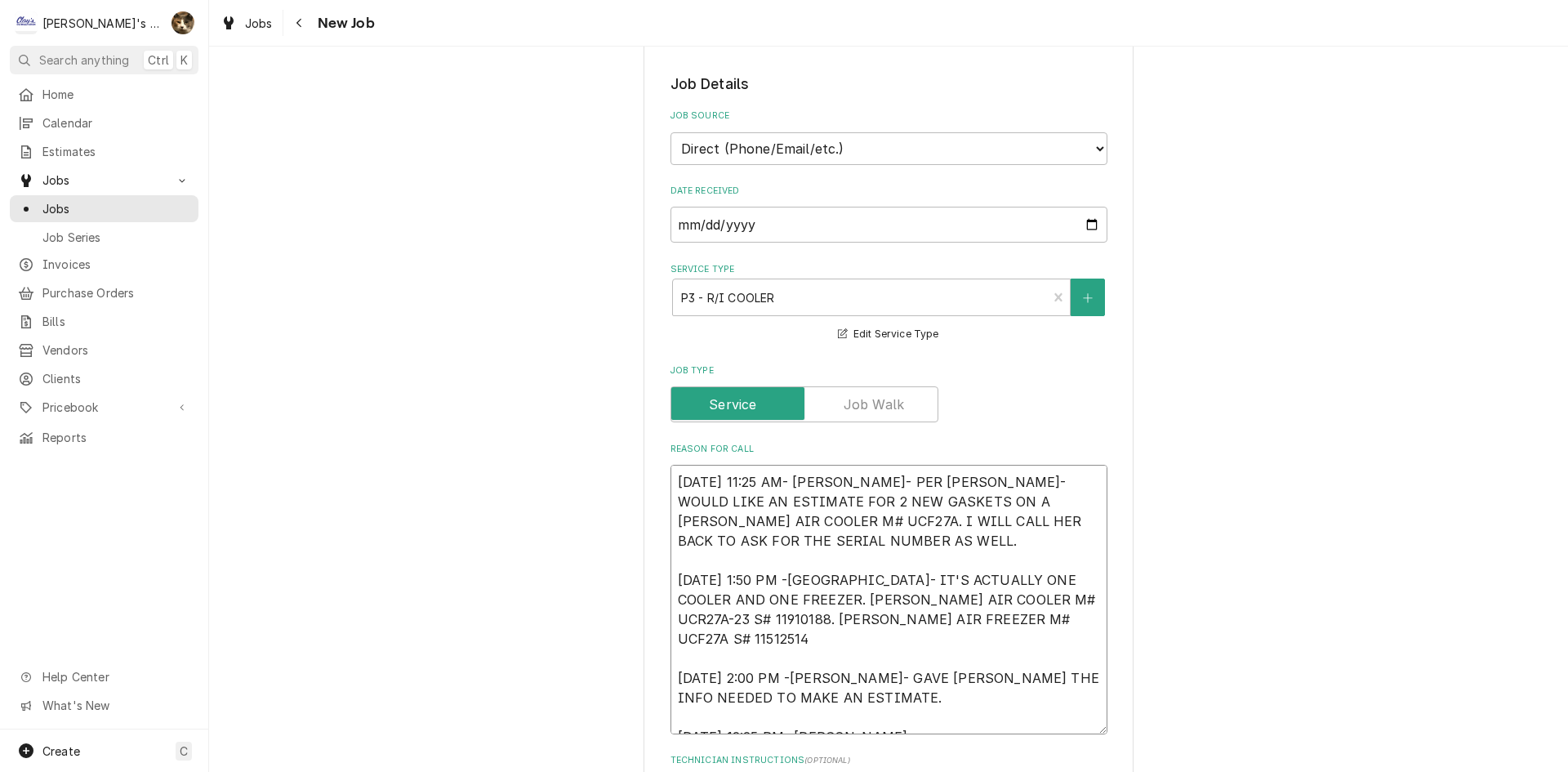
type textarea "x"
type textarea "9/10/2025 11:25 AM- KASSIE- PER JANET- WOULD LIKE AN ESTIMATE FOR 2 NEW GASKETS…"
type textarea "x"
type textarea "9/10/2025 11:25 AM- KASSIE- PER JANET- WOULD LIKE AN ESTIMATE FOR 2 NEW GASKETS…"
type textarea "x"
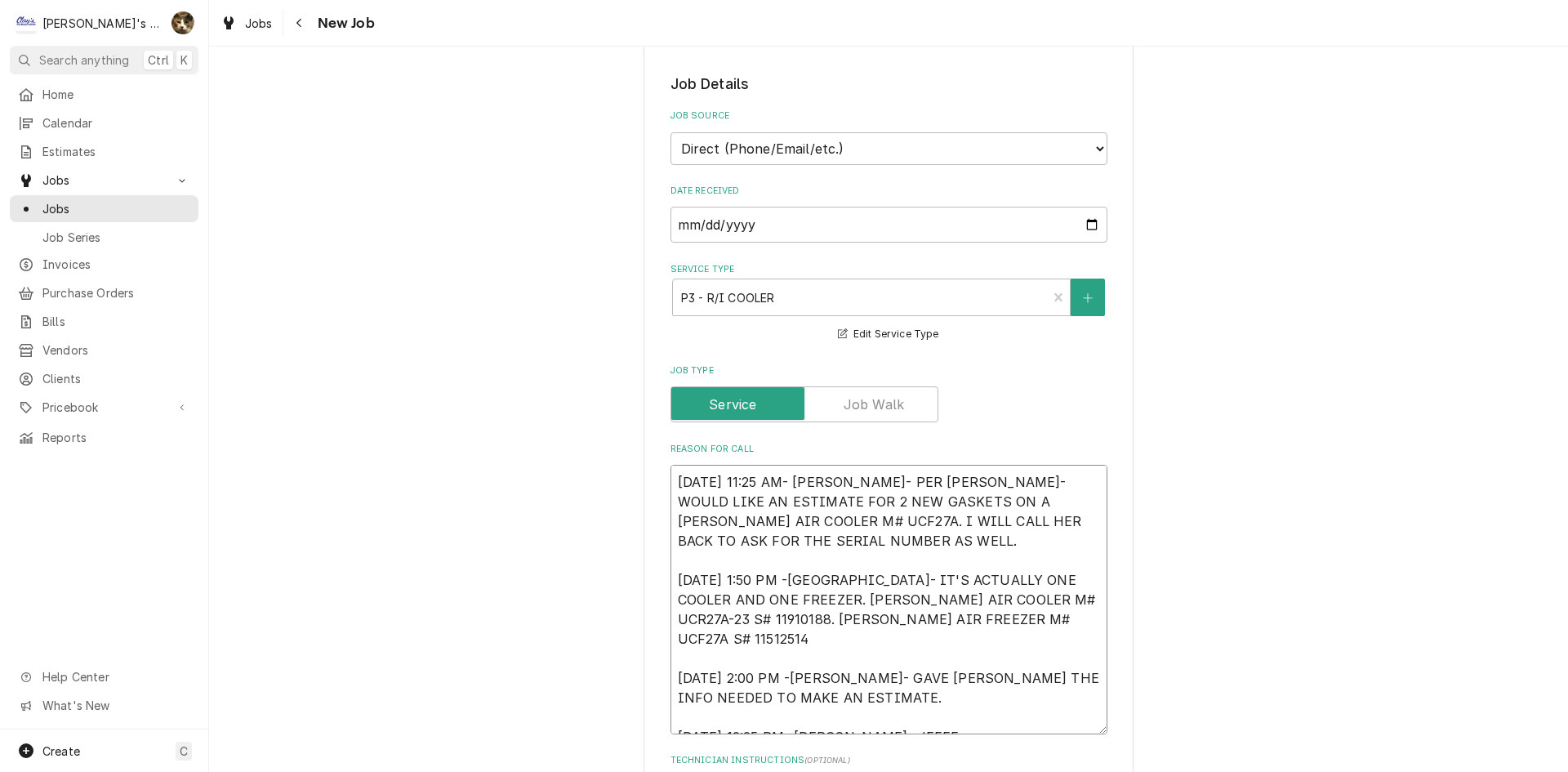
type textarea "9/10/2025 11:25 AM- KASSIE- PER JANET- WOULD LIKE AN ESTIMATE FOR 2 NEW GASKETS…"
type textarea "x"
type textarea "9/10/2025 11:25 AM- KASSIE- PER JANET- WOULD LIKE AN ESTIMATE FOR 2 NEW GASKETS…"
type textarea "x"
type textarea "9/10/2025 11:25 AM- KASSIE- PER JANET- WOULD LIKE AN ESTIMATE FOR 2 NEW GASKETS…"
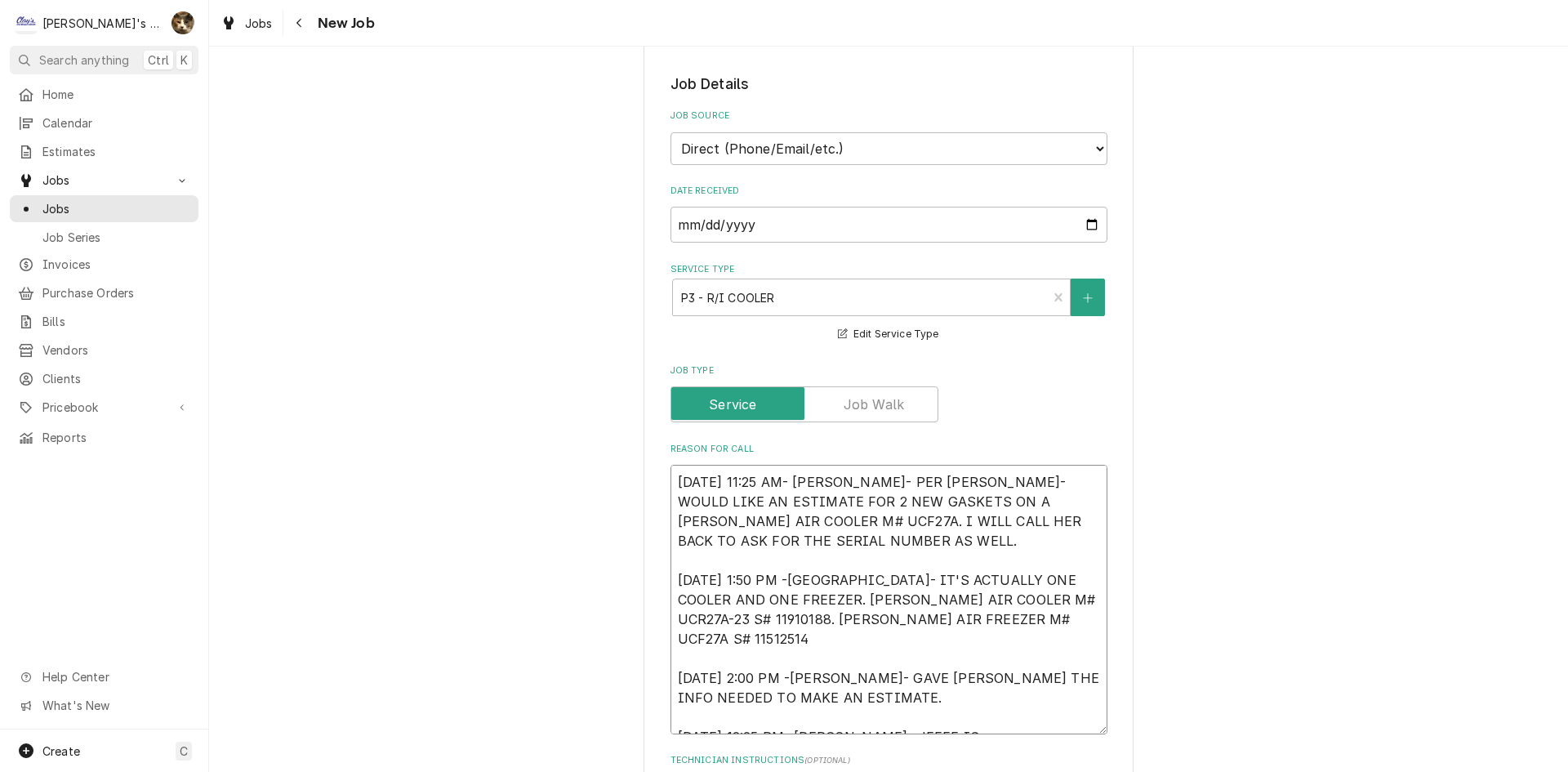
type textarea "x"
type textarea "9/10/2025 11:25 AM- KASSIE- PER JANET- WOULD LIKE AN ESTIMATE FOR 2 NEW GASKETS…"
type textarea "x"
type textarea "9/10/2025 11:25 AM- KASSIE- PER JANET- WOULD LIKE AN ESTIMATE FOR 2 NEW GASKETS…"
type textarea "x"
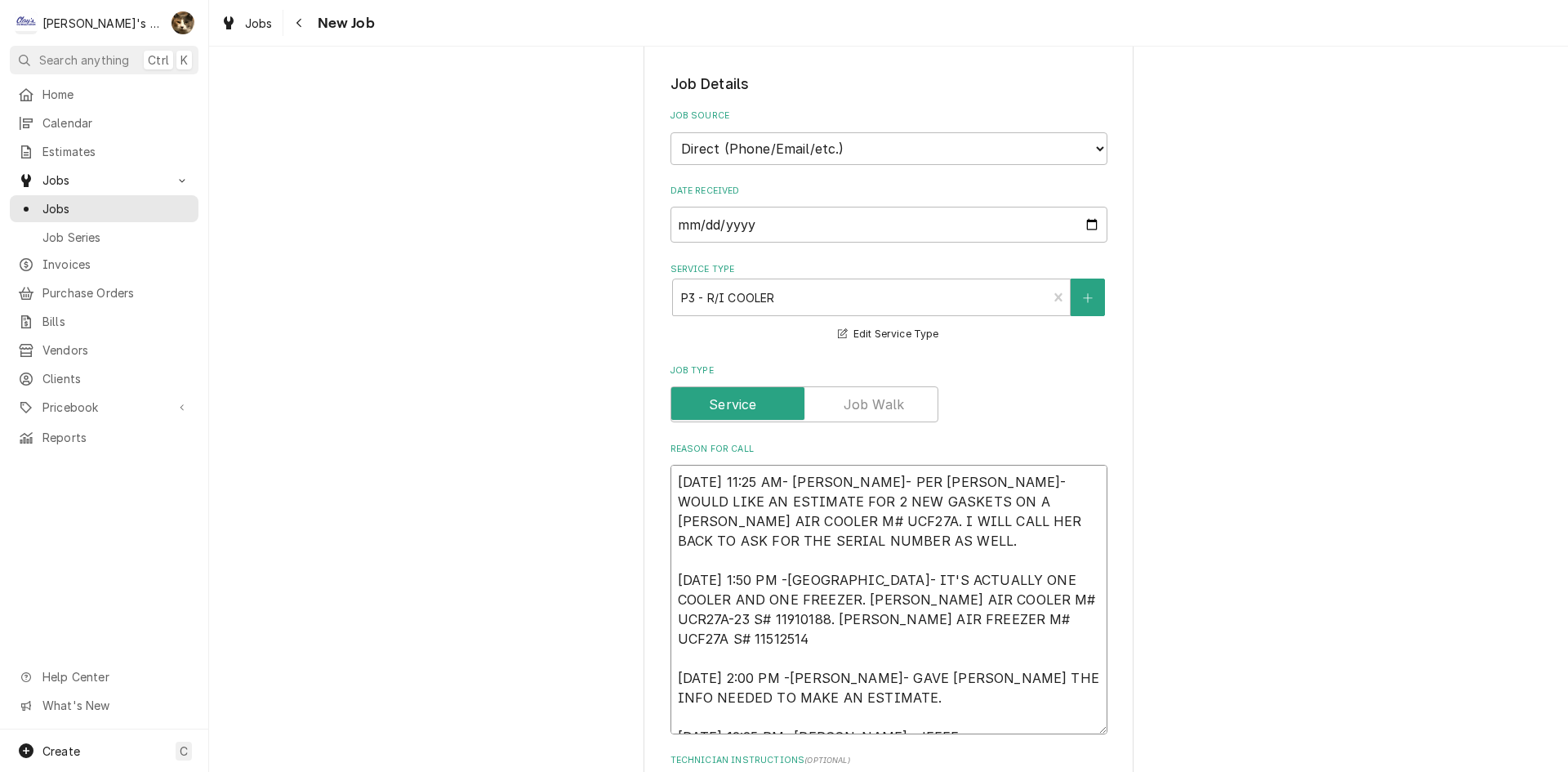
type textarea "9/10/2025 11:25 AM- KASSIE- PER JANET- WOULD LIKE AN ESTIMATE FOR 2 NEW GASKETS…"
type textarea "x"
type textarea "9/10/2025 11:25 AM- KASSIE- PER JANET- WOULD LIKE AN ESTIMATE FOR 2 NEW GASKETS…"
type textarea "x"
type textarea "9/10/2025 11:25 AM- KASSIE- PER JANET- WOULD LIKE AN ESTIMATE FOR 2 NEW GASKETS…"
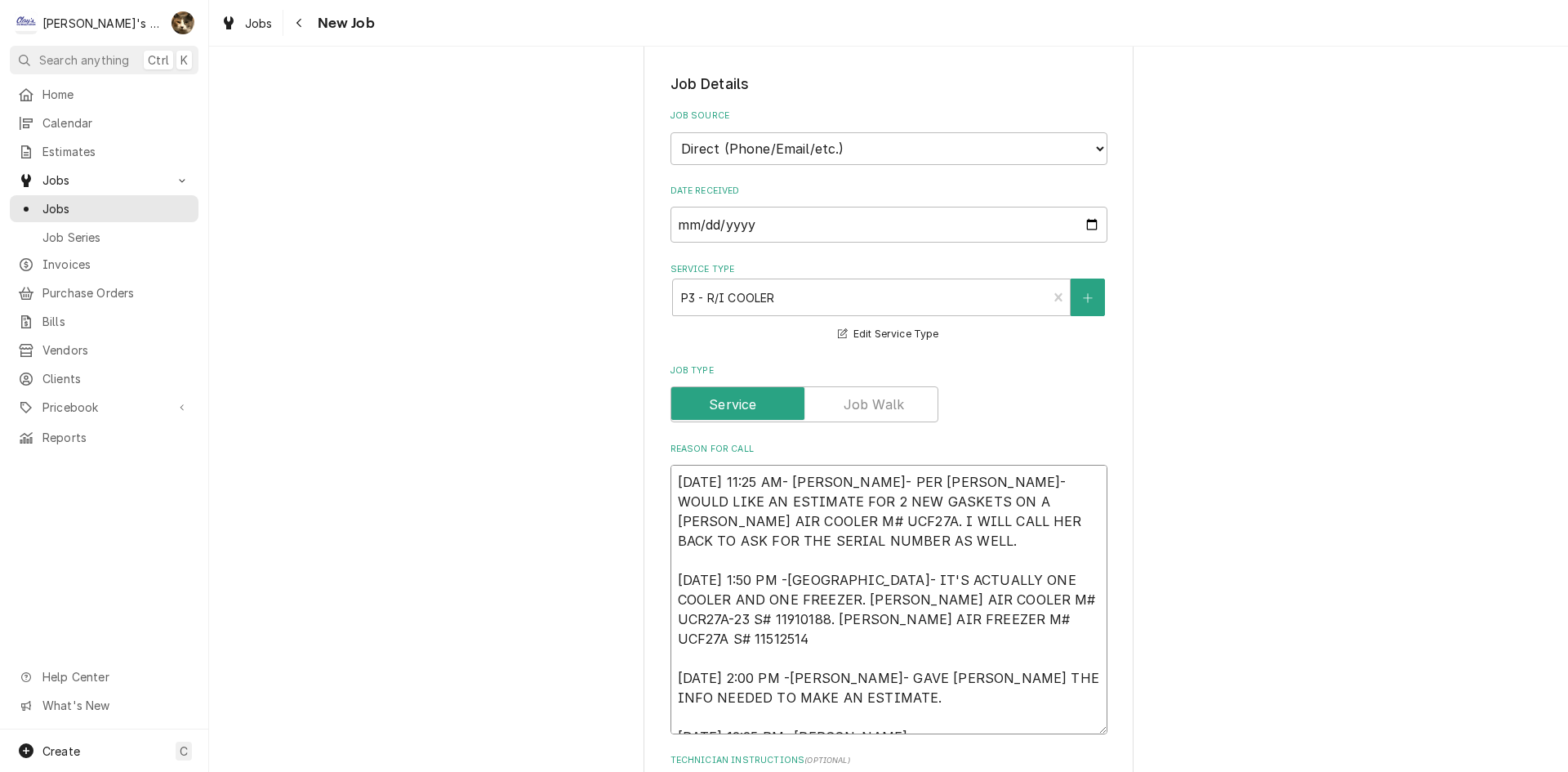
type textarea "x"
type textarea "9/10/2025 11:25 AM- KASSIE- PER JANET- WOULD LIKE AN ESTIMATE FOR 2 NEW GASKETS…"
type textarea "x"
type textarea "9/10/2025 11:25 AM- KASSIE- PER JANET- WOULD LIKE AN ESTIMATE FOR 2 NEW GASKETS…"
type textarea "x"
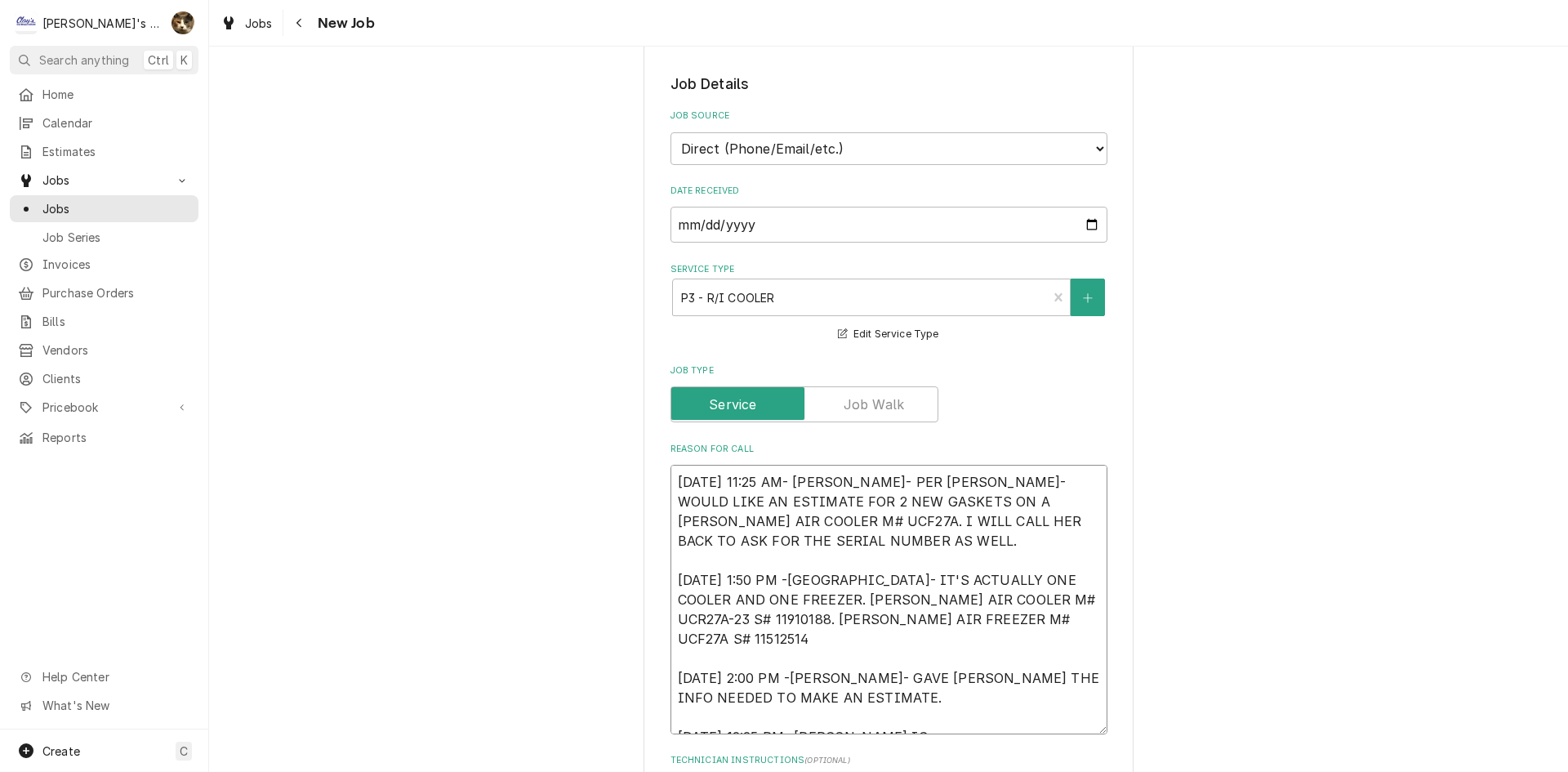
type textarea "9/10/2025 11:25 AM- KASSIE- PER JANET- WOULD LIKE AN ESTIMATE FOR 2 NEW GASKETS…"
type textarea "x"
type textarea "9/10/2025 11:25 AM- KASSIE- PER JANET- WOULD LIKE AN ESTIMATE FOR 2 NEW GASKETS…"
type textarea "x"
type textarea "9/10/2025 11:25 AM- KASSIE- PER JANET- WOULD LIKE AN ESTIMATE FOR 2 NEW GASKETS…"
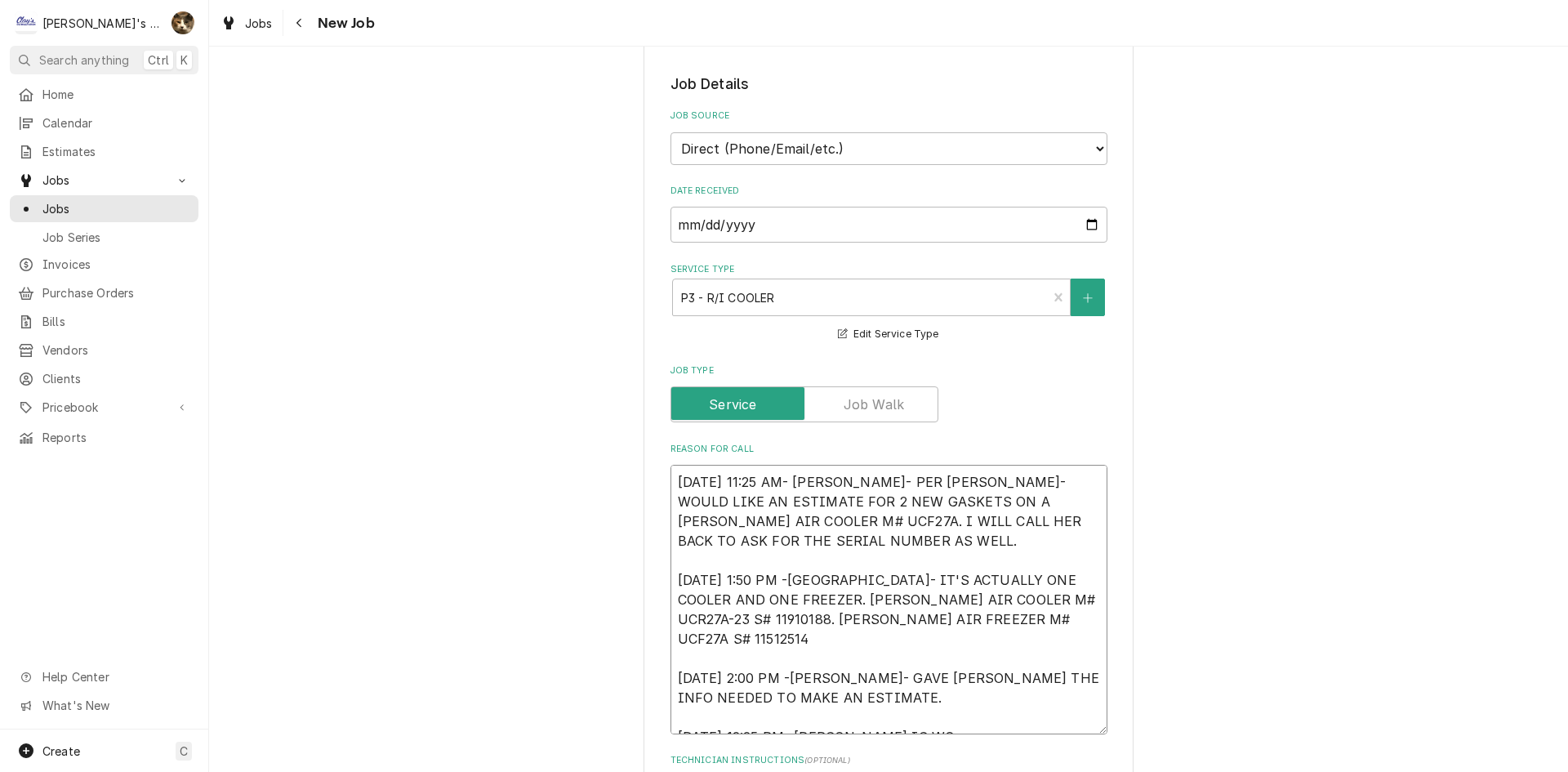
type textarea "x"
type textarea "9/10/2025 11:25 AM- KASSIE- PER JANET- WOULD LIKE AN ESTIMATE FOR 2 NEW GASKETS…"
type textarea "x"
type textarea "9/10/2025 11:25 AM- KASSIE- PER JANET- WOULD LIKE AN ESTIMATE FOR 2 NEW GASKETS…"
type textarea "x"
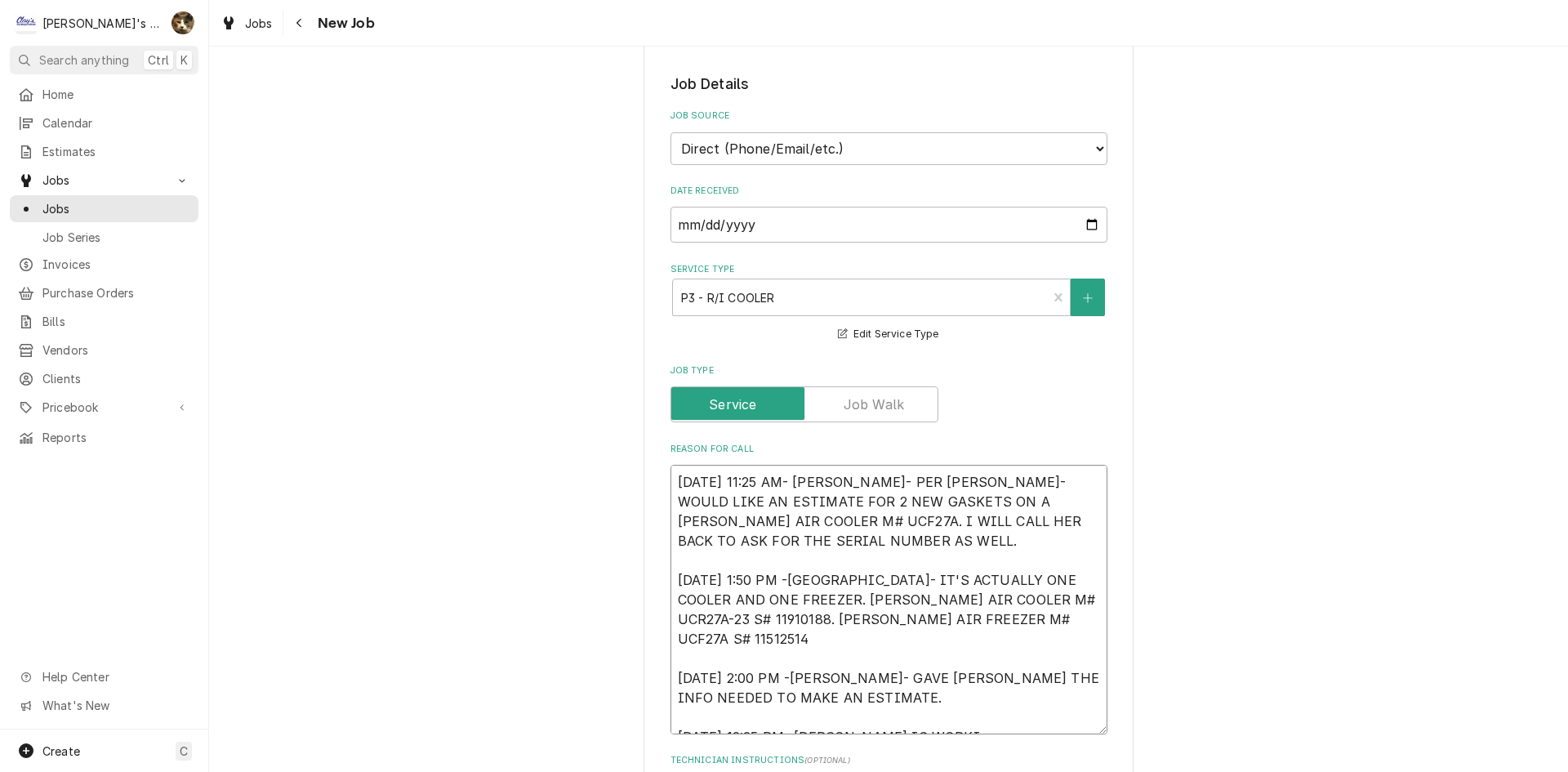
type textarea "9/10/2025 11:25 AM- KASSIE- PER JANET- WOULD LIKE AN ESTIMATE FOR 2 NEW GASKETS…"
type textarea "x"
type textarea "9/10/2025 11:25 AM- KASSIE- PER JANET- WOULD LIKE AN ESTIMATE FOR 2 NEW GASKETS…"
type textarea "x"
type textarea "9/10/2025 11:25 AM- KASSIE- PER JANET- WOULD LIKE AN ESTIMATE FOR 2 NEW GASKETS…"
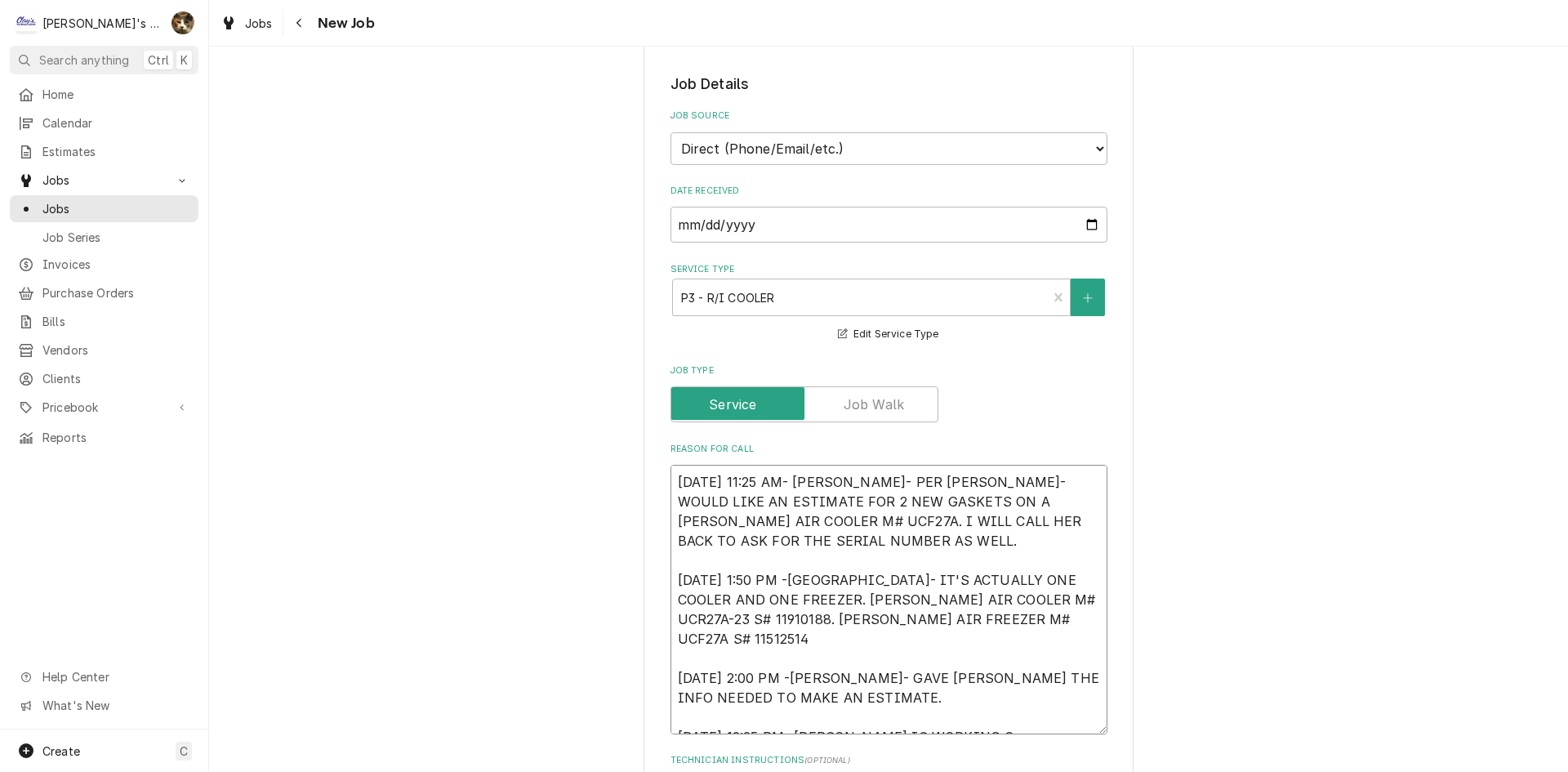
type textarea "x"
type textarea "9/10/2025 11:25 AM- KASSIE- PER JANET- WOULD LIKE AN ESTIMATE FOR 2 NEW GASKETS…"
type textarea "x"
type textarea "9/10/2025 11:25 AM- KASSIE- PER JANET- WOULD LIKE AN ESTIMATE FOR 2 NEW GASKETS…"
type textarea "x"
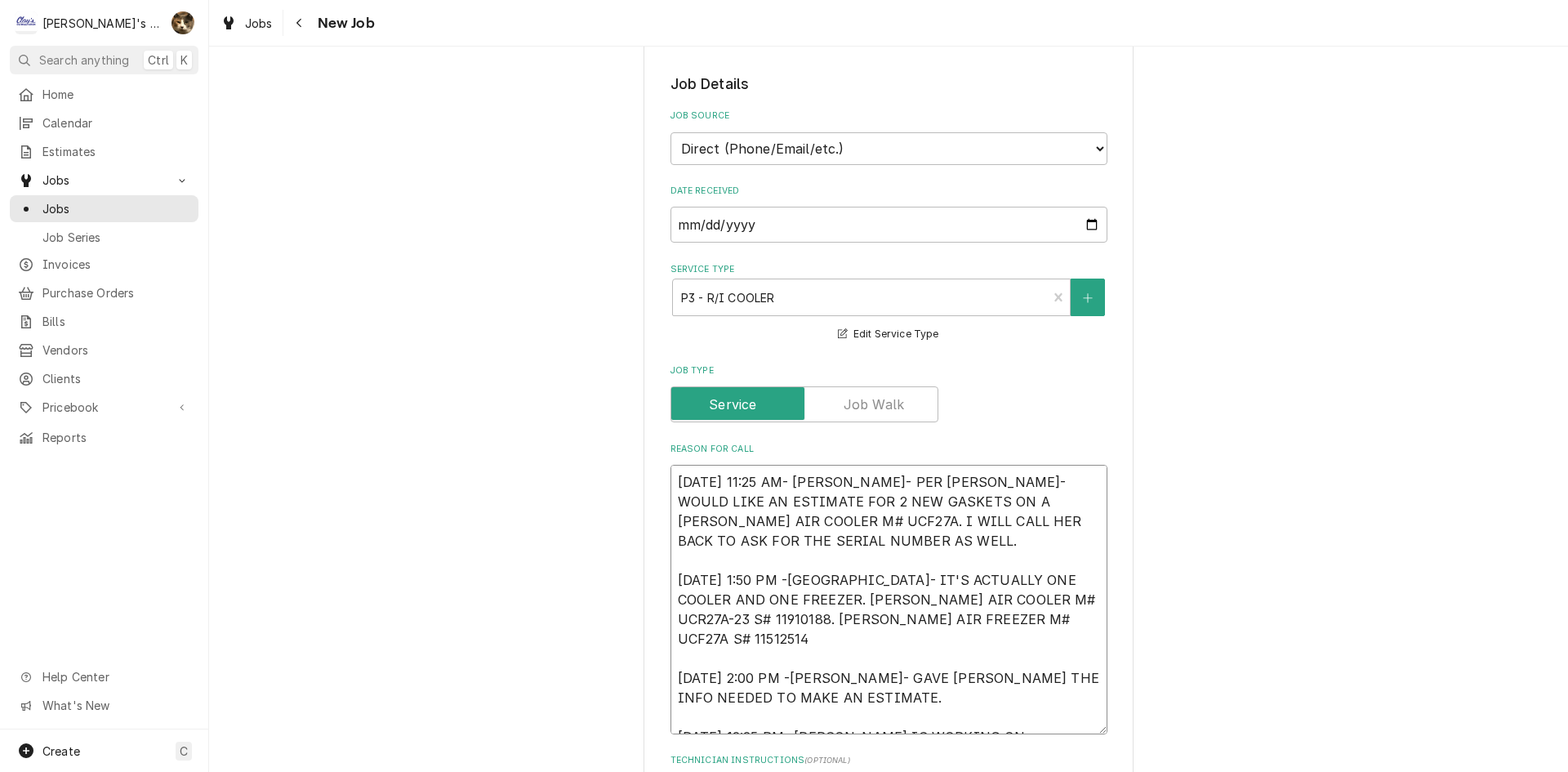
type textarea "9/10/2025 11:25 AM- KASSIE- PER JANET- WOULD LIKE AN ESTIMATE FOR 2 NEW GASKETS…"
type textarea "x"
type textarea "9/10/2025 11:25 AM- KASSIE- PER JANET- WOULD LIKE AN ESTIMATE FOR 2 NEW GASKETS…"
type textarea "x"
type textarea "9/10/2025 11:25 AM- KASSIE- PER JANET- WOULD LIKE AN ESTIMATE FOR 2 NEW GASKETS…"
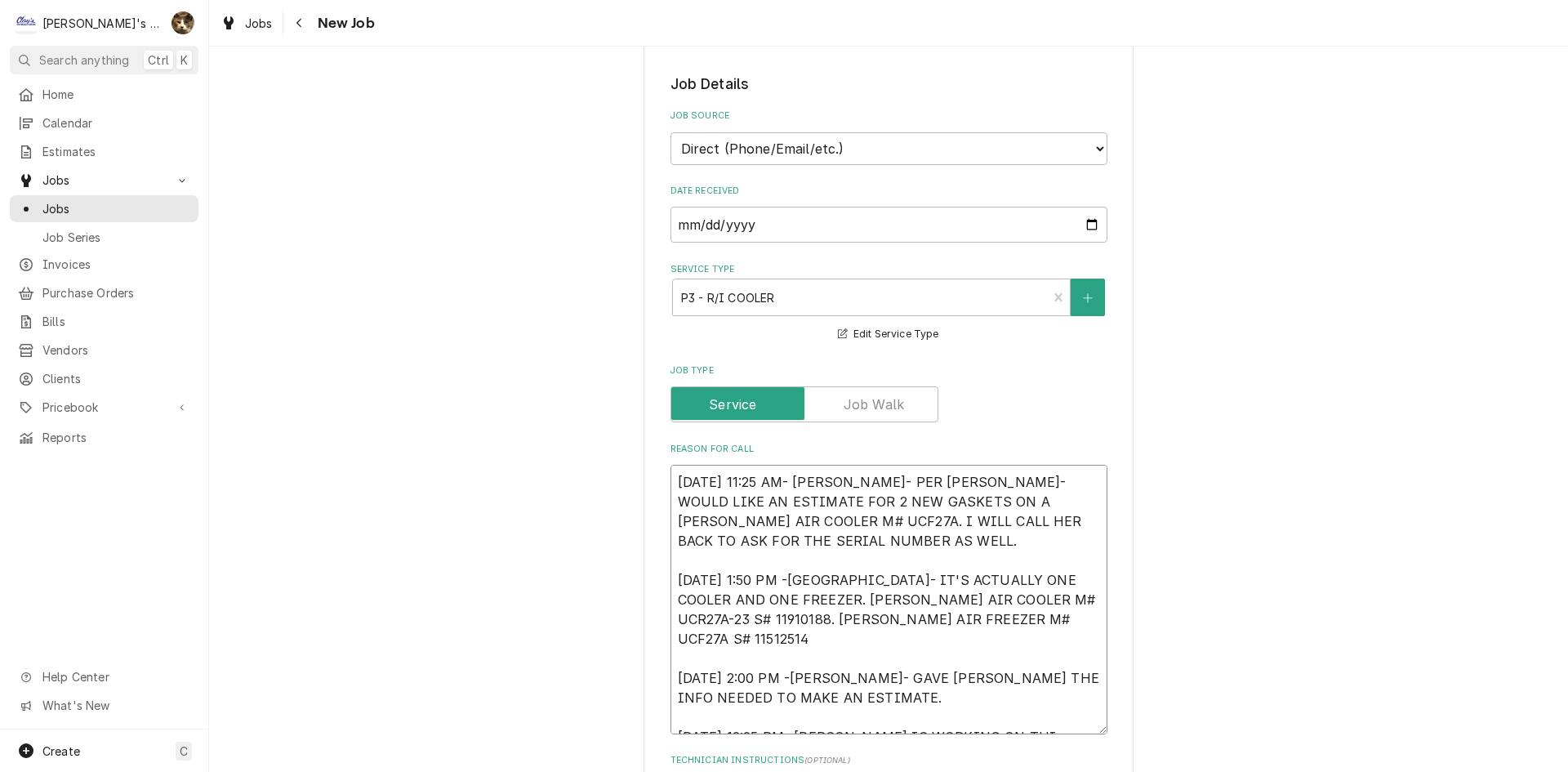
type textarea "x"
type textarea "9/10/2025 11:25 AM- KASSIE- PER JANET- WOULD LIKE AN ESTIMATE FOR 2 NEW GASKETS…"
type textarea "x"
type textarea "9/10/2025 11:25 AM- KASSIE- PER JANET- WOULD LIKE AN ESTIMATE FOR 2 NEW GASKETS…"
type textarea "x"
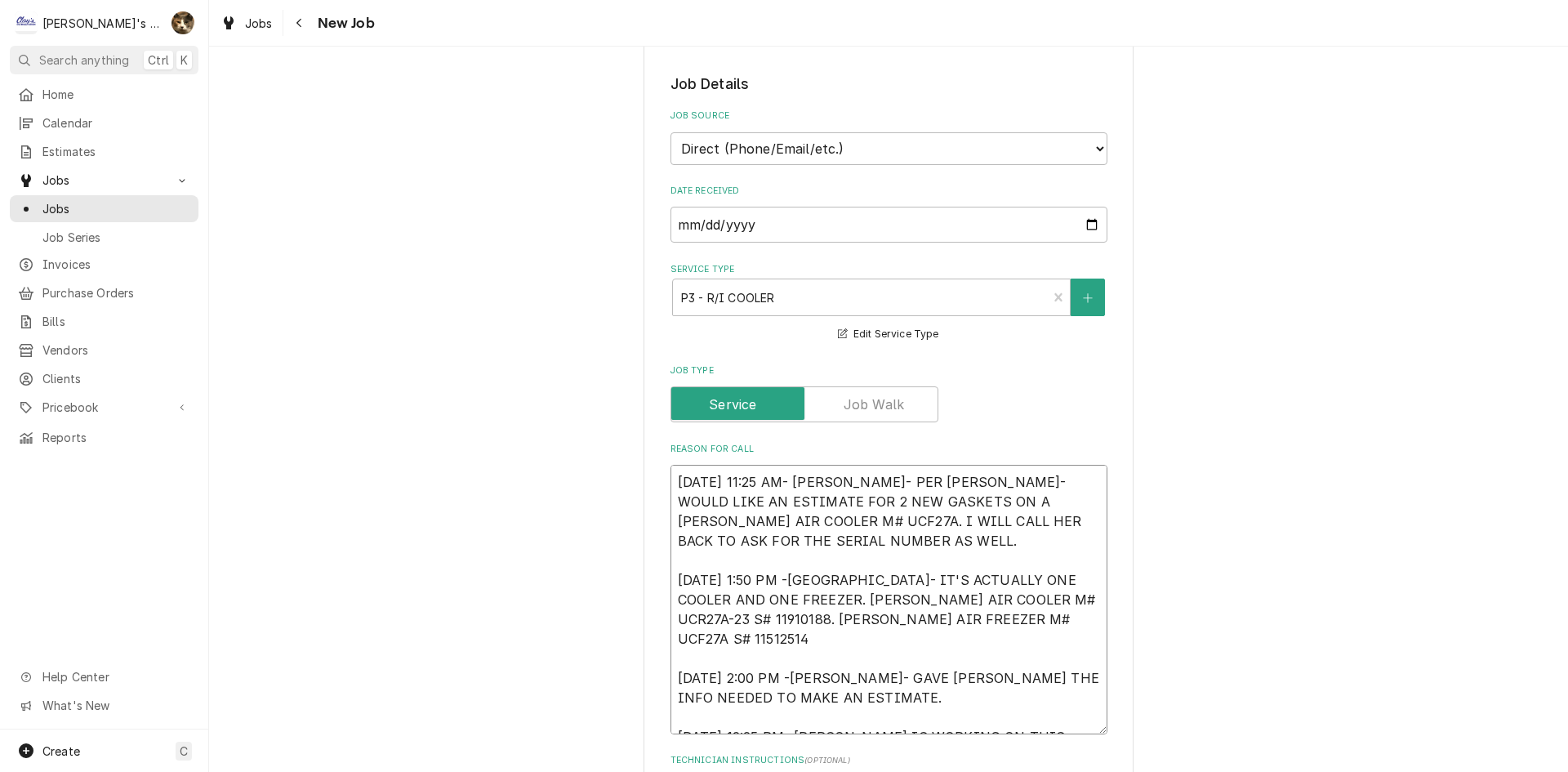
type textarea "9/10/2025 11:25 AM- KASSIE- PER JANET- WOULD LIKE AN ESTIMATE FOR 2 NEW GASKETS…"
type textarea "x"
type textarea "9/10/2025 11:25 AM- KASSIE- PER JANET- WOULD LIKE AN ESTIMATE FOR 2 NEW GASKETS…"
type textarea "x"
type textarea "9/10/2025 11:25 AM- KASSIE- PER JANET- WOULD LIKE AN ESTIMATE FOR 2 NEW GASKETS…"
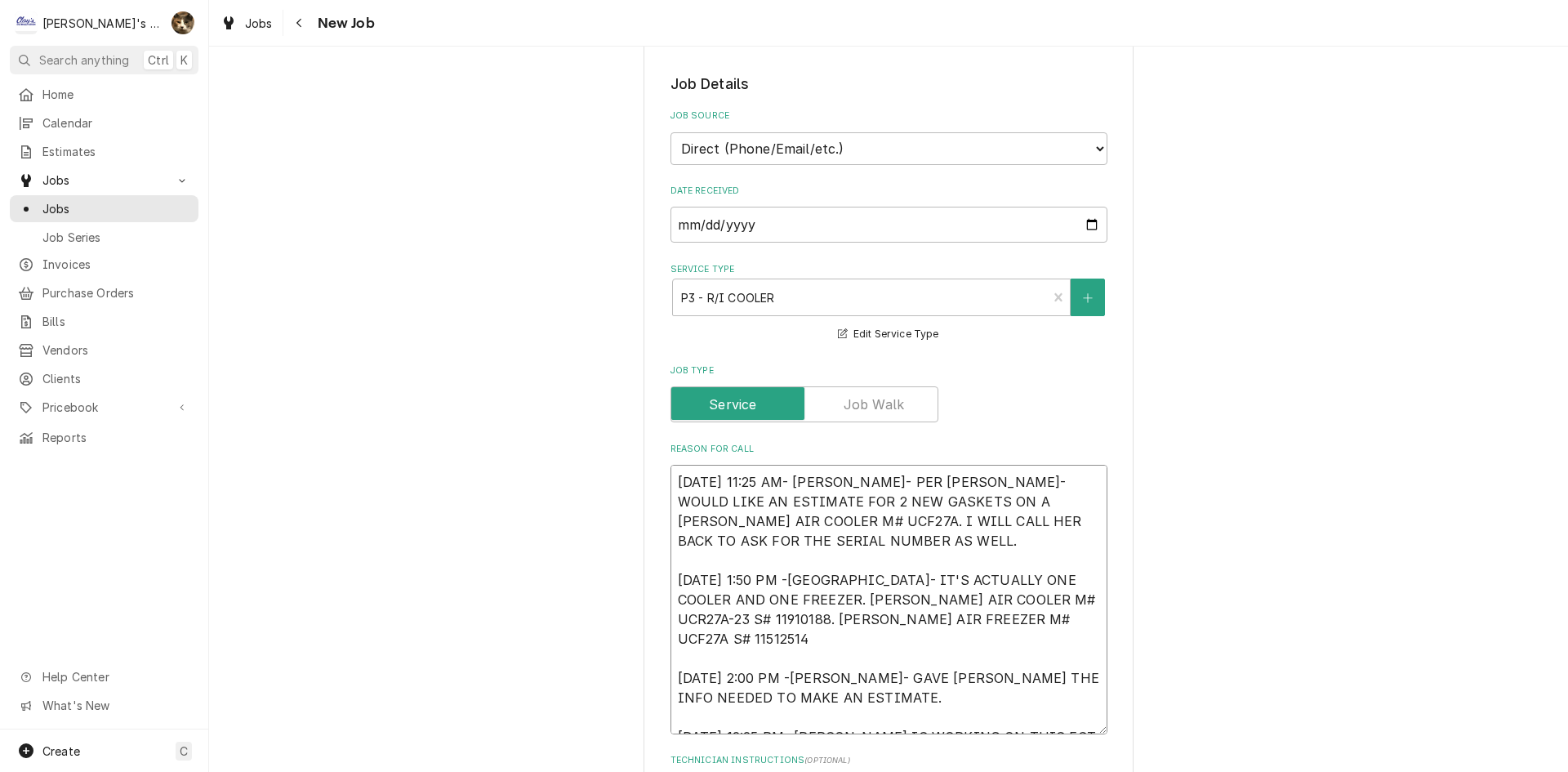
type textarea "x"
type textarea "9/10/2025 11:25 AM- KASSIE- PER JANET- WOULD LIKE AN ESTIMATE FOR 2 NEW GASKETS…"
type textarea "x"
type textarea "9/10/2025 11:25 AM- KASSIE- PER JANET- WOULD LIKE AN ESTIMATE FOR 2 NEW GASKETS…"
type textarea "x"
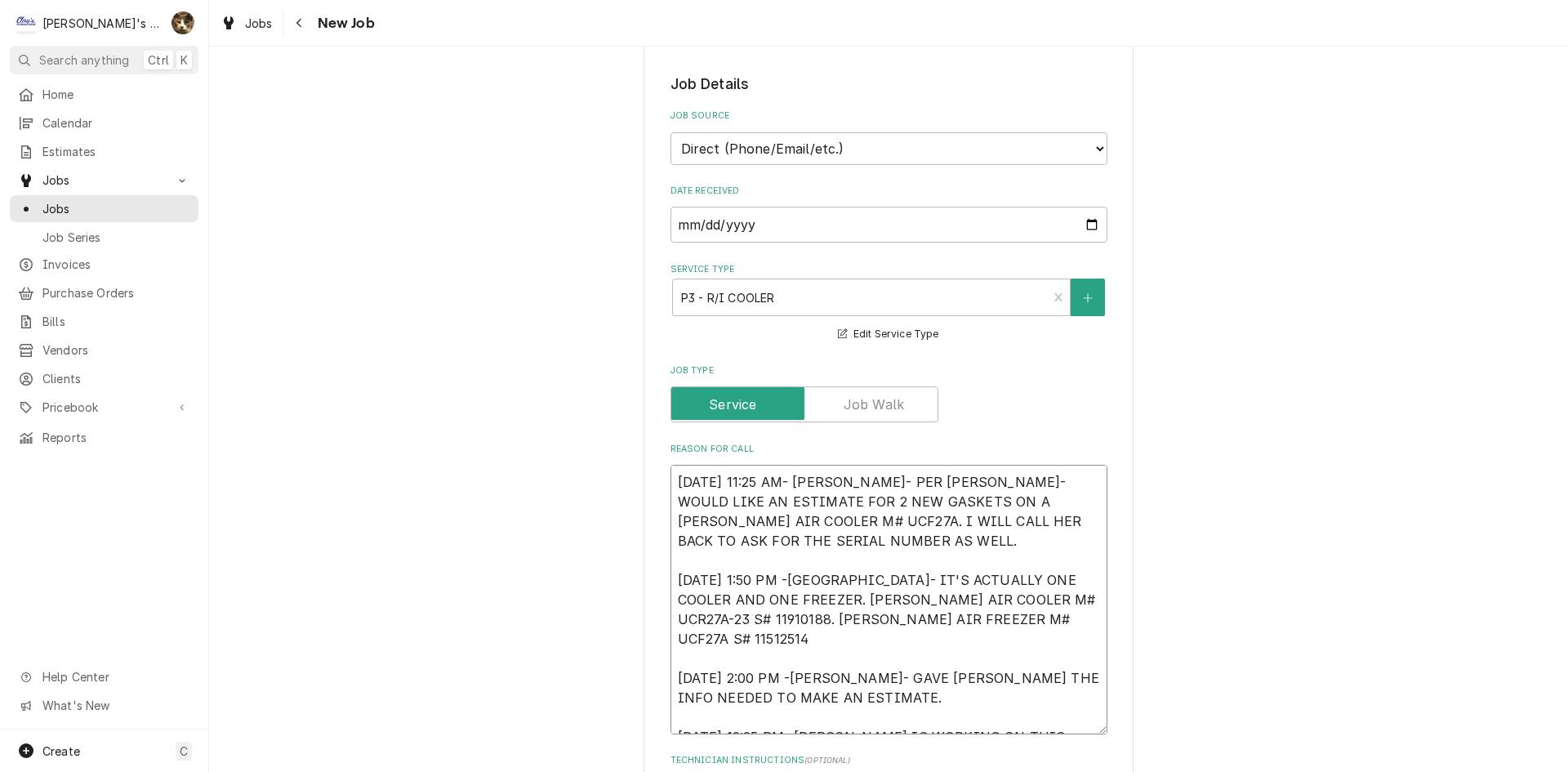
type textarea "9/10/2025 11:25 AM- KASSIE- PER JANET- WOULD LIKE AN ESTIMATE FOR 2 NEW GASKETS…"
type textarea "x"
type textarea "9/10/2025 11:25 AM- KASSIE- PER JANET- WOULD LIKE AN ESTIMATE FOR 2 NEW GASKETS…"
type textarea "x"
type textarea "9/10/2025 11:25 AM- KASSIE- PER JANET- WOULD LIKE AN ESTIMATE FOR 2 NEW GASKETS…"
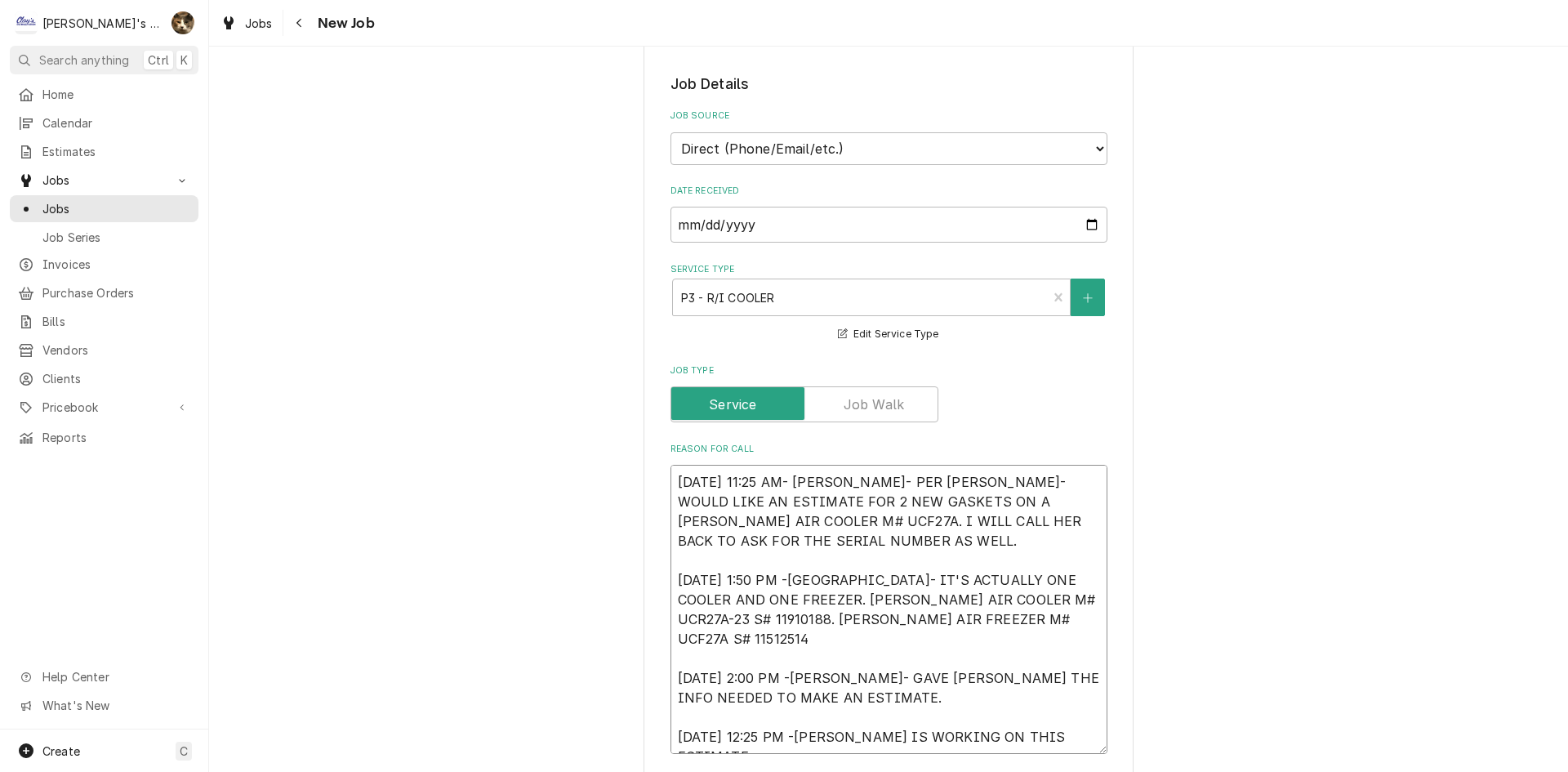
type textarea "x"
type textarea "9/10/2025 11:25 AM- KASSIE- PER JANET- WOULD LIKE AN ESTIMATE FOR 2 NEW GASKETS…"
type textarea "x"
drag, startPoint x: 758, startPoint y: 715, endPoint x: 665, endPoint y: 703, distance: 93.8
click at [670, 703] on textarea "9/10/2025 11:25 AM- KASSIE- PER JANET- WOULD LIKE AN ESTIMATE FOR 2 NEW GASKETS…" at bounding box center [889, 609] width 437 height 289
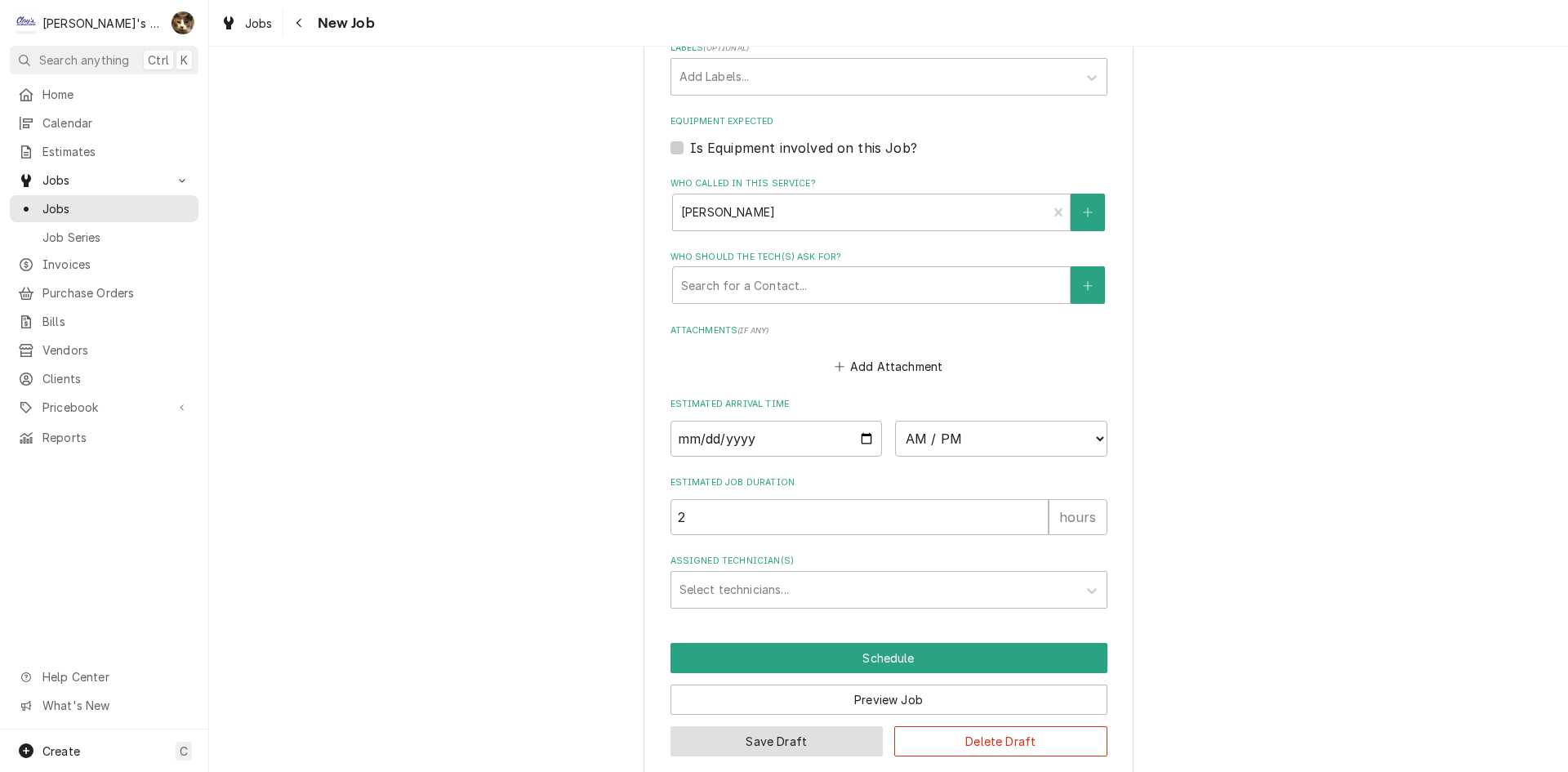
type textarea "9/10/2025 11:25 AM- KASSIE- PER JANET- WOULD LIKE AN ESTIMATE FOR 2 NEW GASKETS…"
click at [802, 726] on button "Save Draft" at bounding box center [777, 741] width 213 height 30
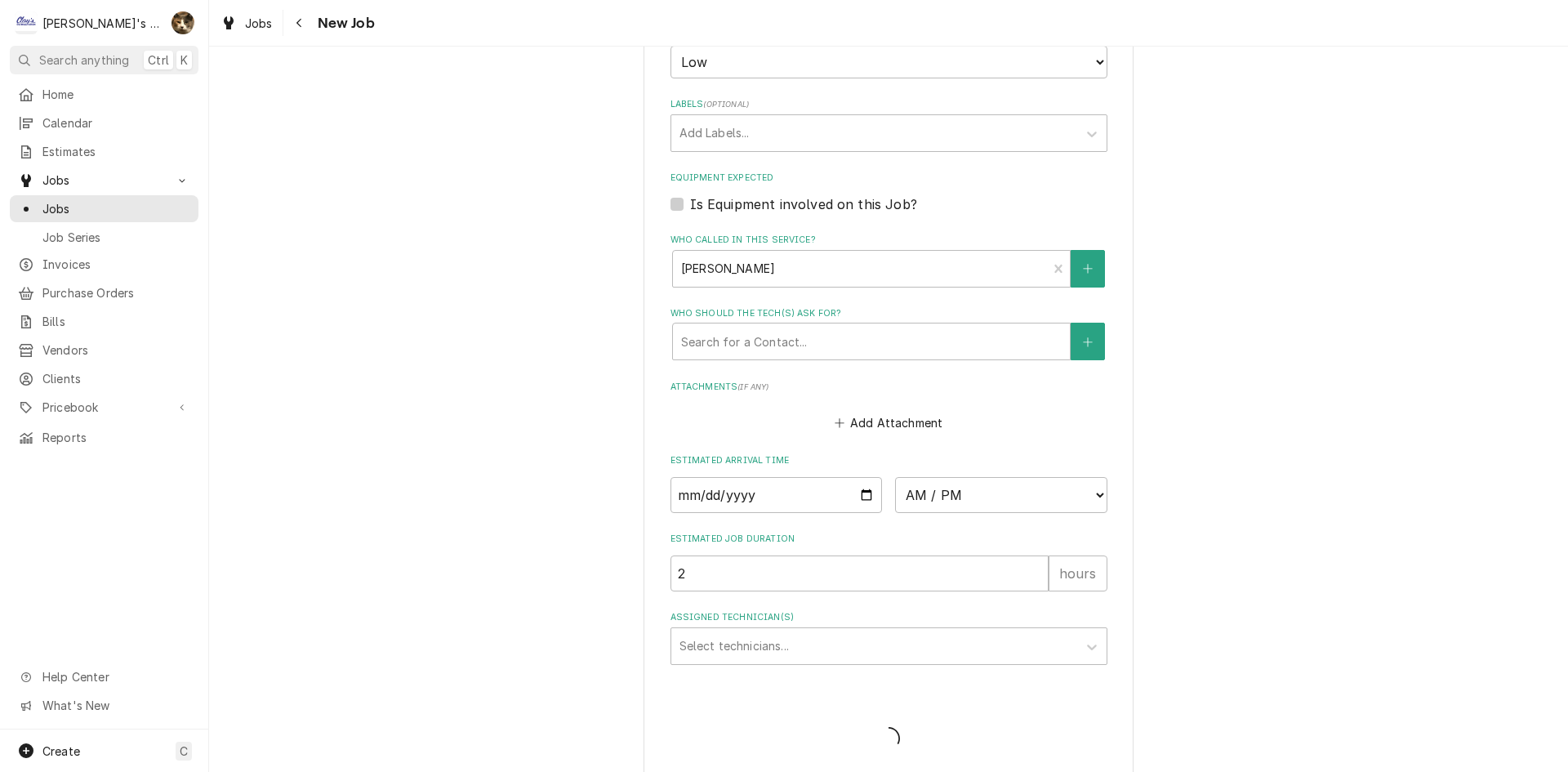
type textarea "x"
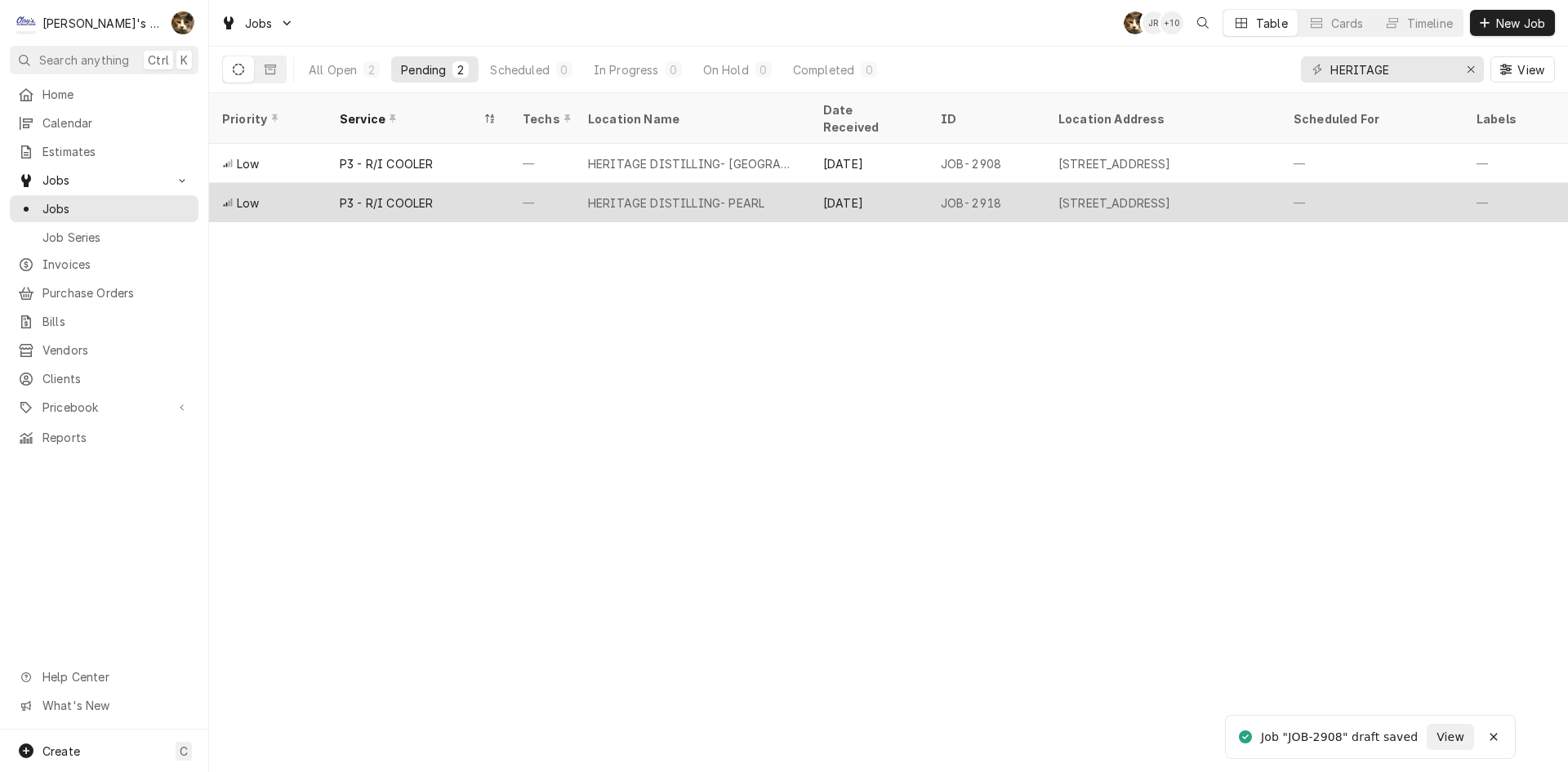
click at [401, 194] on div "P3 - R/I COOLER" at bounding box center [386, 203] width 93 height 17
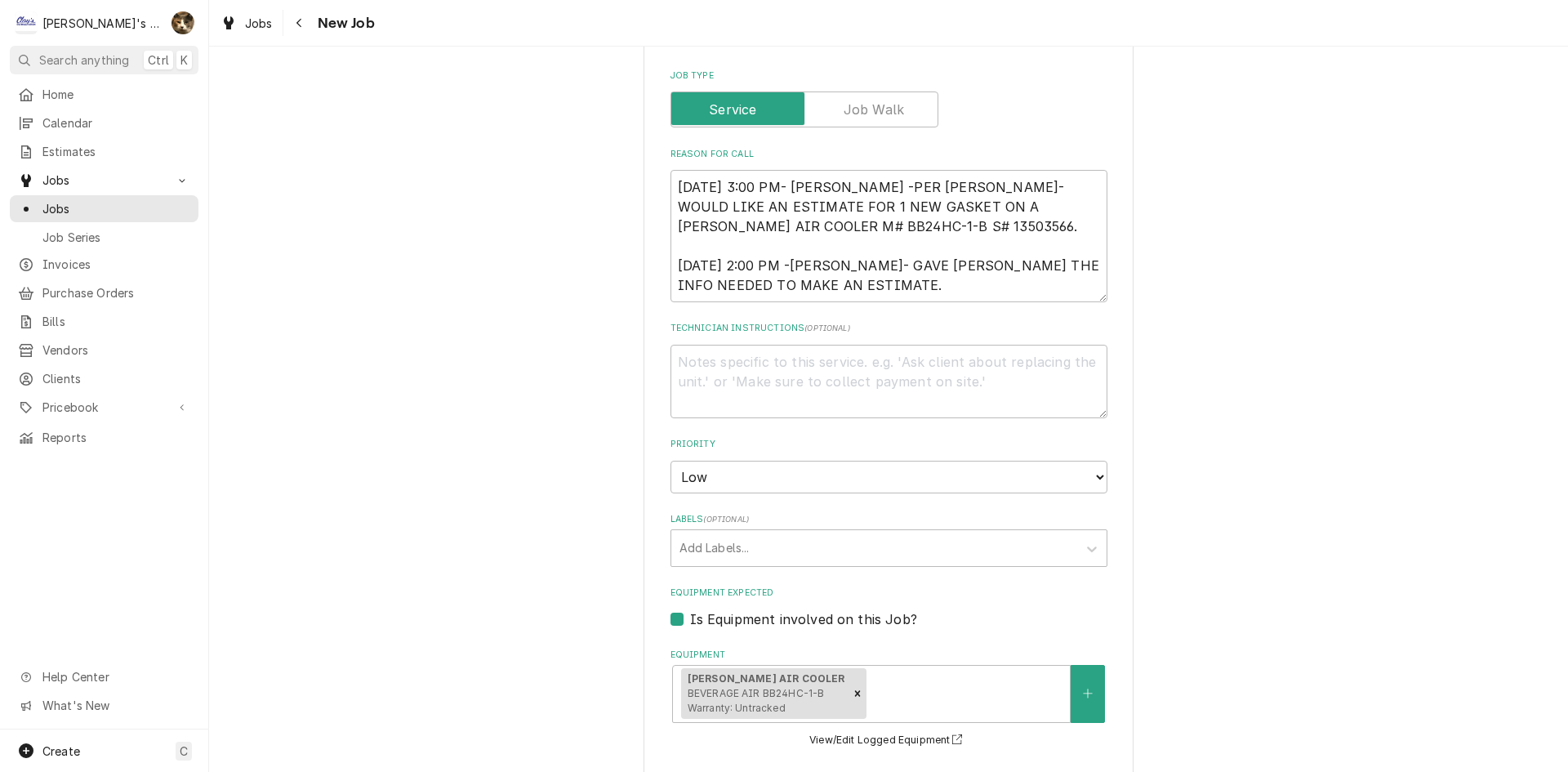
scroll to position [654, 0]
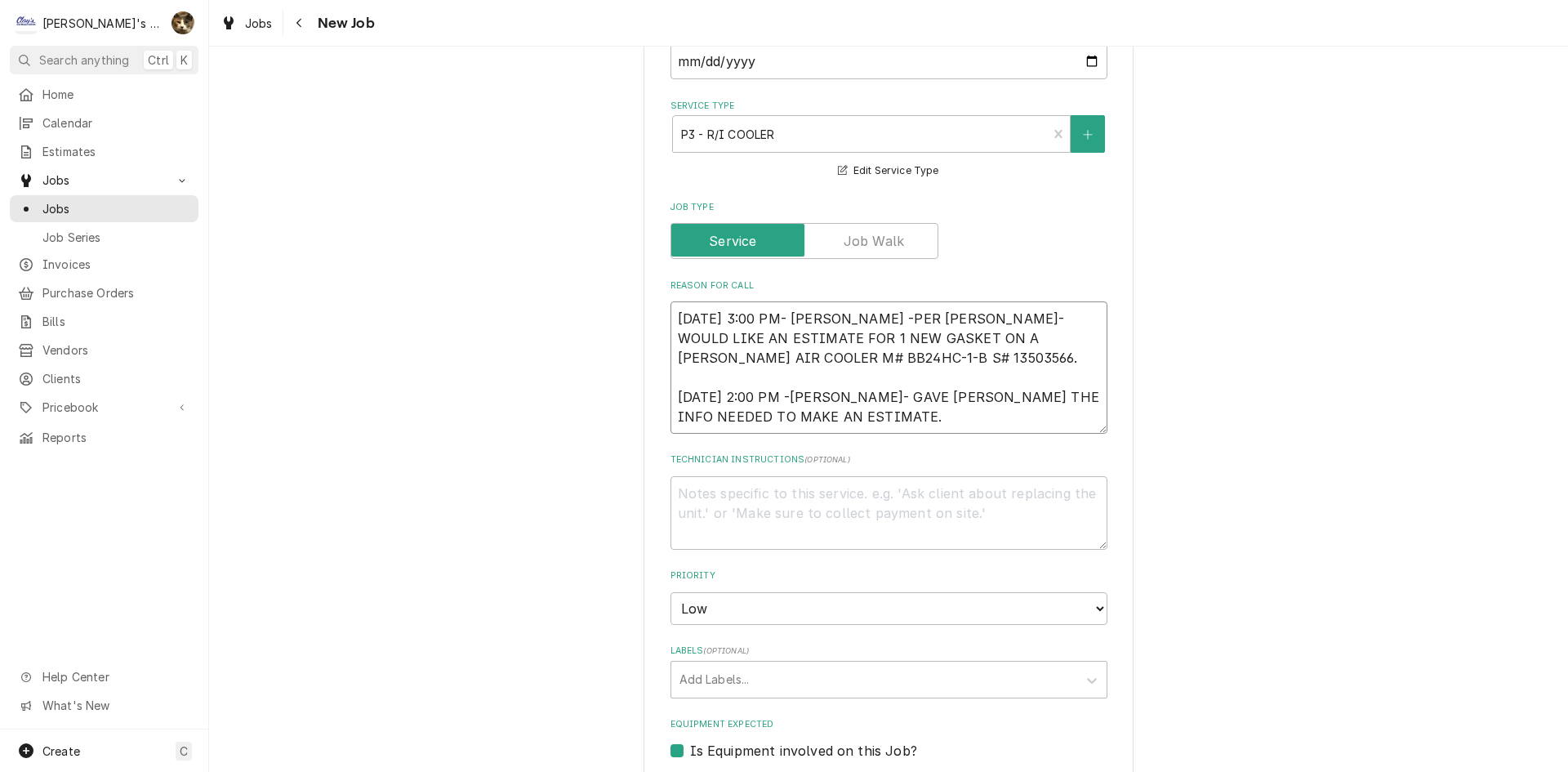
click at [865, 403] on textarea "9/10/2025 3:00 PM- KASSIE -PER JANET- WOULD LIKE AN ESTIMATE FOR 1 NEW GASKET O…" at bounding box center [889, 367] width 437 height 132
type textarea "x"
type textarea "9/10/2025 3:00 PM- KASSIE -PER JANET- WOULD LIKE AN ESTIMATE FOR 1 NEW GASKET O…"
type textarea "x"
type textarea "9/10/2025 3:00 PM- KASSIE -PER JANET- WOULD LIKE AN ESTIMATE FOR 1 NEW GASKET O…"
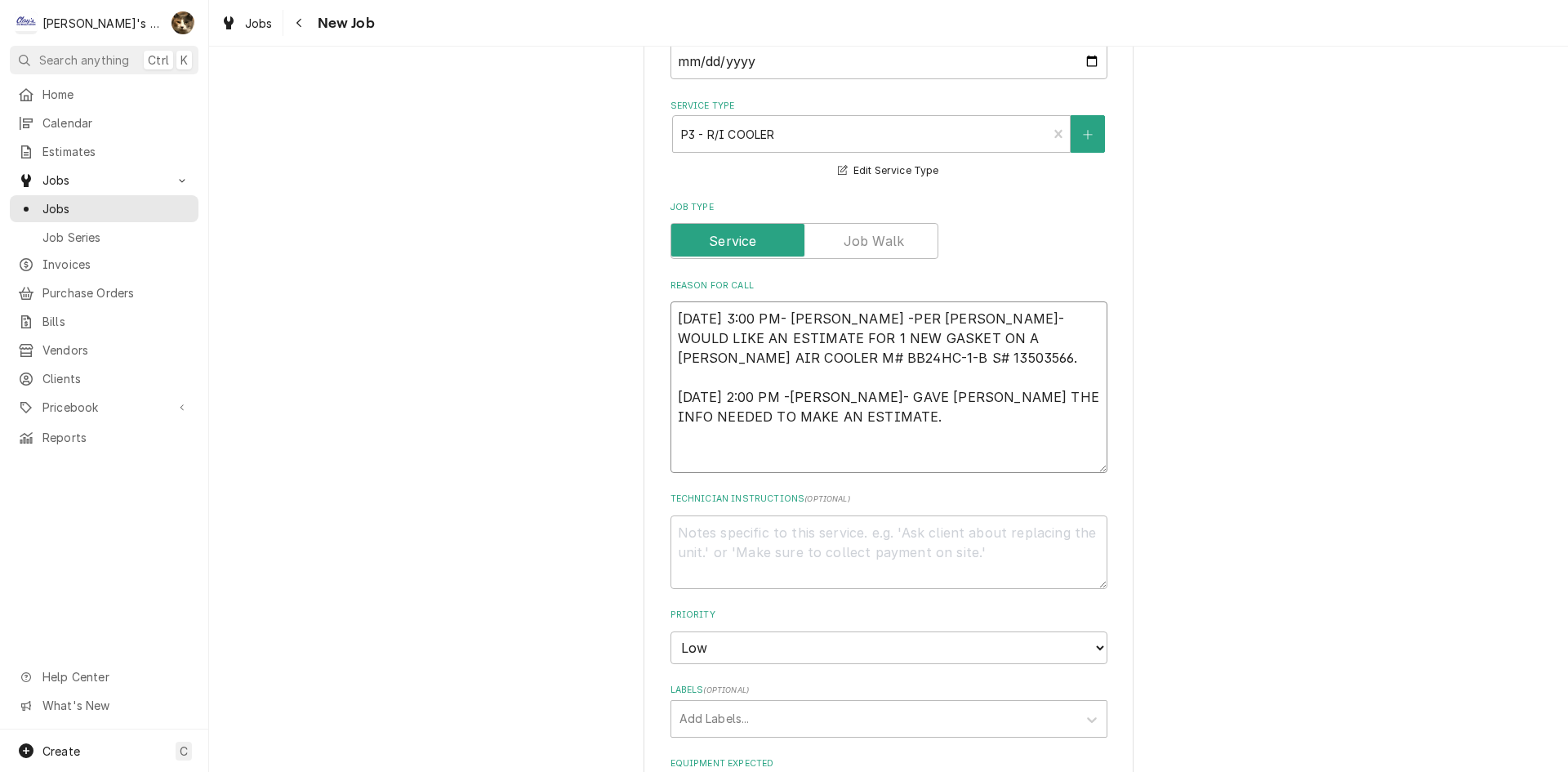
paste textarea "9/24/2025 12:25 PM -KASSIE- JEFF IS WORKING ON THIS ESTIMATE."
type textarea "x"
type textarea "9/10/2025 3:00 PM- KASSIE -PER JANET- WOULD LIKE AN ESTIMATE FOR 1 NEW GASKET O…"
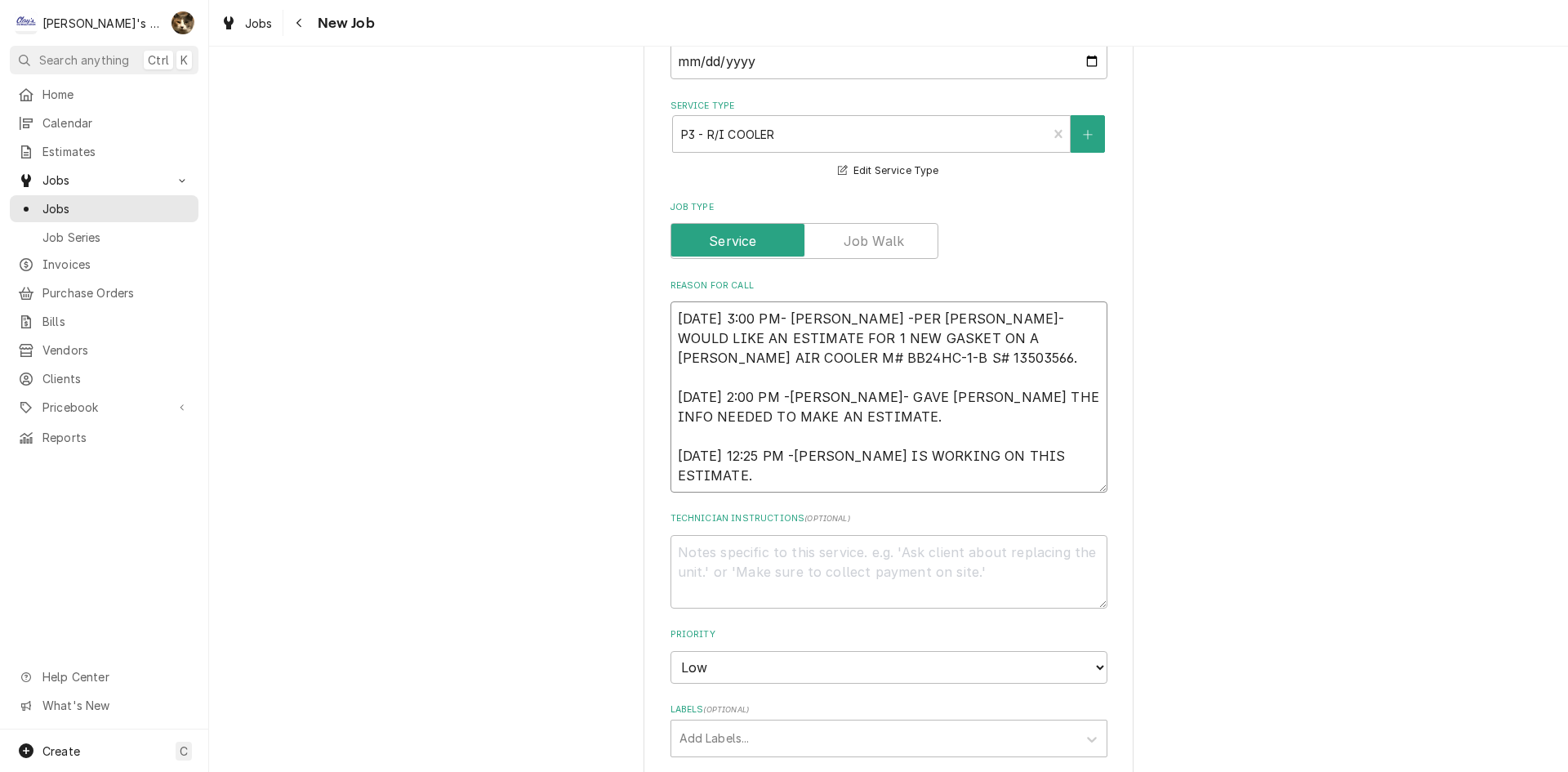
type textarea "x"
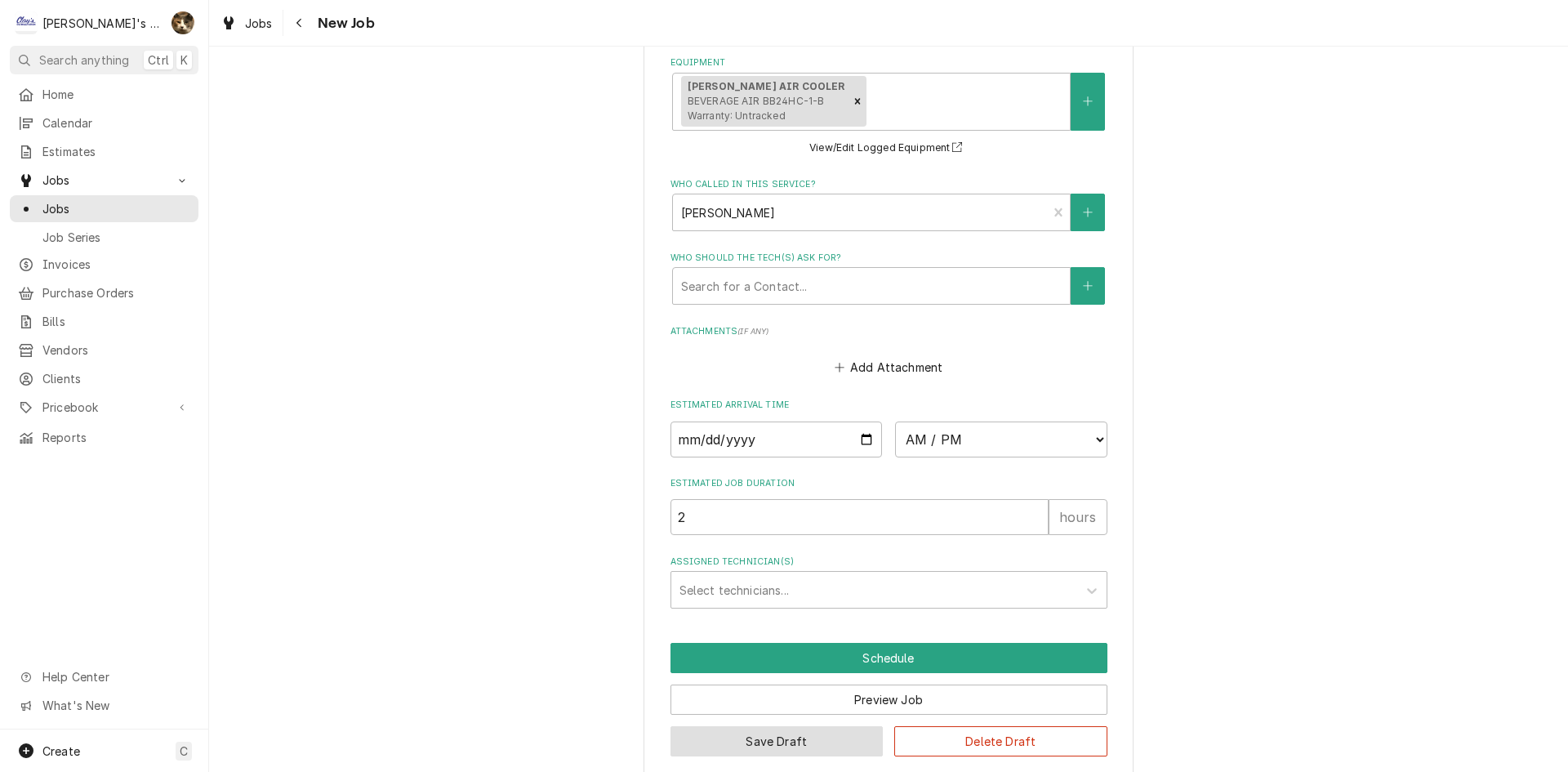
type textarea "9/10/2025 3:00 PM- KASSIE -PER JANET- WOULD LIKE AN ESTIMATE FOR 1 NEW GASKET O…"
click at [754, 726] on button "Save Draft" at bounding box center [777, 741] width 213 height 30
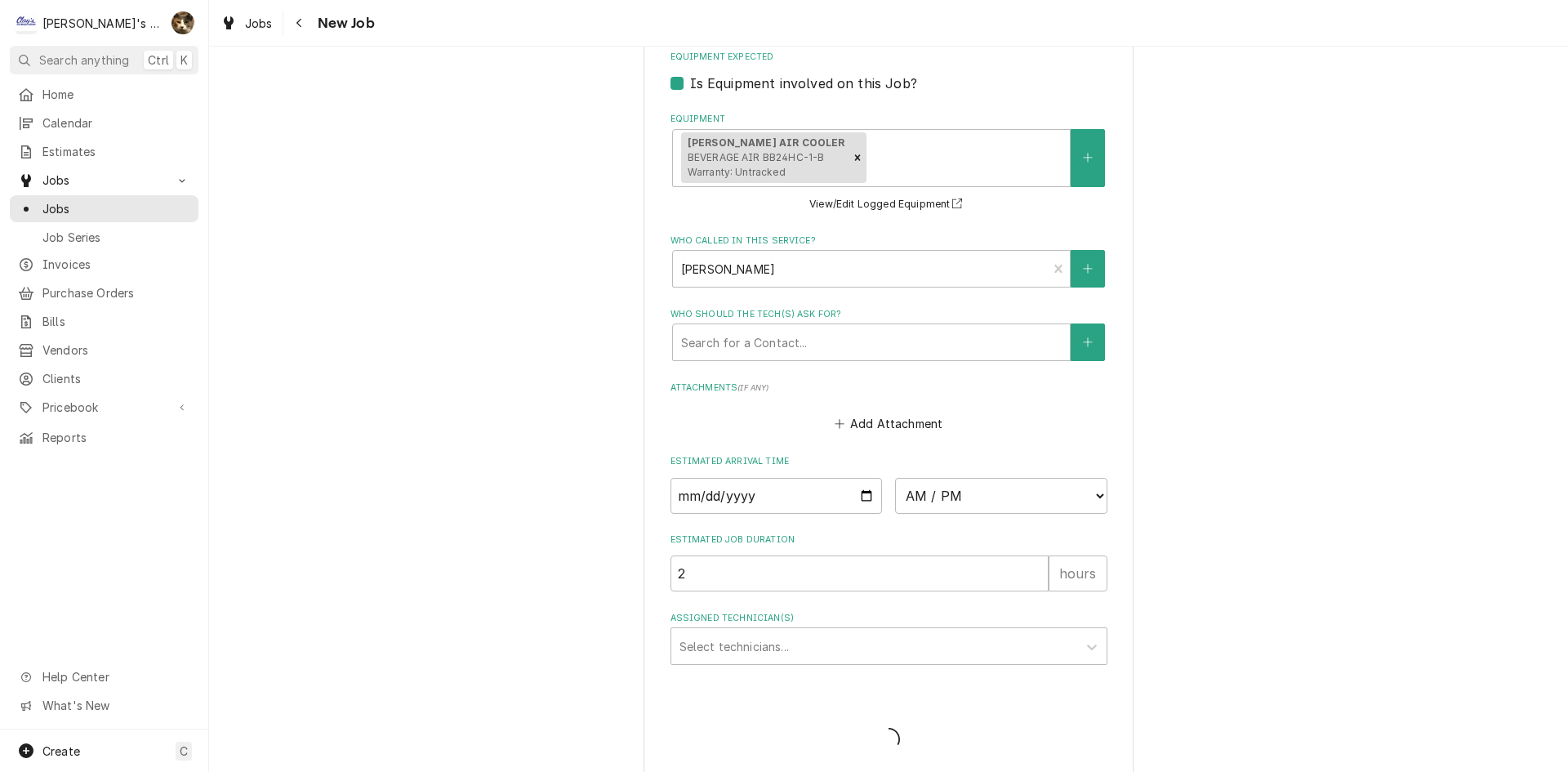
type textarea "x"
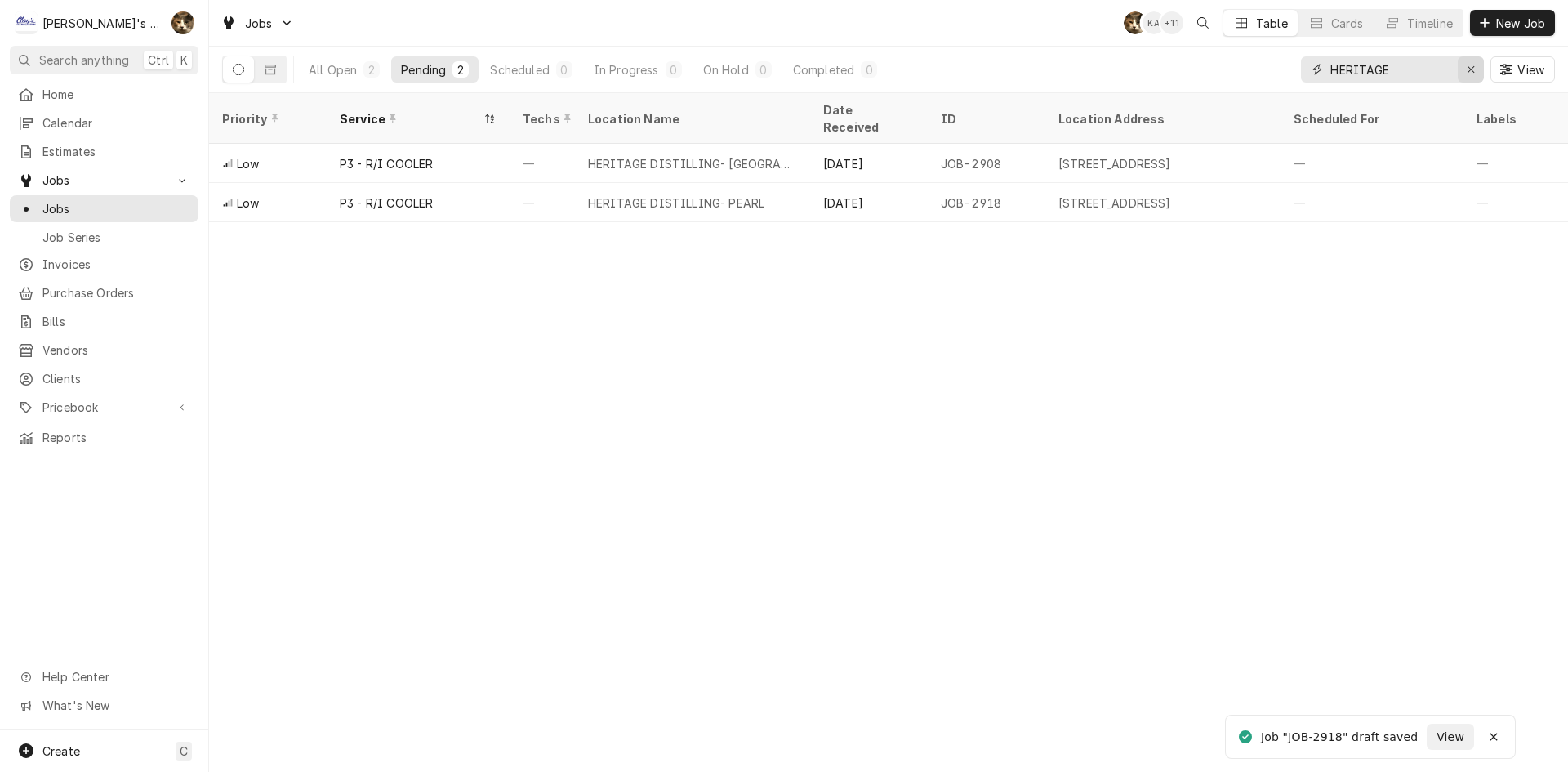
click at [1465, 68] on div "Erase input" at bounding box center [1470, 69] width 17 height 17
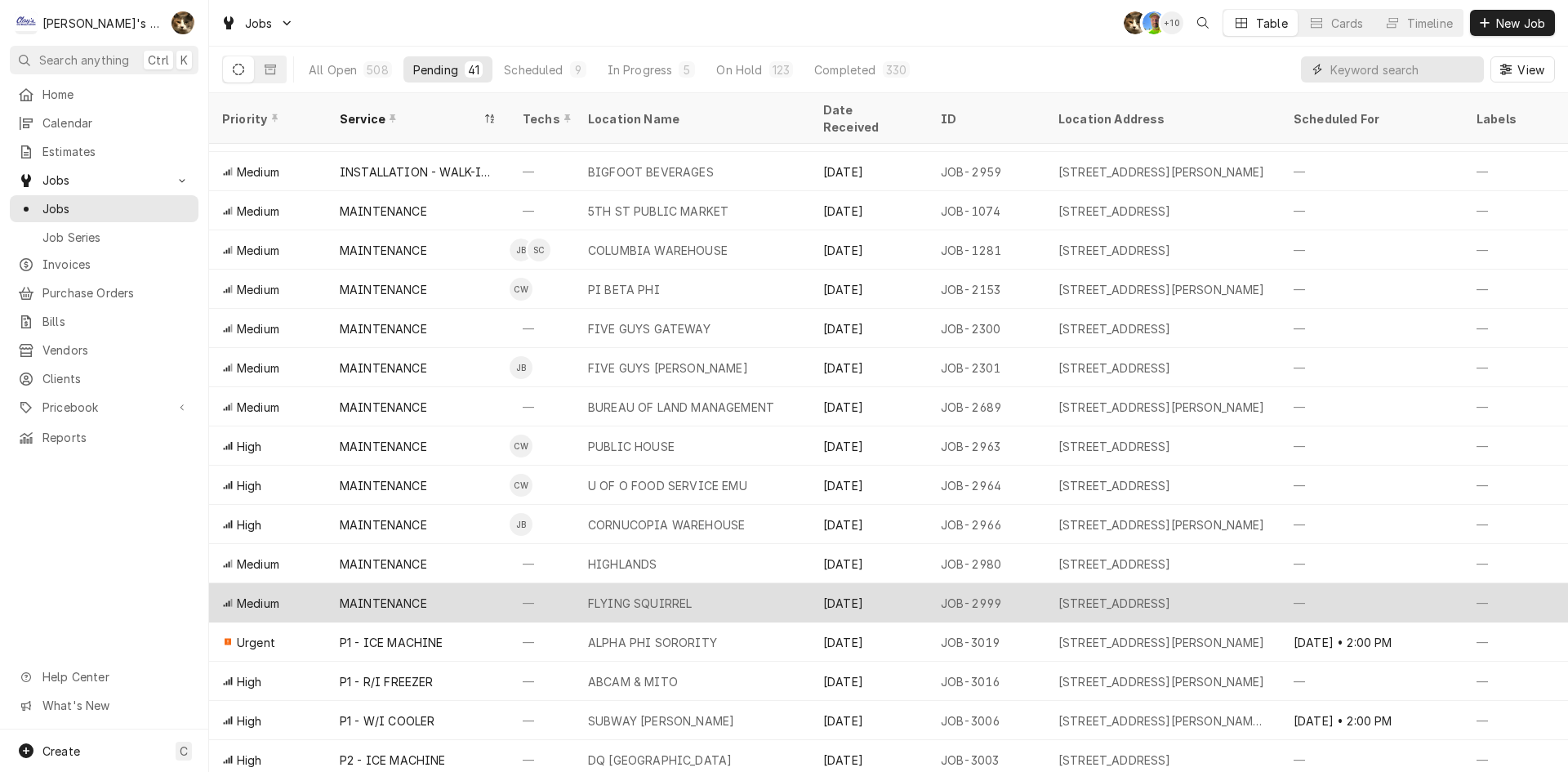
scroll to position [619, 0]
